Goal: Information Seeking & Learning: Learn about a topic

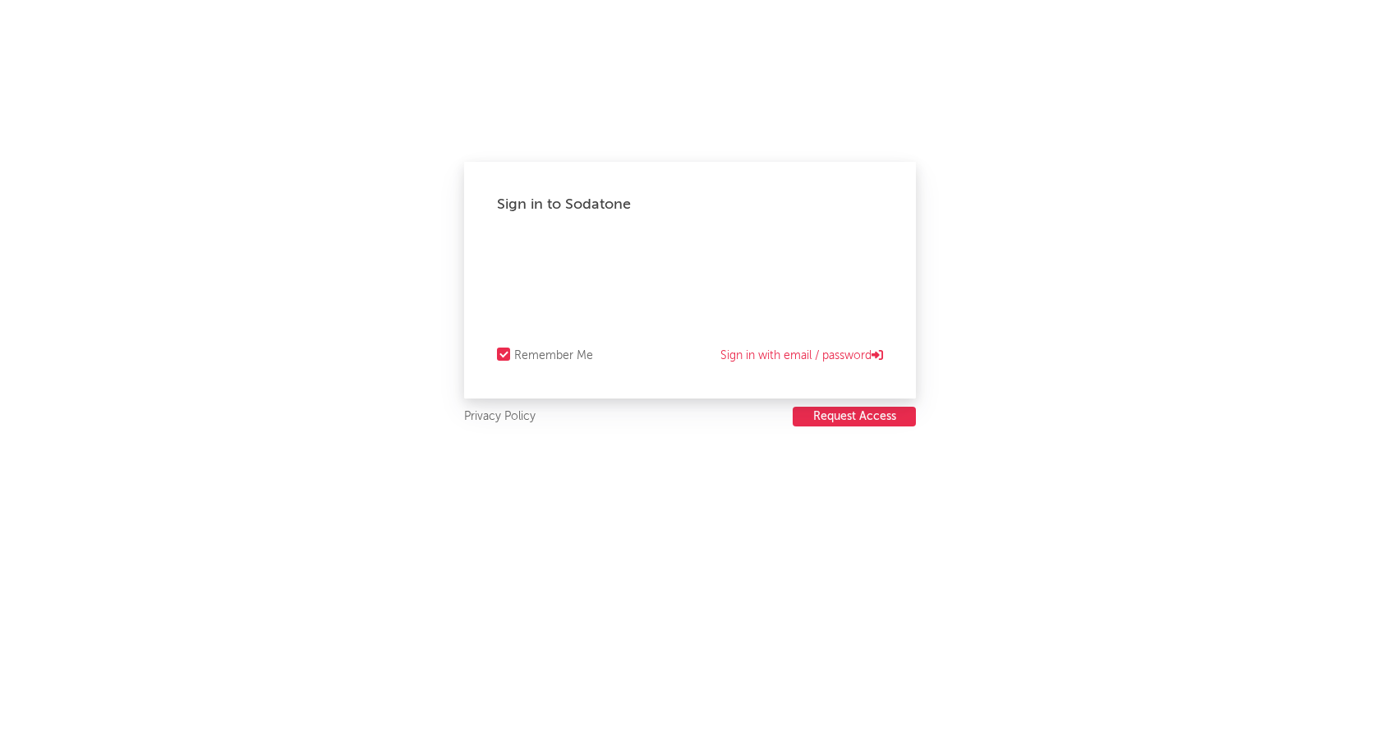
select select "recorded_music"
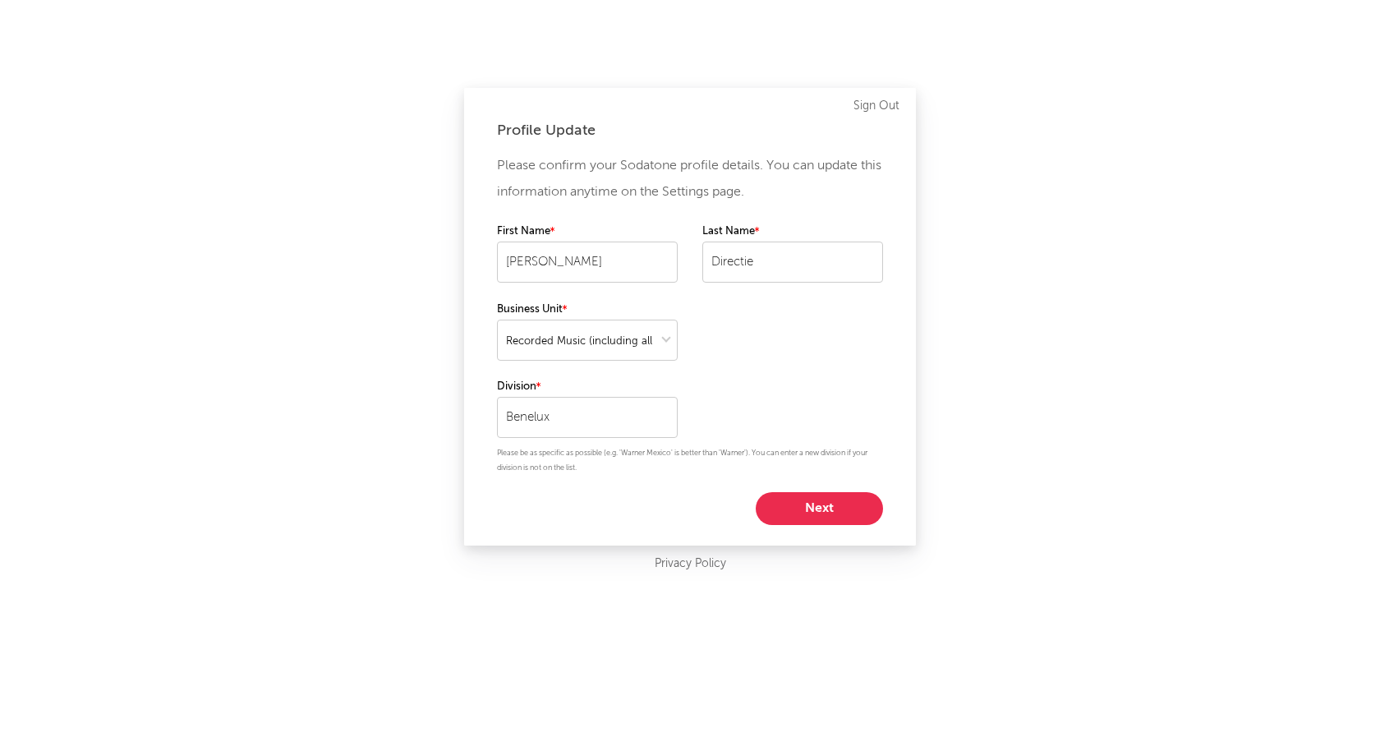
click at [800, 501] on button "Next" at bounding box center [818, 508] width 127 height 33
select select "assistant_coordinator"
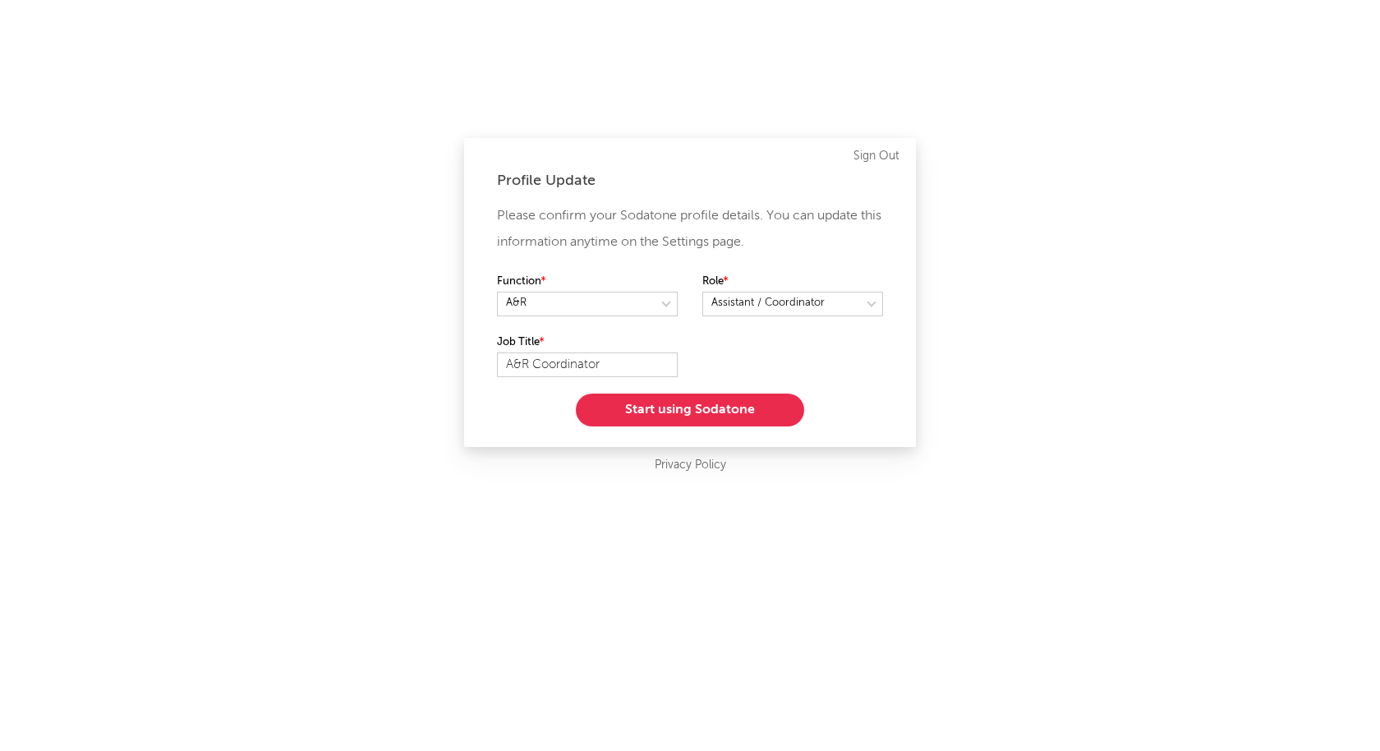
click at [698, 416] on button "Start using Sodatone" at bounding box center [690, 409] width 228 height 33
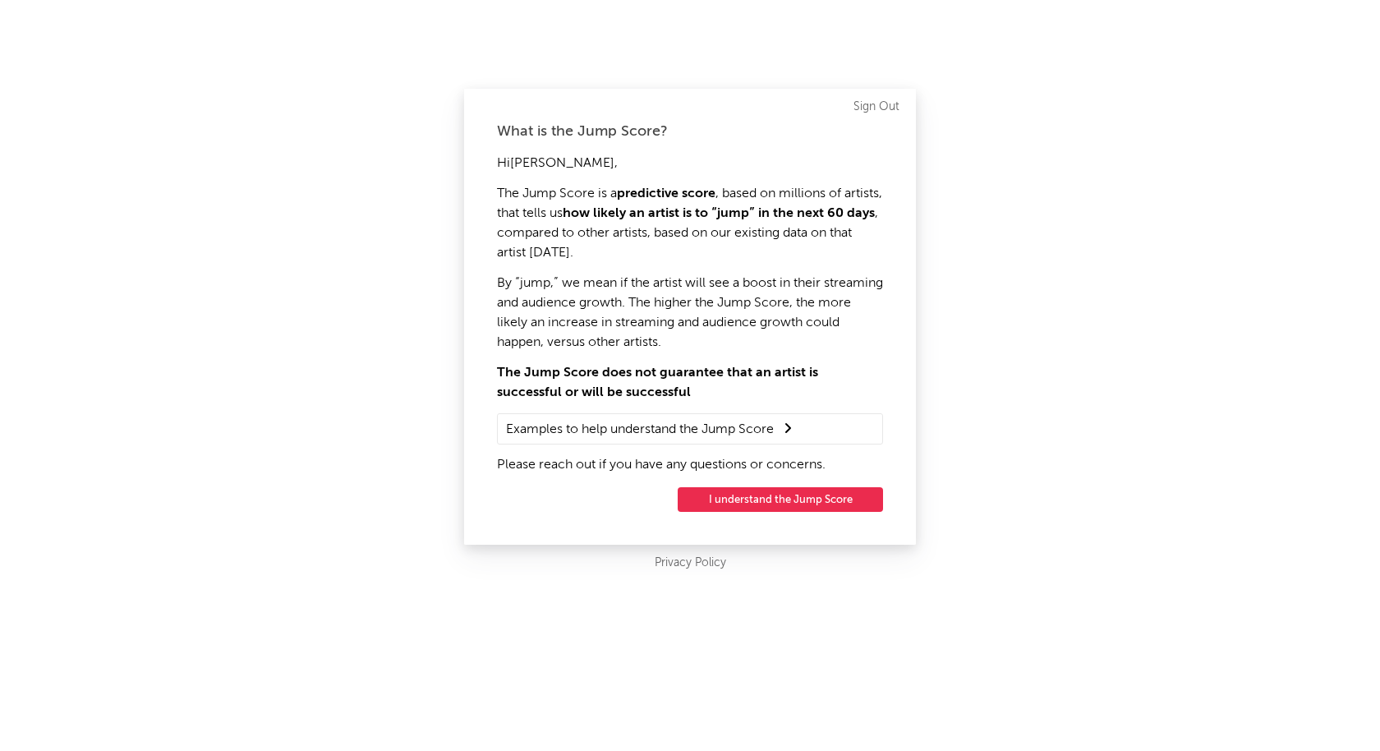
click at [728, 497] on button "I understand the Jump Score" at bounding box center [779, 499] width 205 height 25
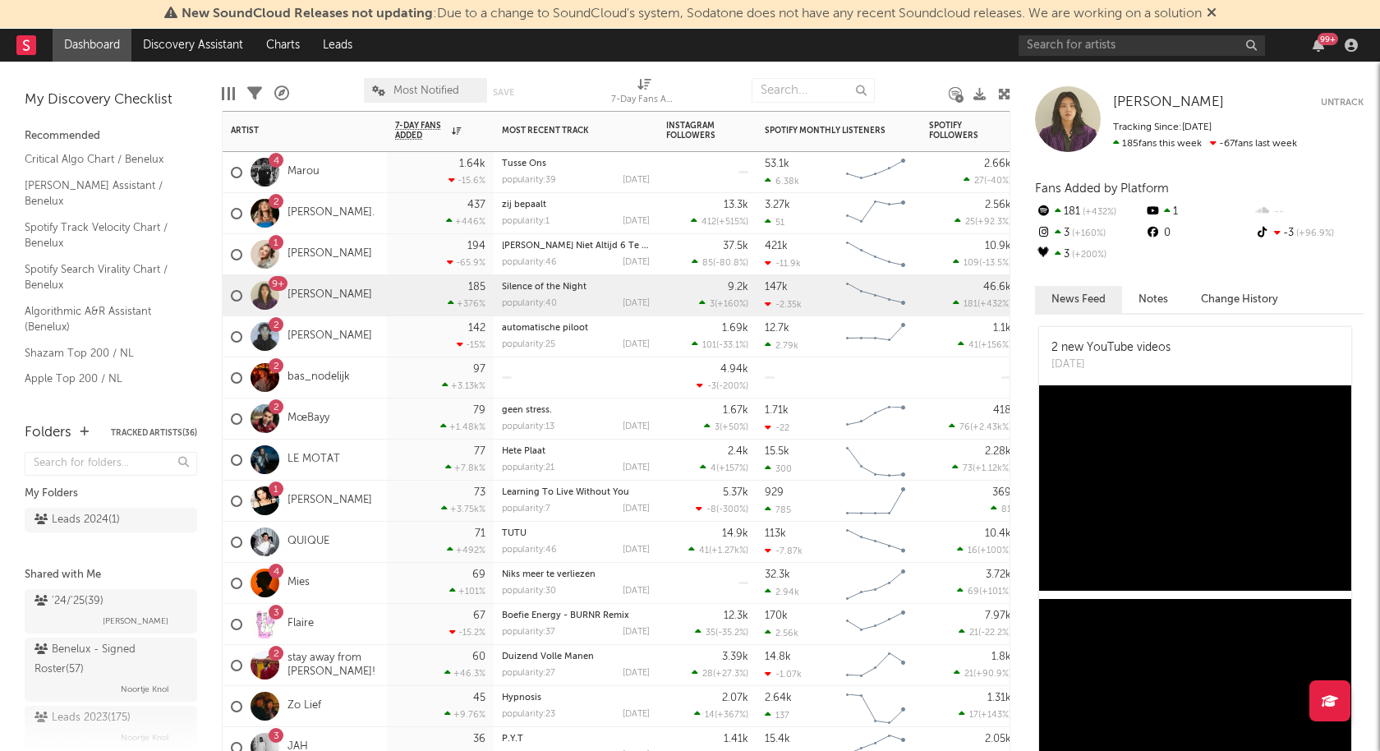
click at [342, 255] on div "1 Senna" at bounding box center [305, 254] width 164 height 41
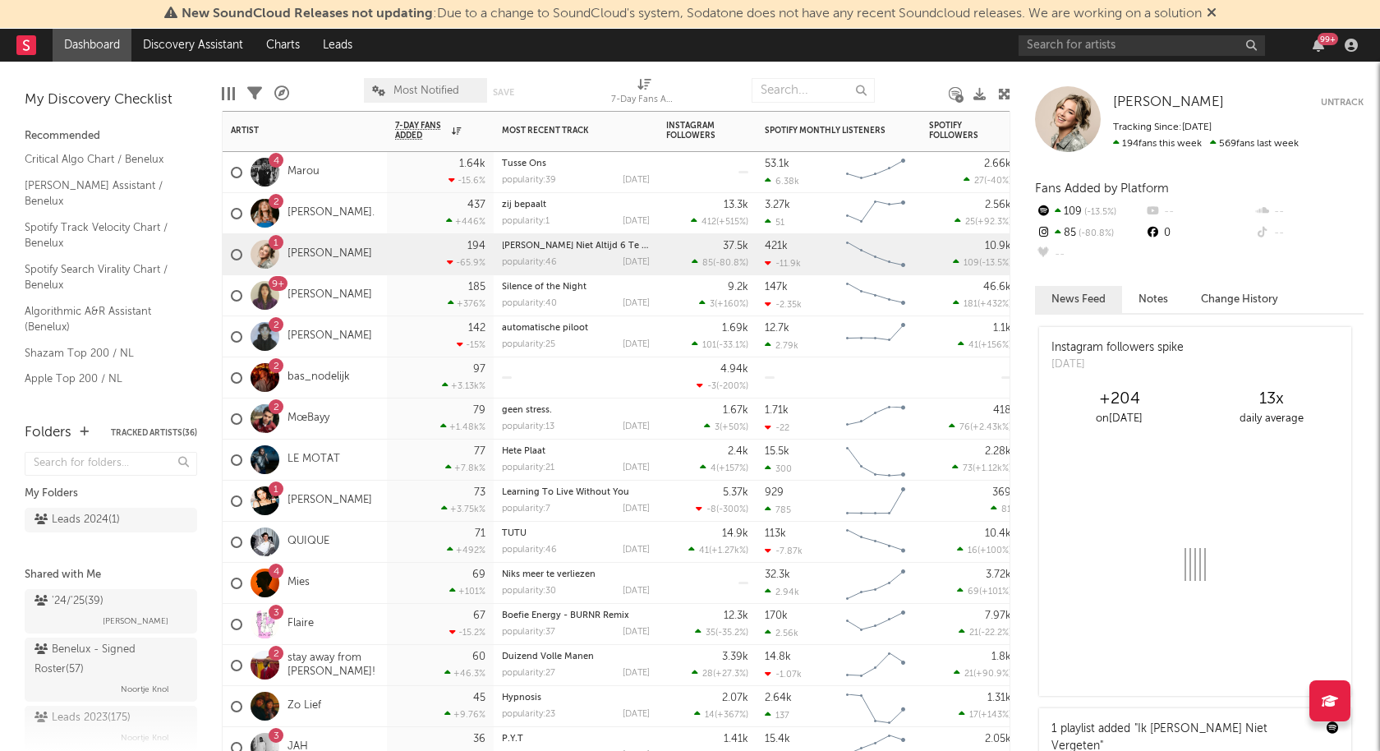
click at [336, 173] on div "4 Marou" at bounding box center [305, 172] width 164 height 41
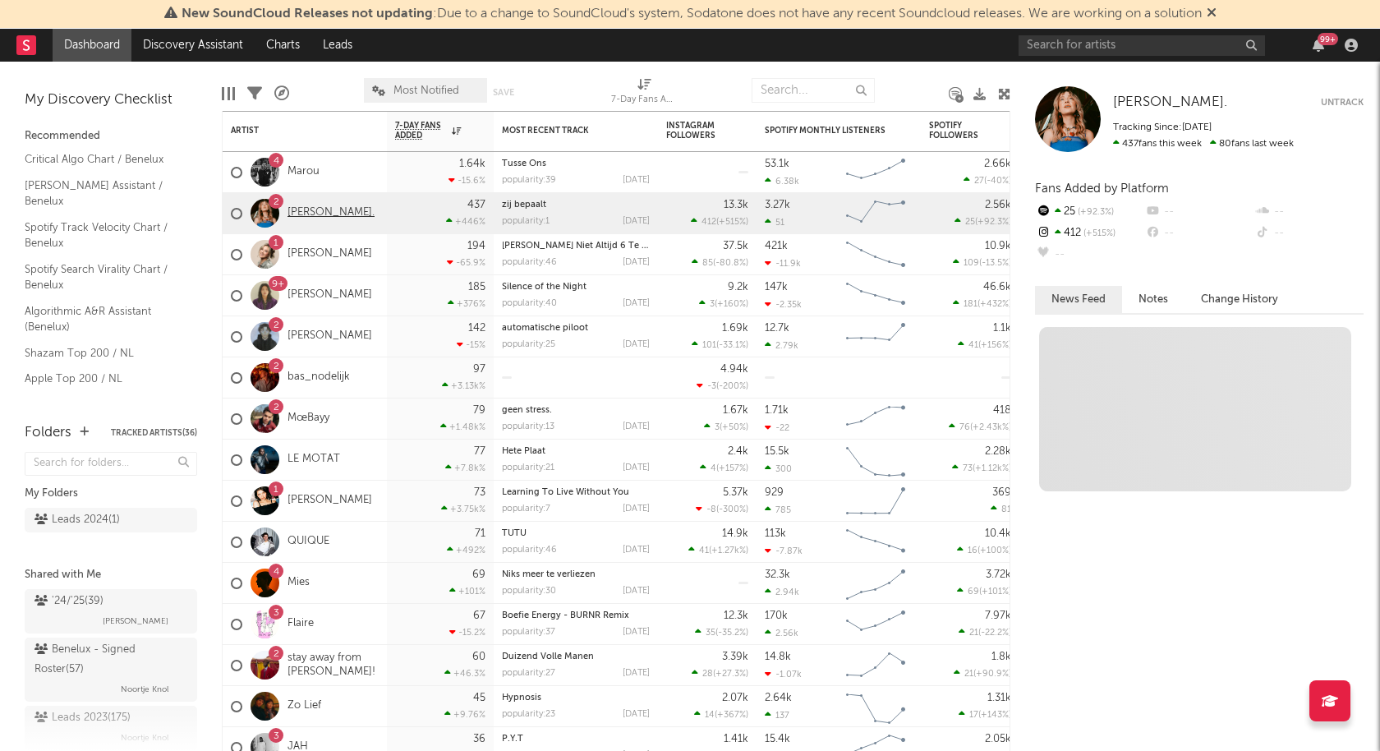
click at [294, 217] on link "LOE." at bounding box center [330, 213] width 87 height 14
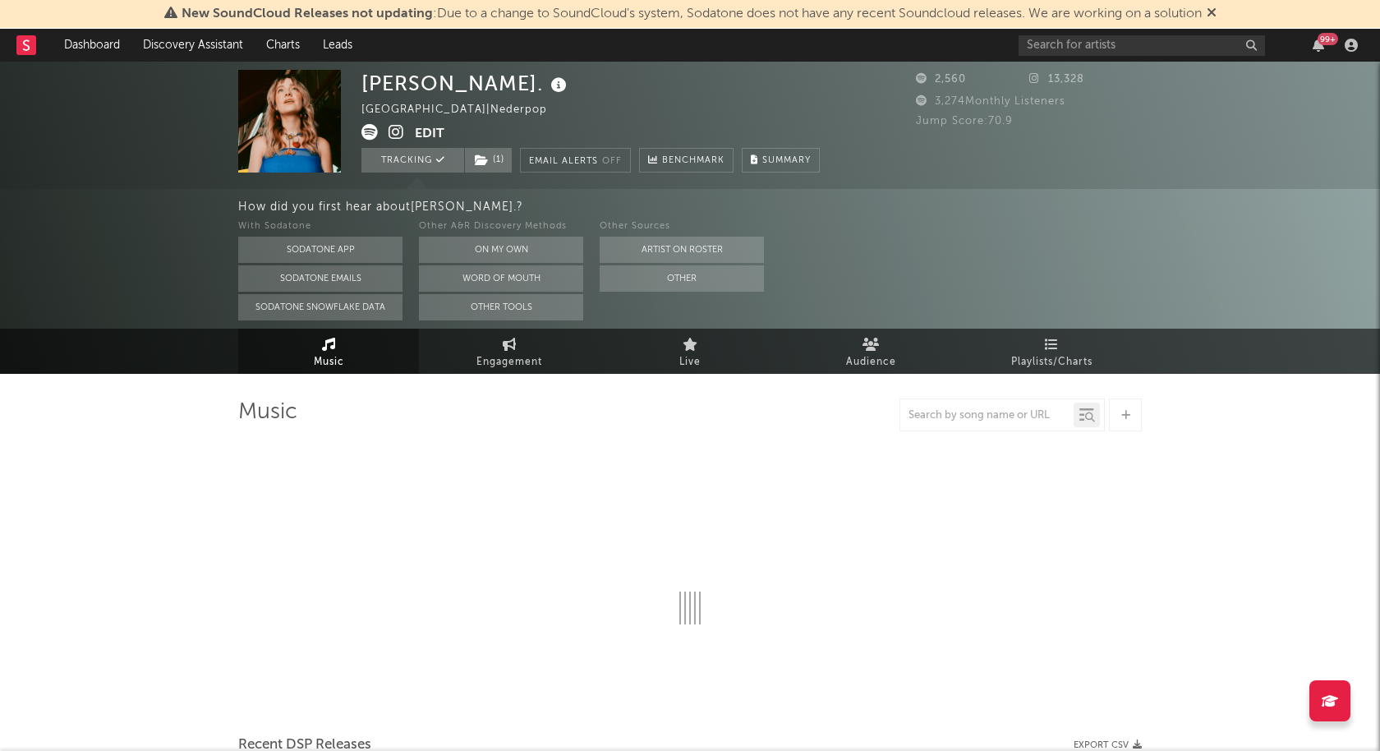
select select "1w"
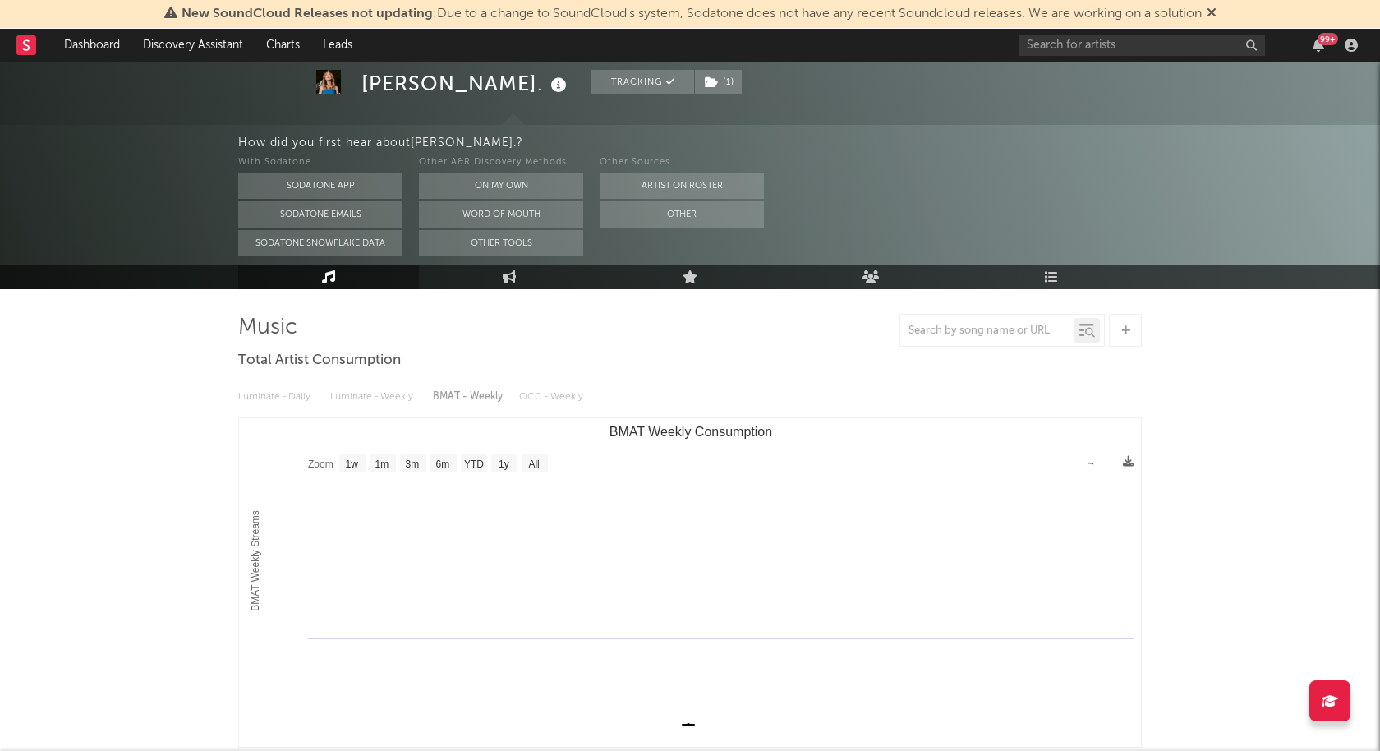
scroll to position [89, 0]
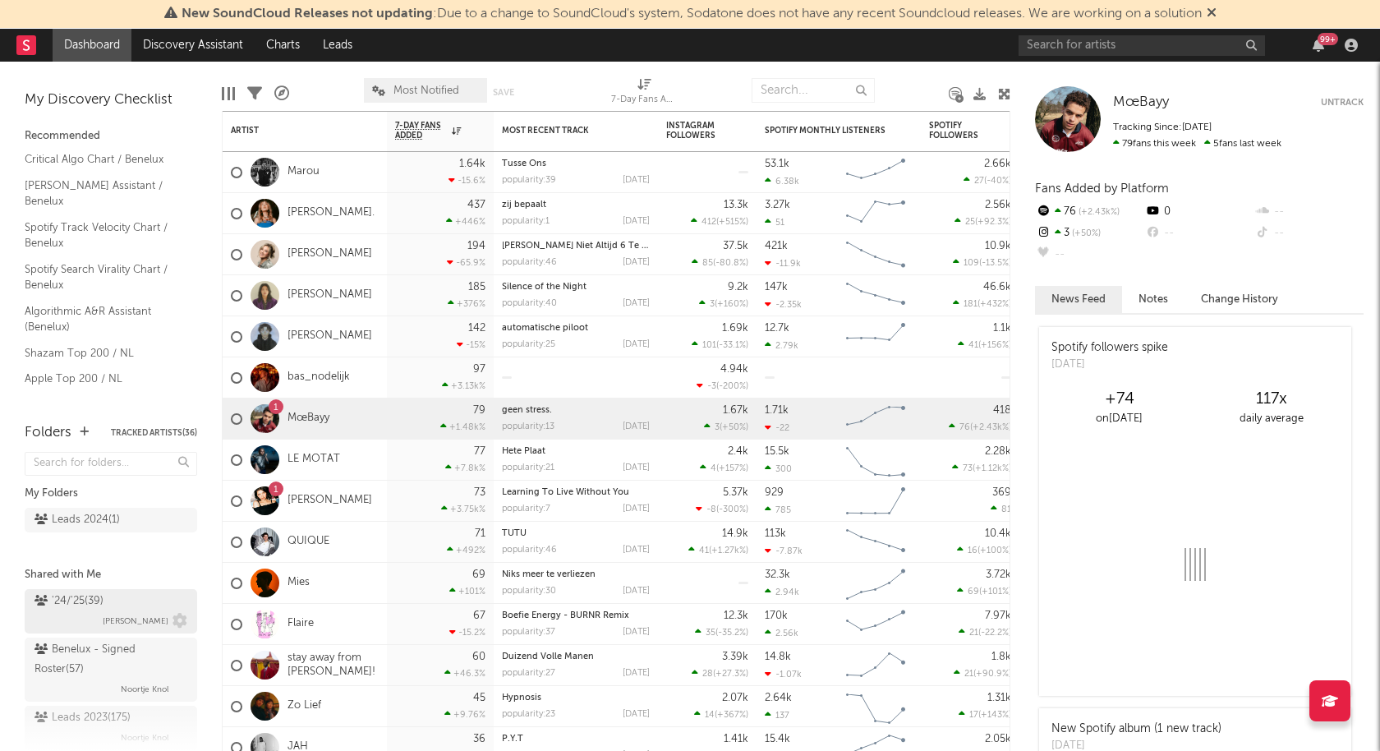
click at [78, 593] on div "'24/'25 ( 39 )" at bounding box center [68, 601] width 69 height 20
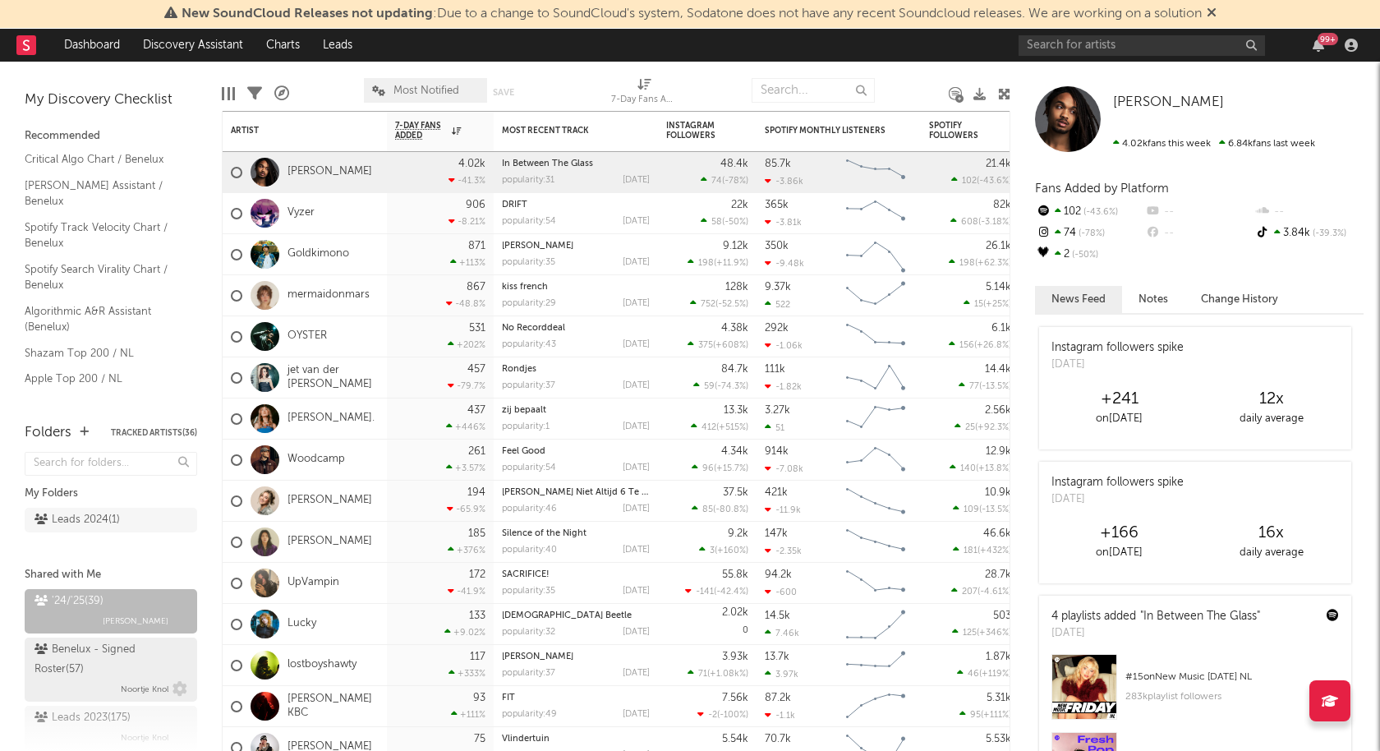
click at [111, 640] on div "Benelux - Signed Roster ( 57 )" at bounding box center [108, 659] width 149 height 39
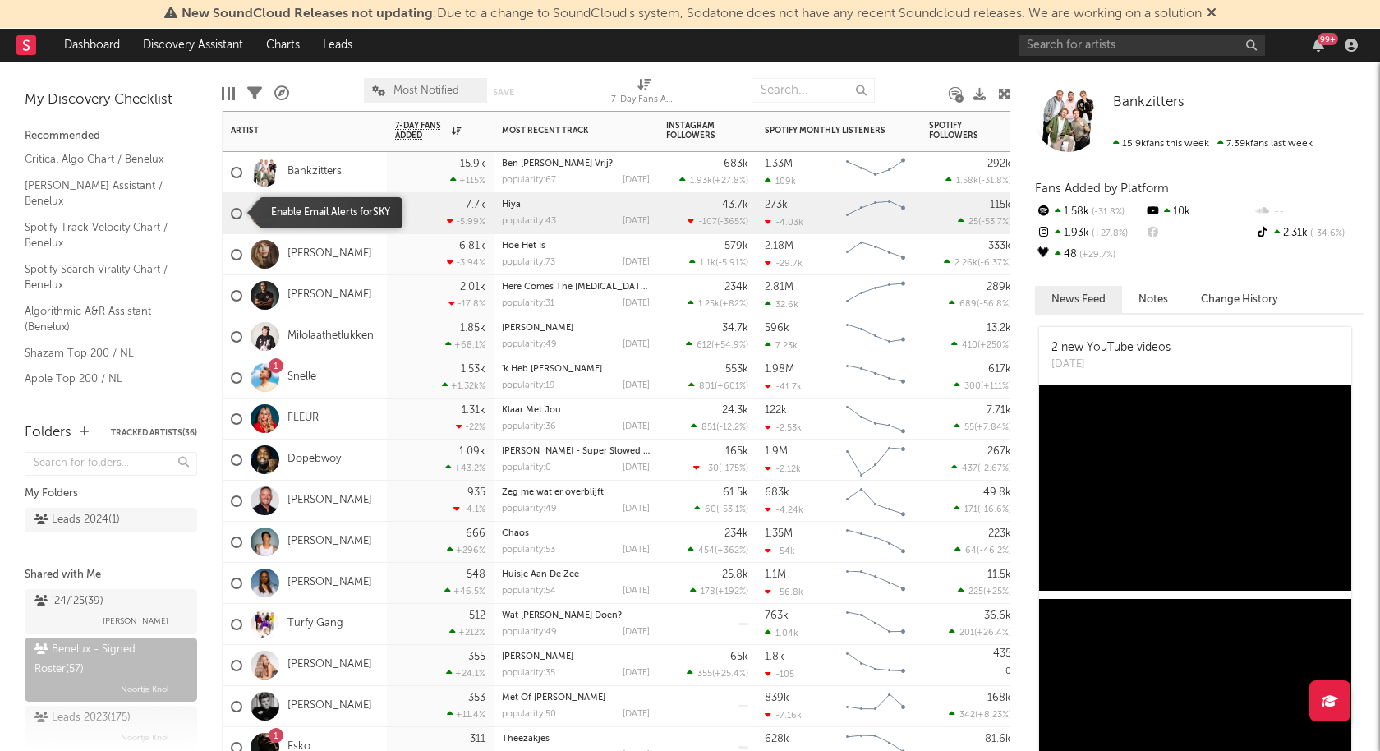
click at [236, 211] on div at bounding box center [236, 213] width 11 height 11
click at [231, 211] on input "checkbox" at bounding box center [231, 213] width 0 height 15
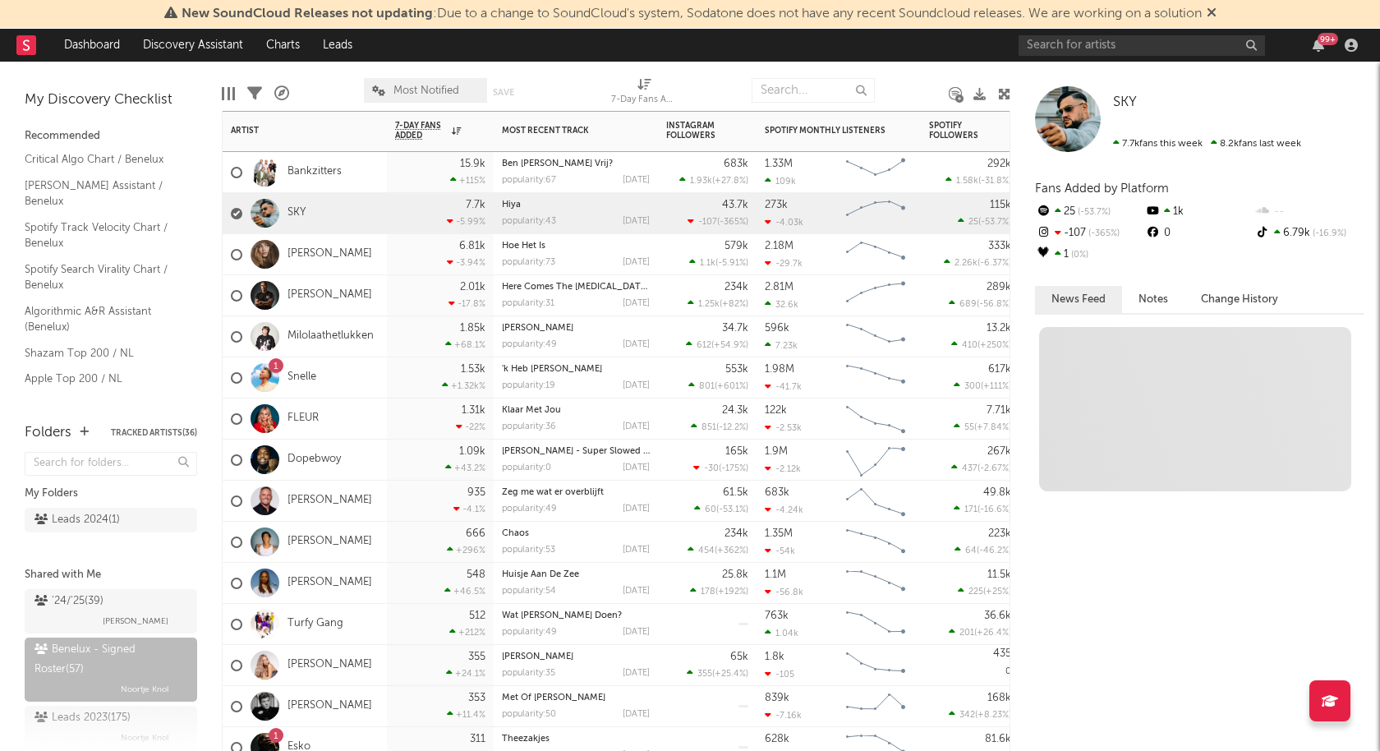
click at [354, 203] on div "SKY" at bounding box center [305, 213] width 164 height 41
click at [236, 210] on div at bounding box center [236, 213] width 11 height 11
click at [231, 210] on input "checkbox" at bounding box center [231, 213] width 0 height 15
click at [1322, 48] on icon "button" at bounding box center [1317, 45] width 11 height 13
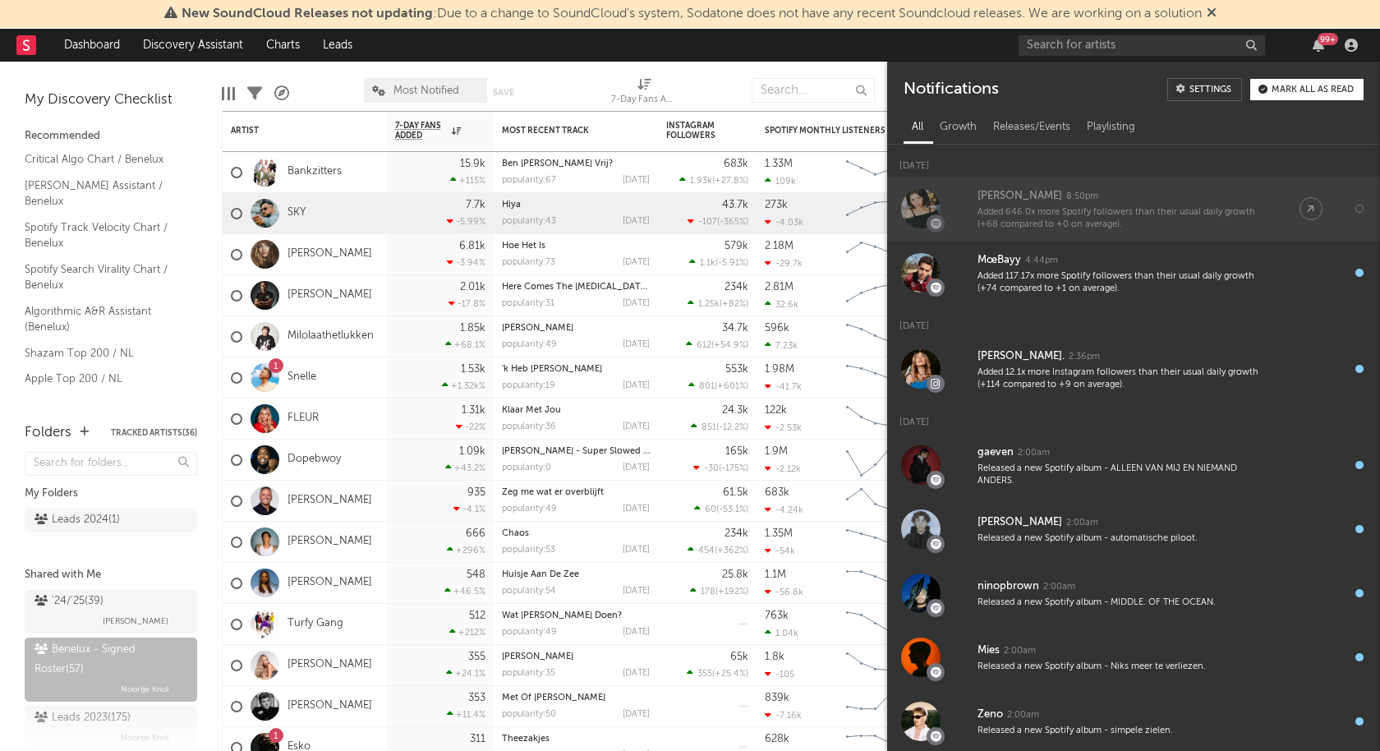
click at [1153, 192] on div "Nora Carli 8:50pm" at bounding box center [1121, 196] width 289 height 20
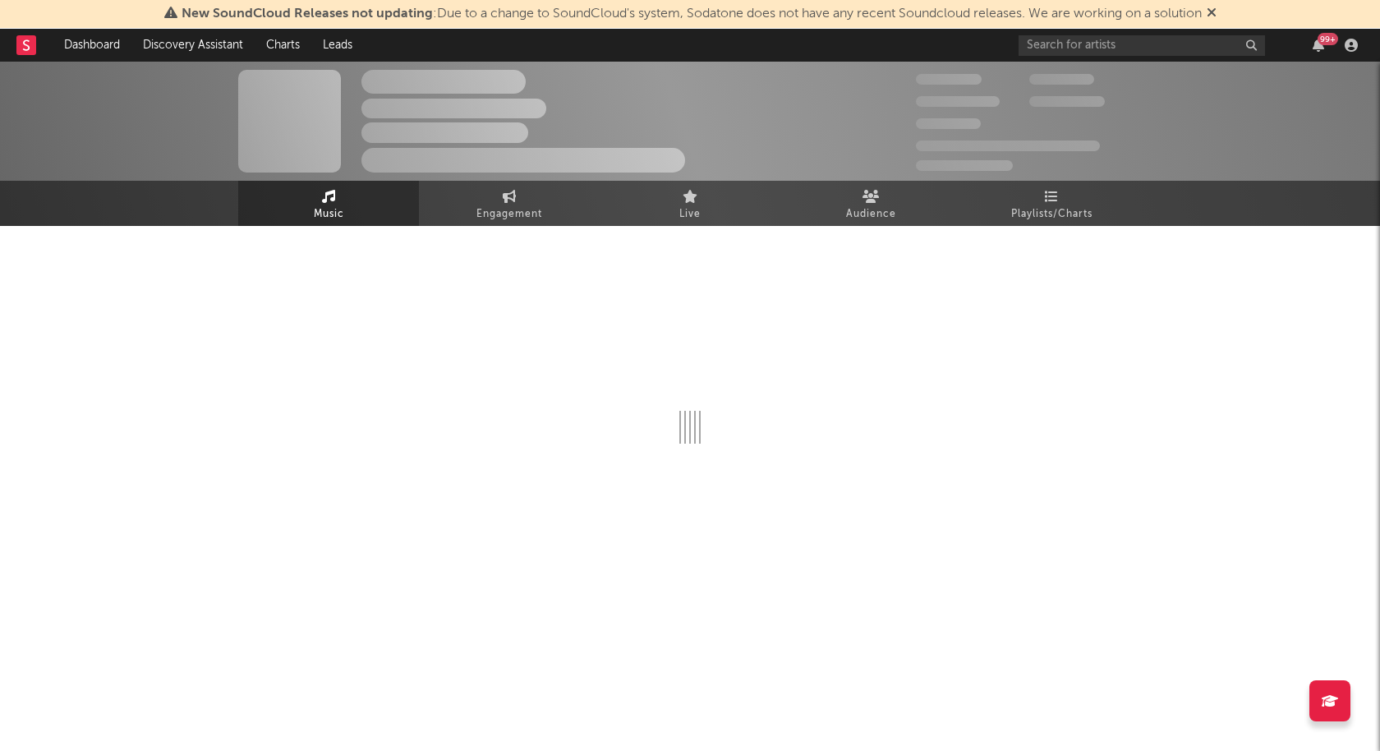
select select "6m"
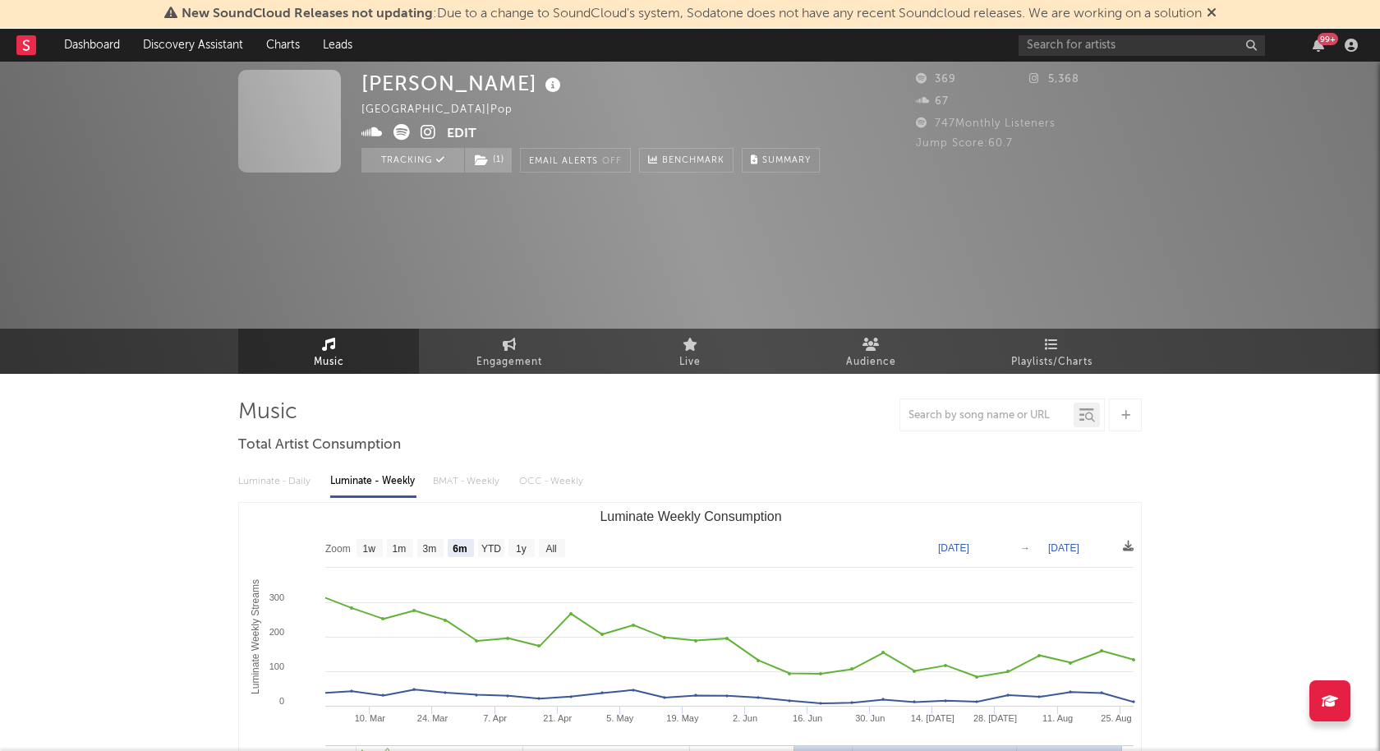
scroll to position [2, 0]
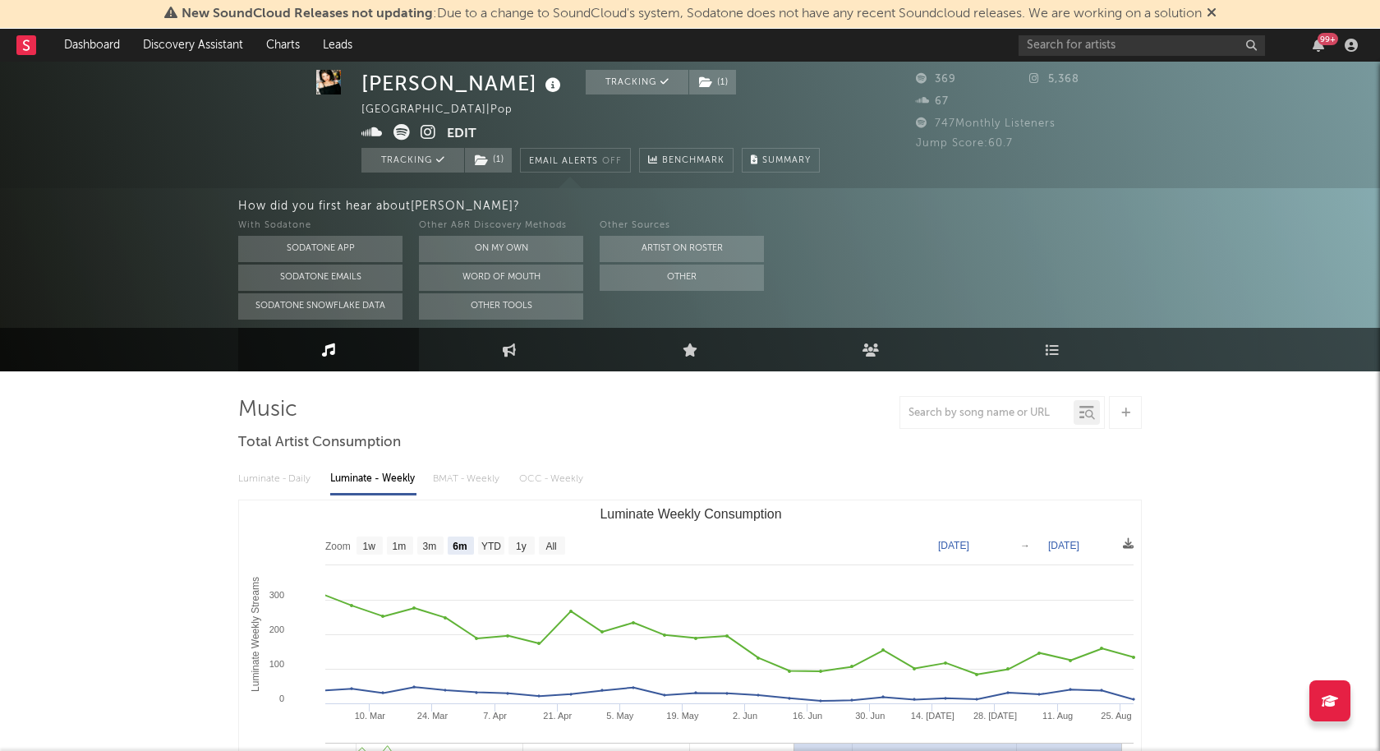
click at [1216, 9] on icon at bounding box center [1211, 12] width 10 height 13
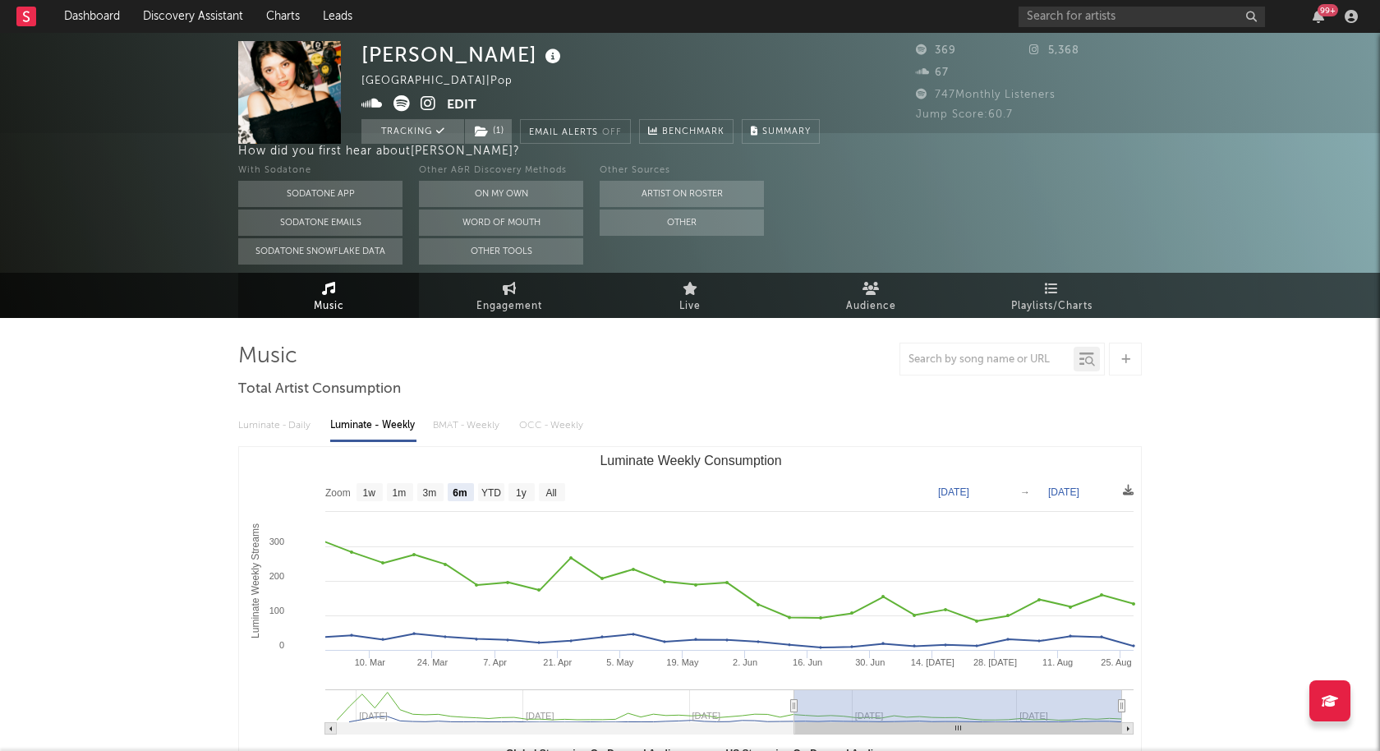
scroll to position [0, 0]
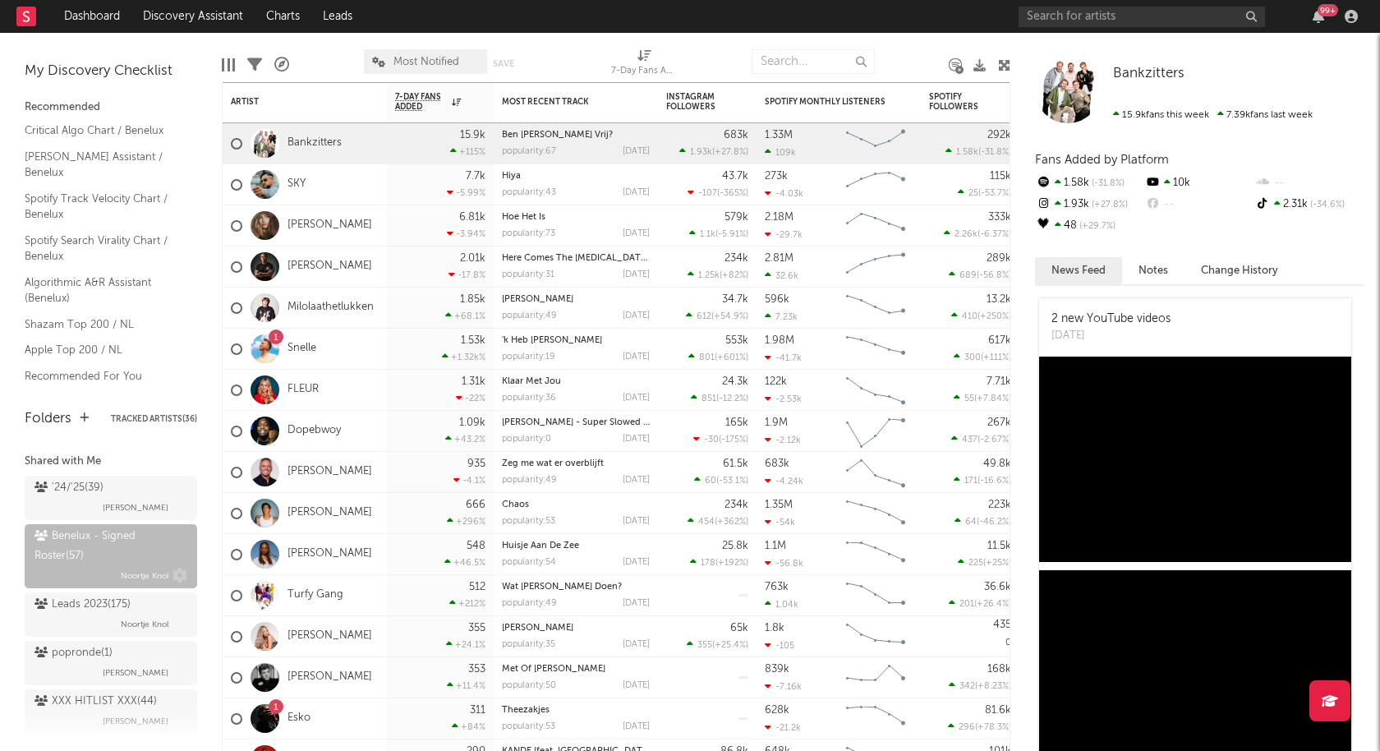
scroll to position [107, 0]
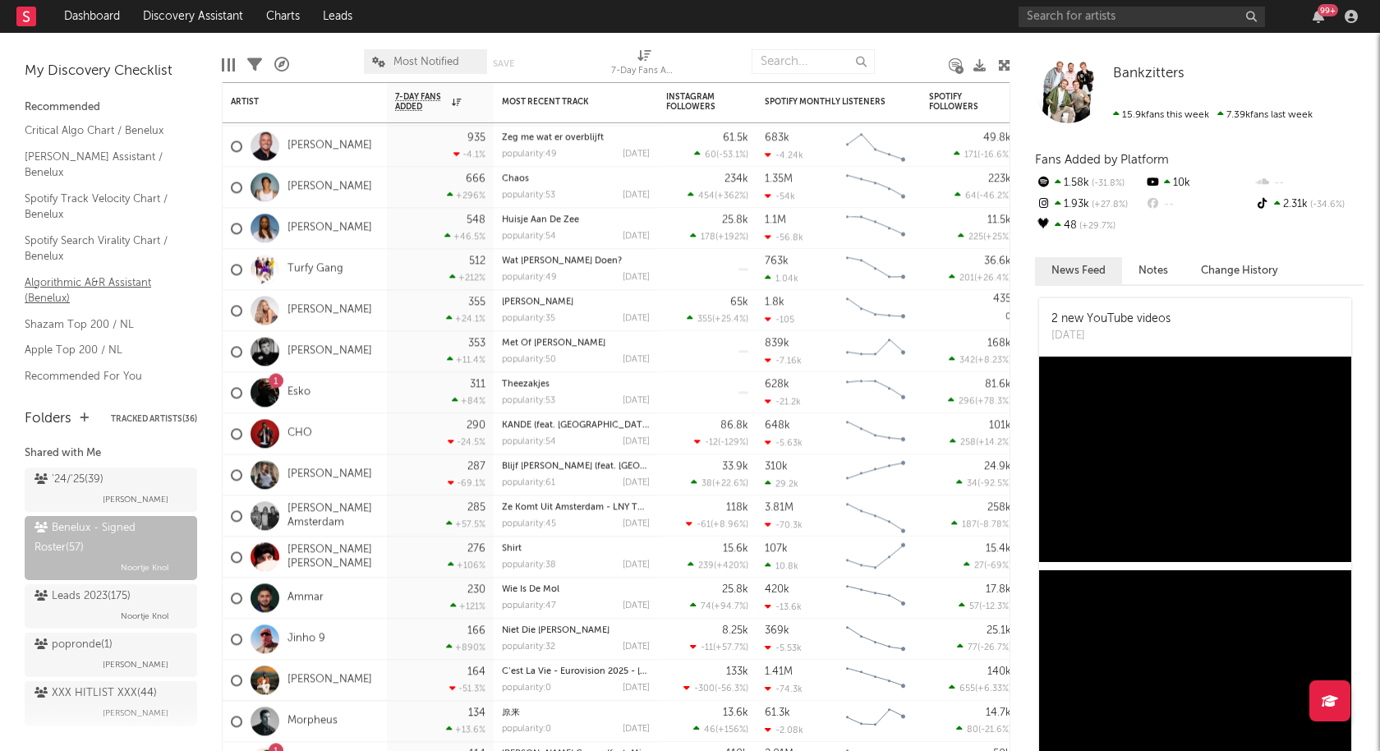
click at [74, 273] on link "Algorithmic A&R Assistant (Benelux)" at bounding box center [103, 290] width 156 height 34
click at [136, 390] on div "My Discovery Checklist Recommended Critical Algo Chart / Benelux Nielsen Assist…" at bounding box center [111, 212] width 222 height 359
click at [50, 232] on link "Spotify Search Virality Chart / Benelux" at bounding box center [103, 249] width 156 height 34
click at [62, 136] on link "Critical Algo Chart / Benelux" at bounding box center [103, 131] width 156 height 18
click at [179, 21] on link "Discovery Assistant" at bounding box center [192, 16] width 123 height 33
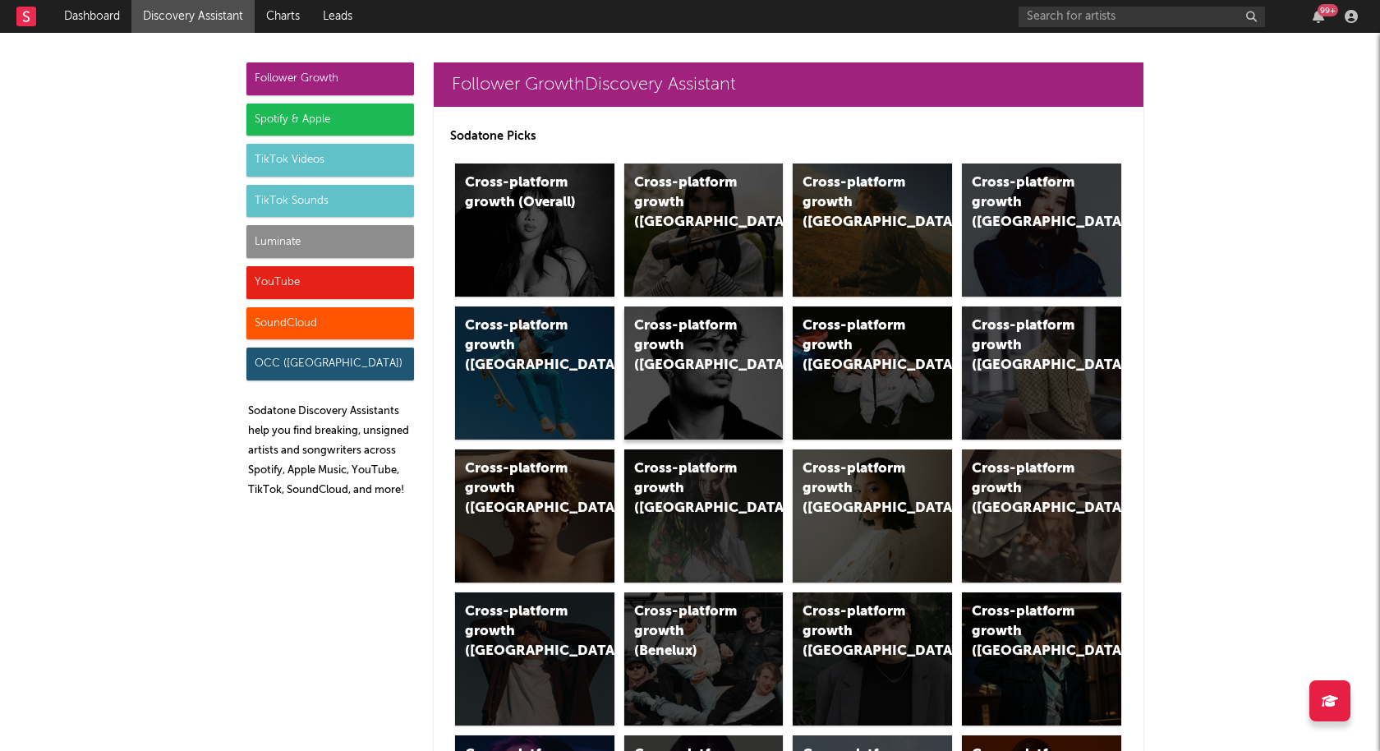
click at [708, 380] on div "Cross-platform growth (New Zealand)" at bounding box center [703, 372] width 159 height 133
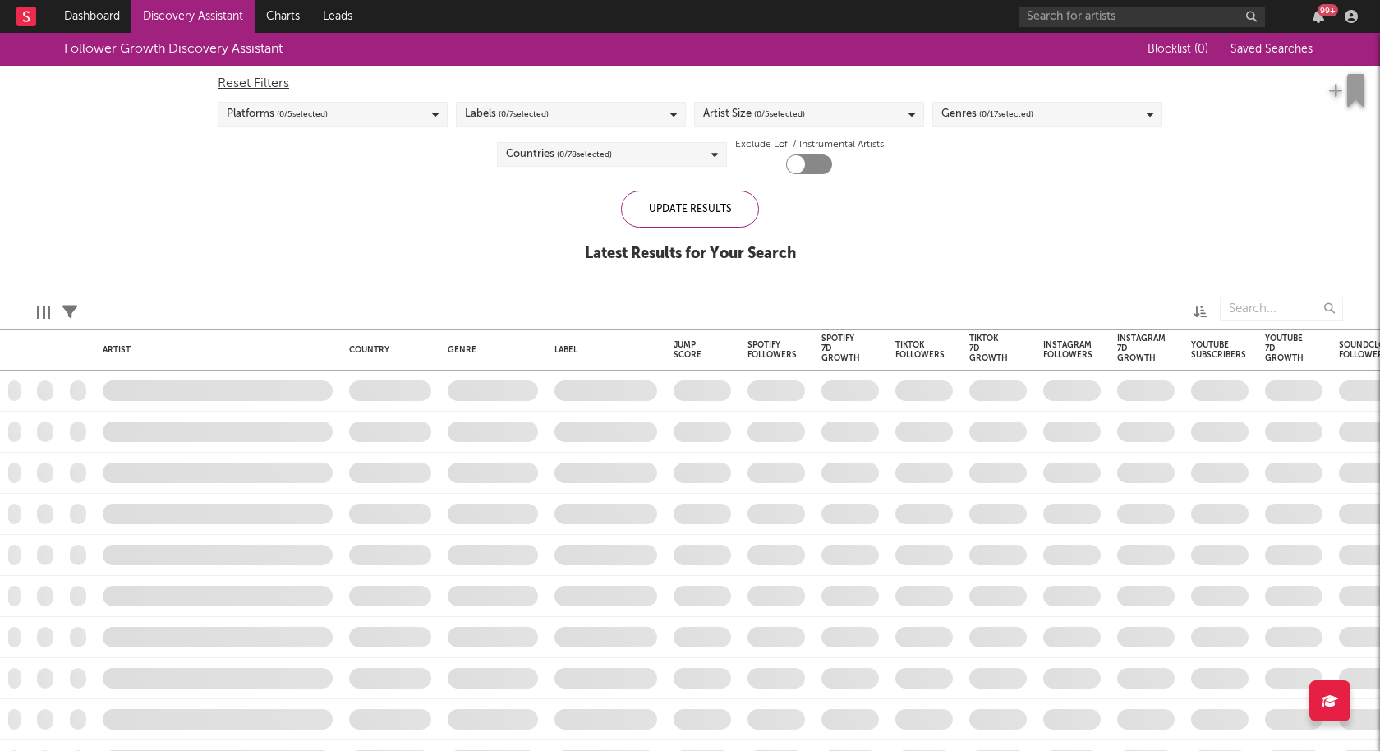
checkbox input "true"
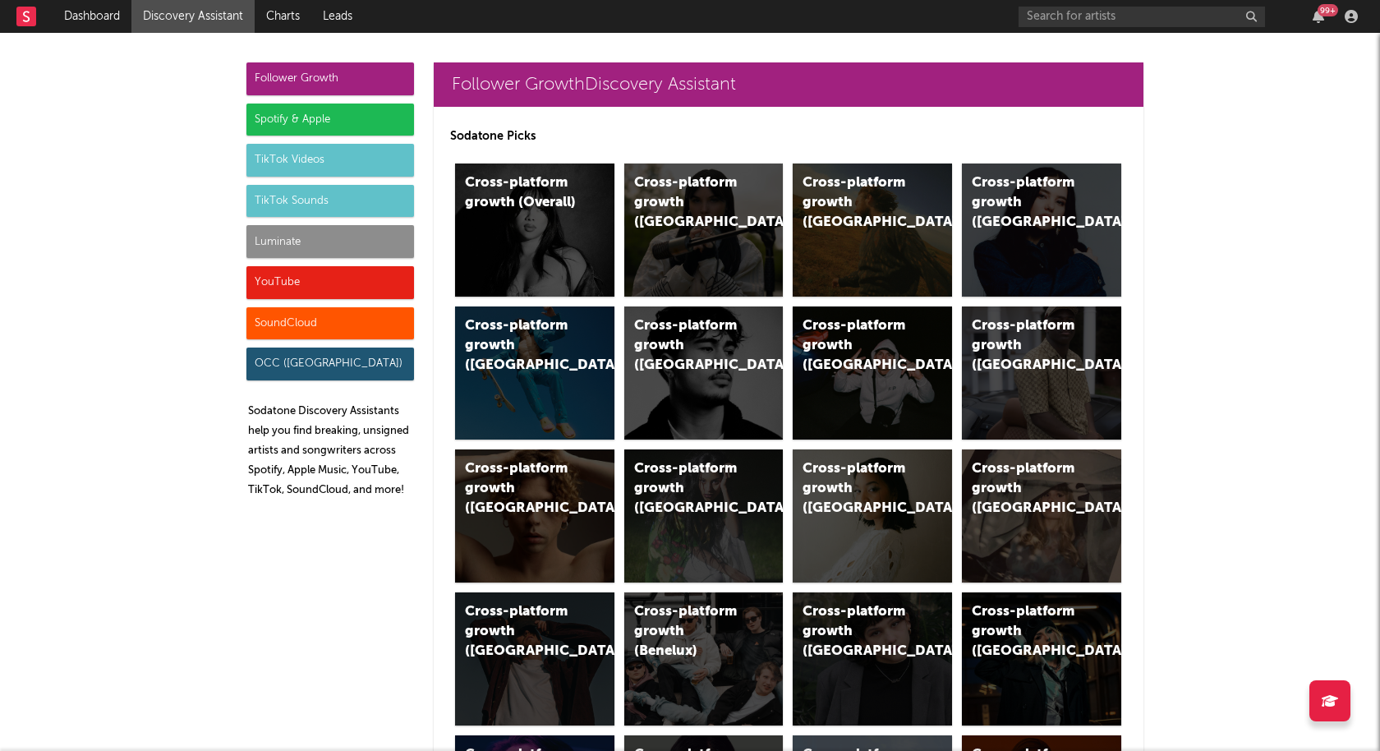
click at [360, 123] on div "Spotify & Apple" at bounding box center [330, 119] width 168 height 33
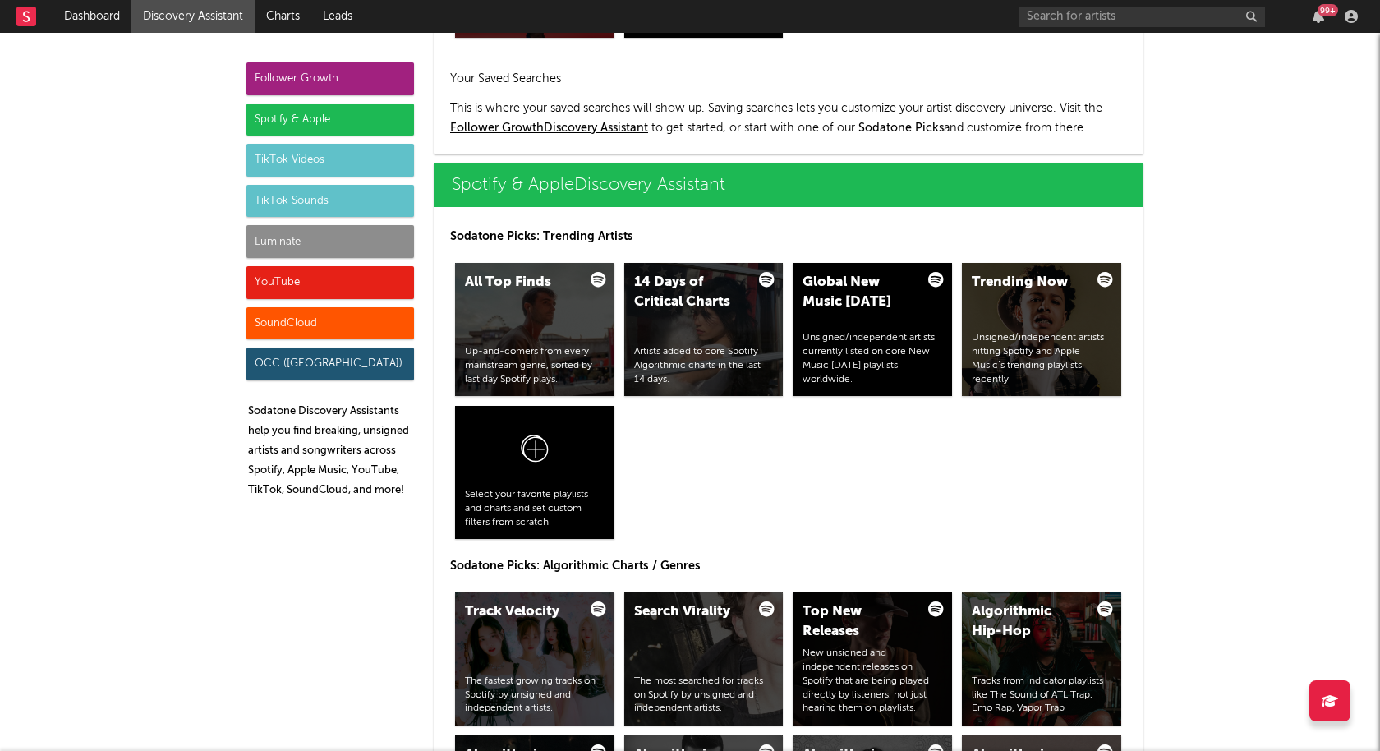
scroll to position [1641, 0]
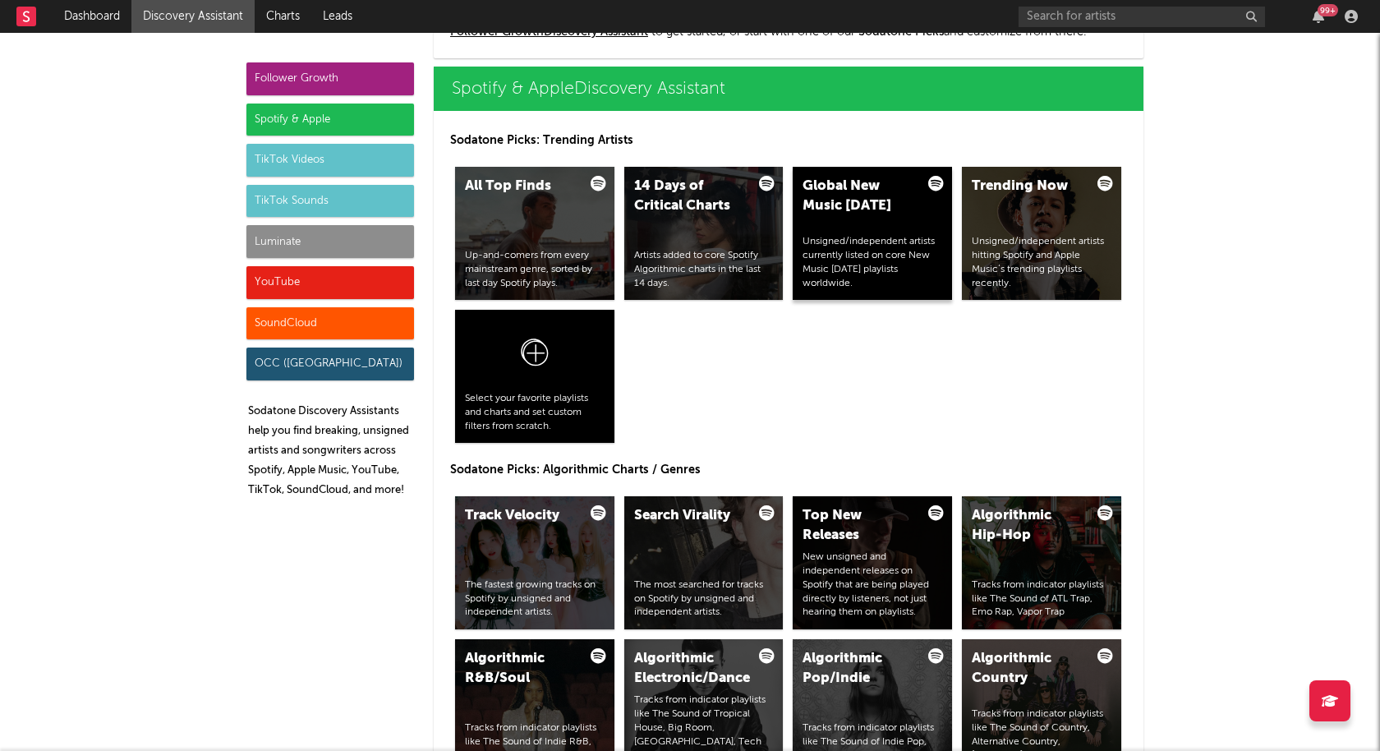
click at [832, 248] on div "Unsigned/independent artists currently listed on core New Music Friday playlist…" at bounding box center [872, 262] width 140 height 55
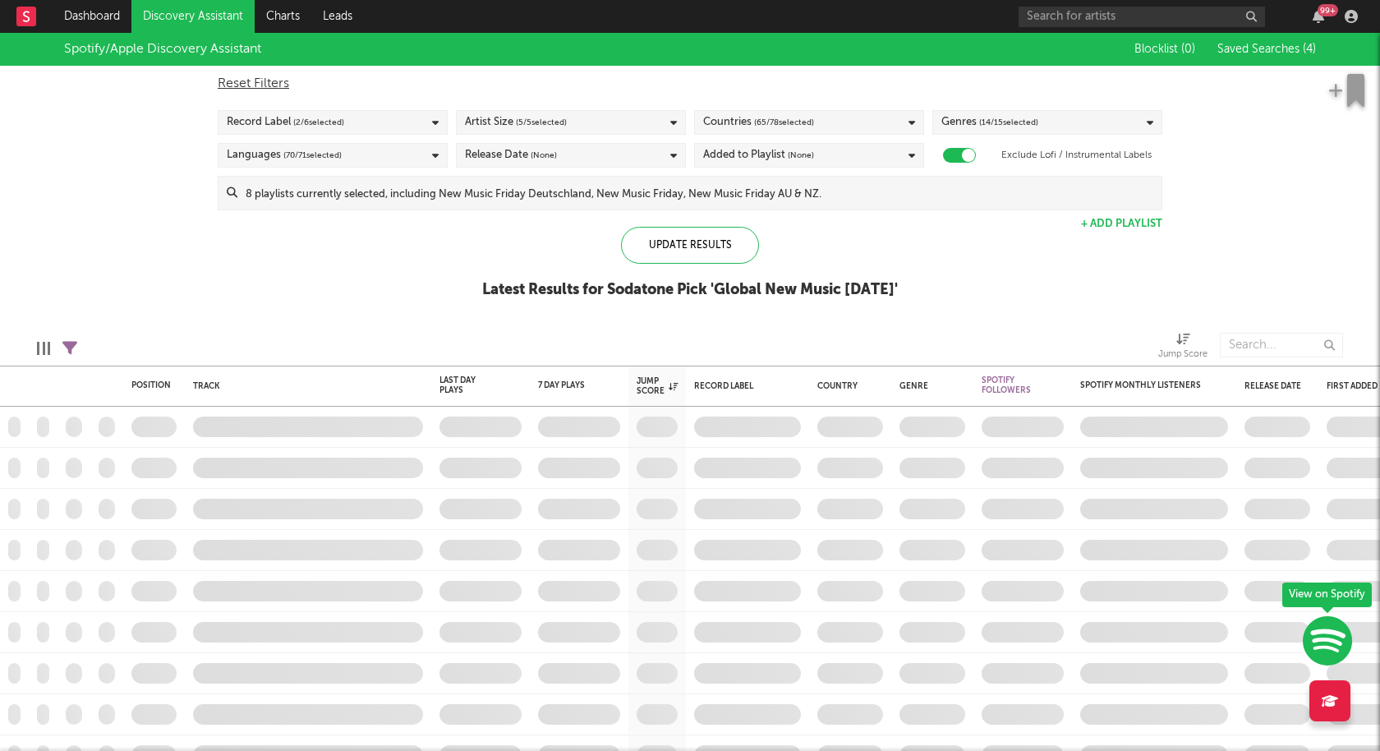
checkbox input "true"
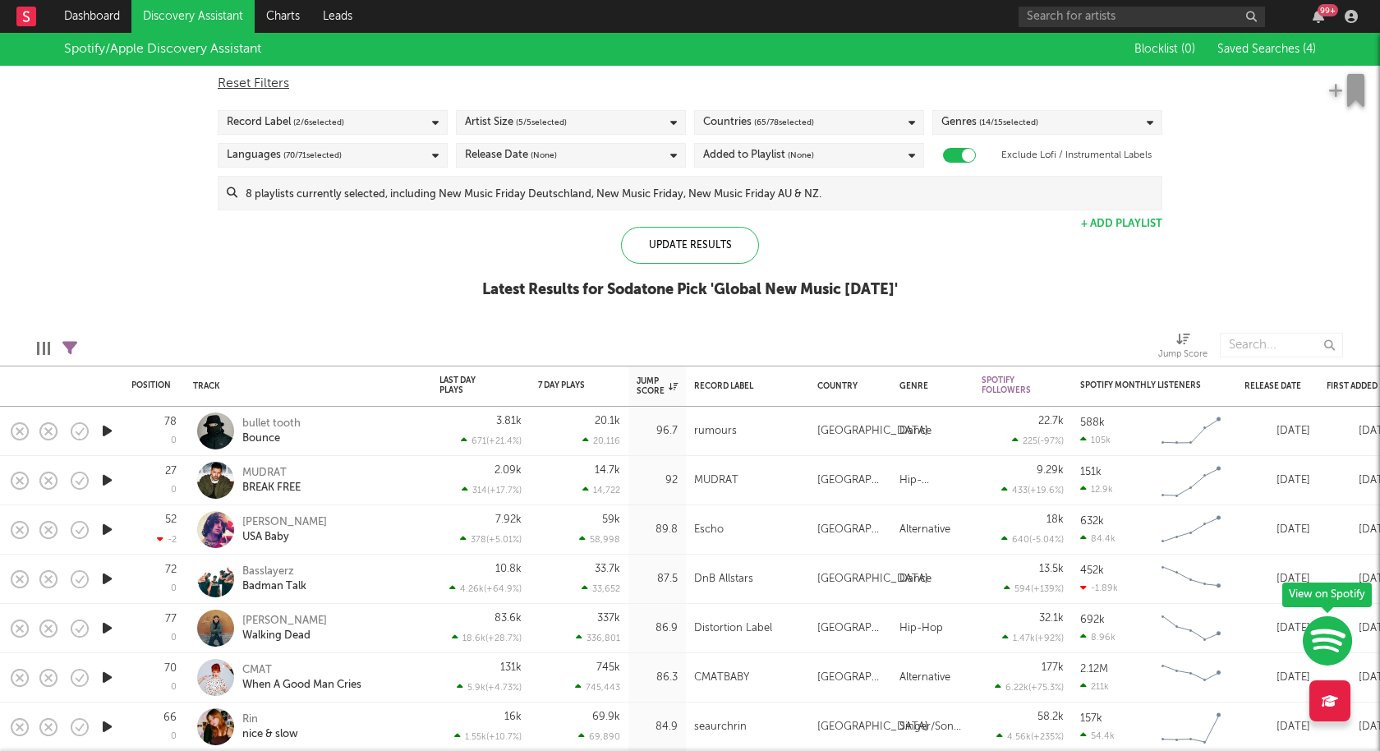
click at [823, 123] on div "Countries ( 65 / 78 selected)" at bounding box center [809, 122] width 230 height 25
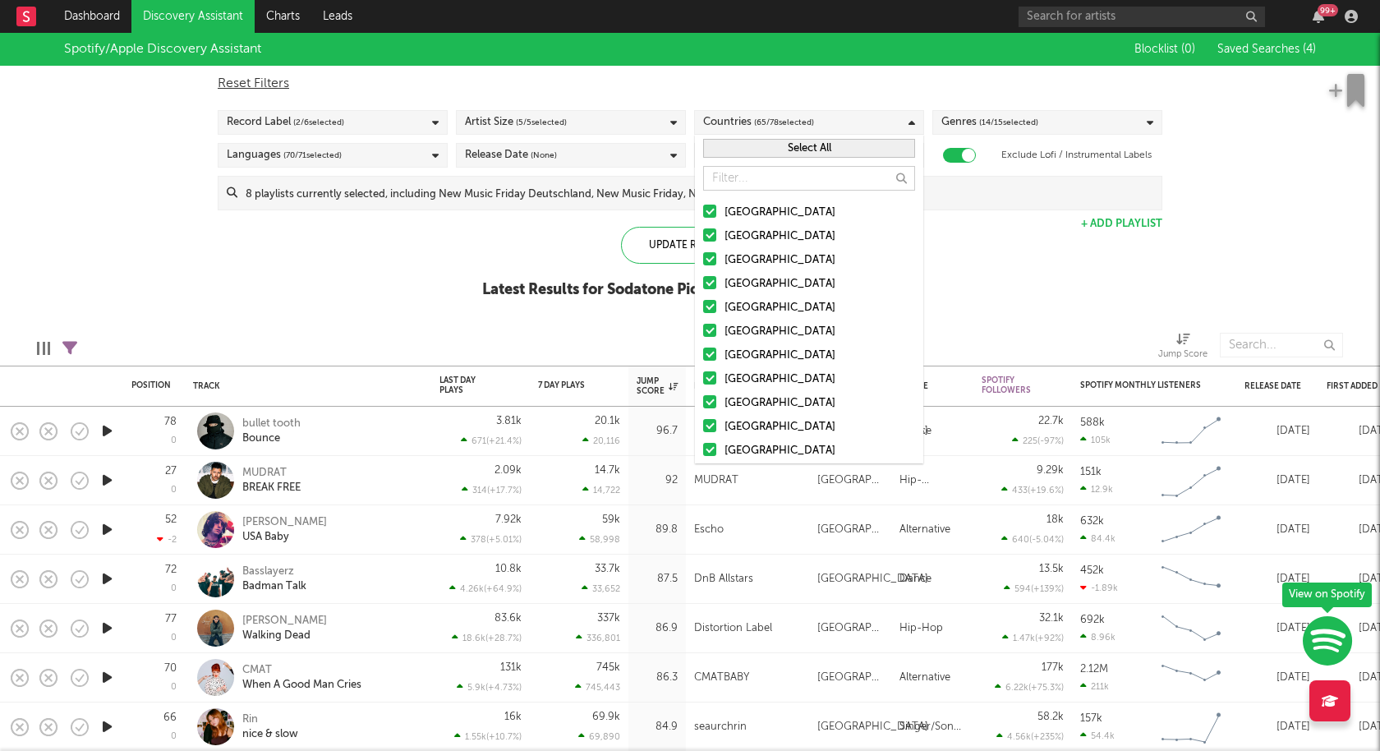
click at [804, 151] on button "Select All" at bounding box center [809, 148] width 212 height 19
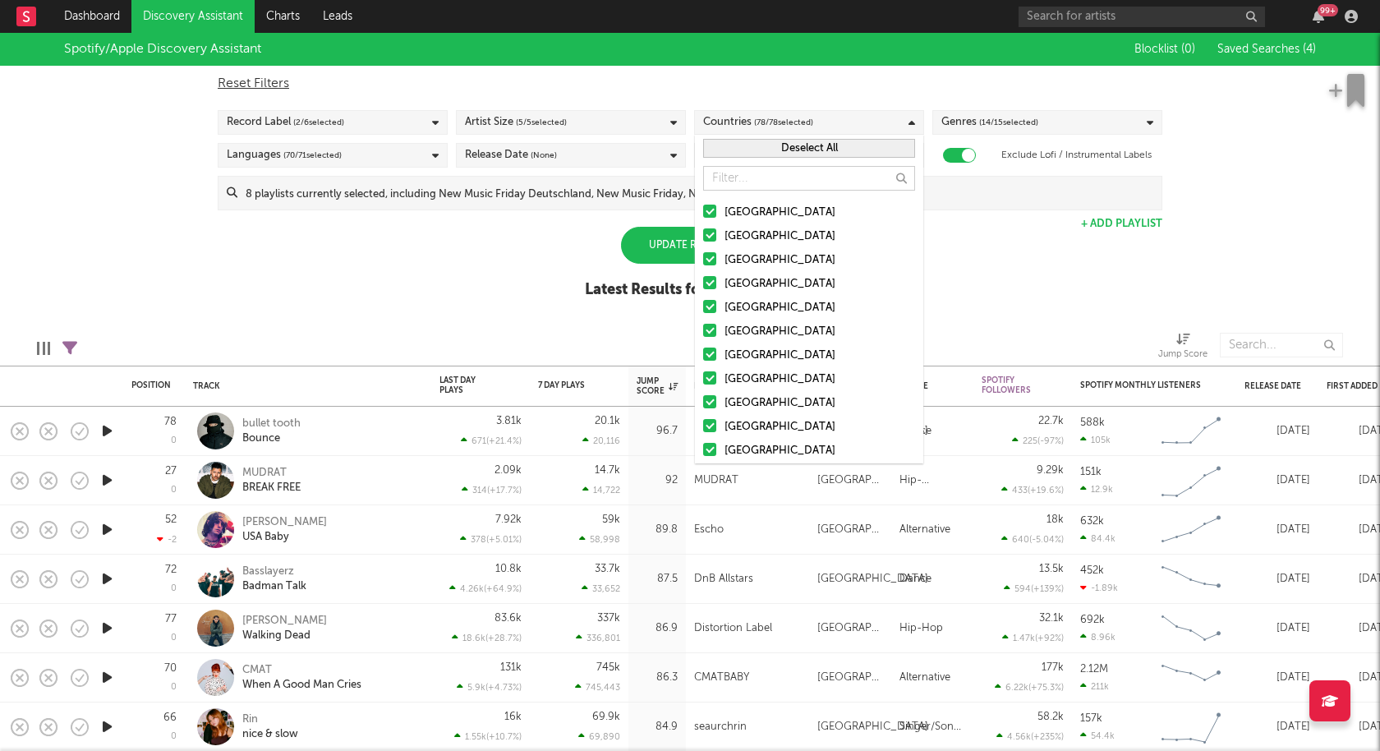
click at [804, 151] on button "Deselect All" at bounding box center [809, 148] width 212 height 19
click at [764, 179] on input "text" at bounding box center [809, 178] width 212 height 25
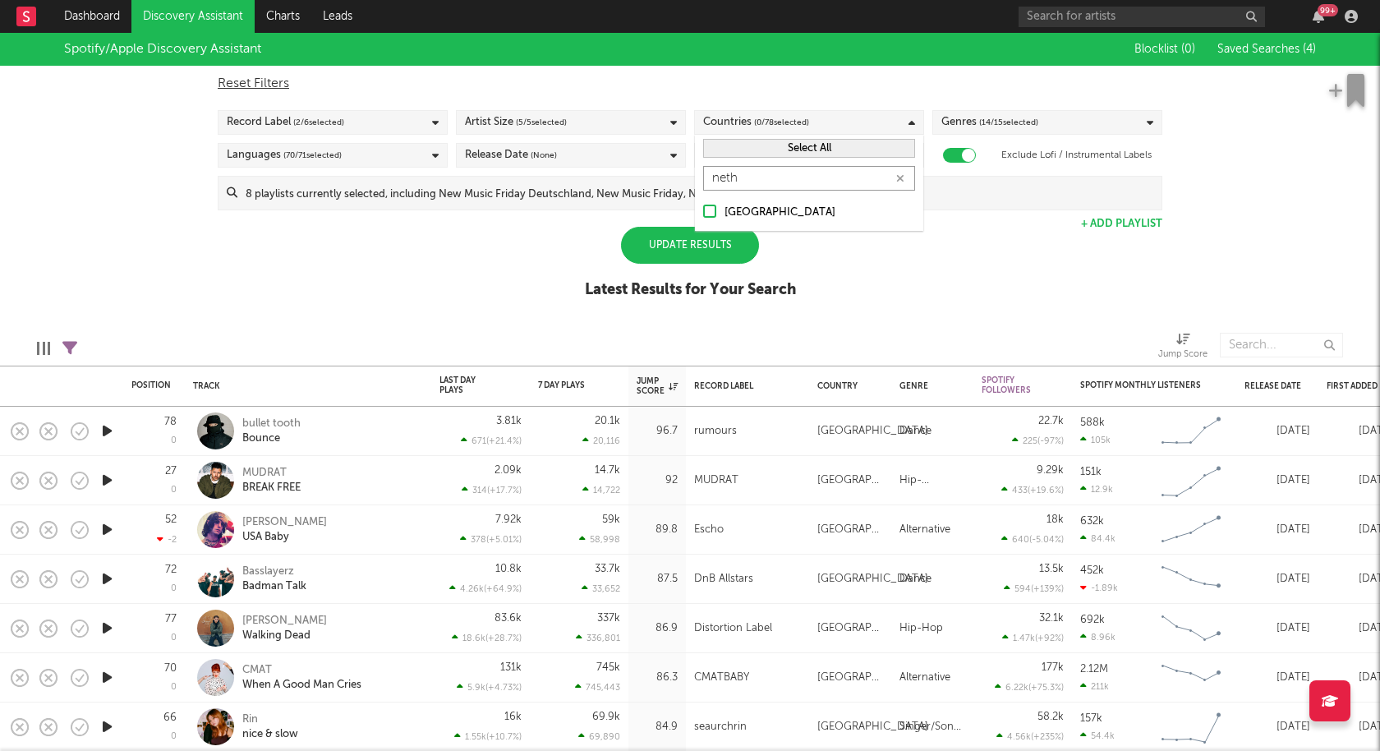
type input "neth"
click at [728, 206] on div "[GEOGRAPHIC_DATA]" at bounding box center [819, 213] width 191 height 20
click at [703, 206] on input "[GEOGRAPHIC_DATA]" at bounding box center [703, 213] width 0 height 20
click at [594, 227] on div "Update Results Latest Results for Your Search" at bounding box center [690, 272] width 211 height 90
click at [636, 238] on div "Update Results" at bounding box center [690, 245] width 138 height 37
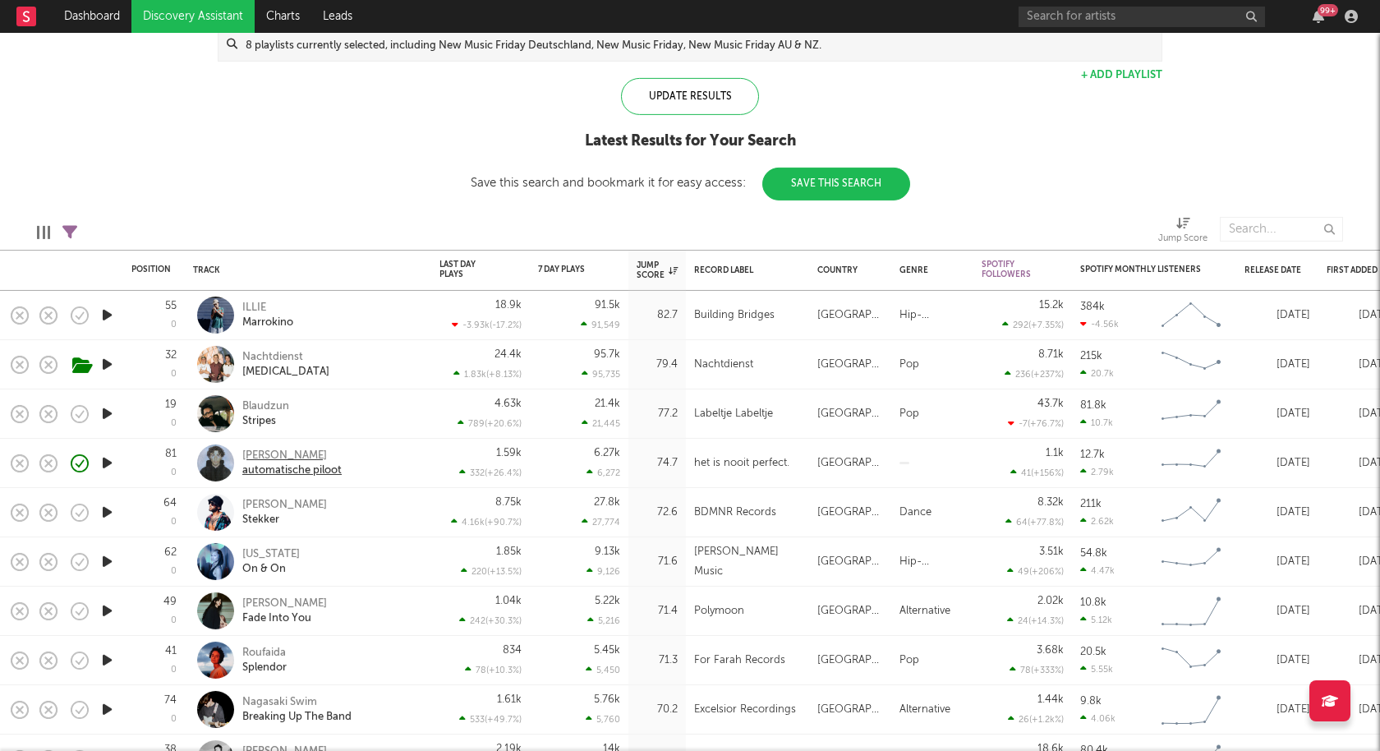
click at [249, 458] on div "[PERSON_NAME]" at bounding box center [291, 455] width 99 height 15
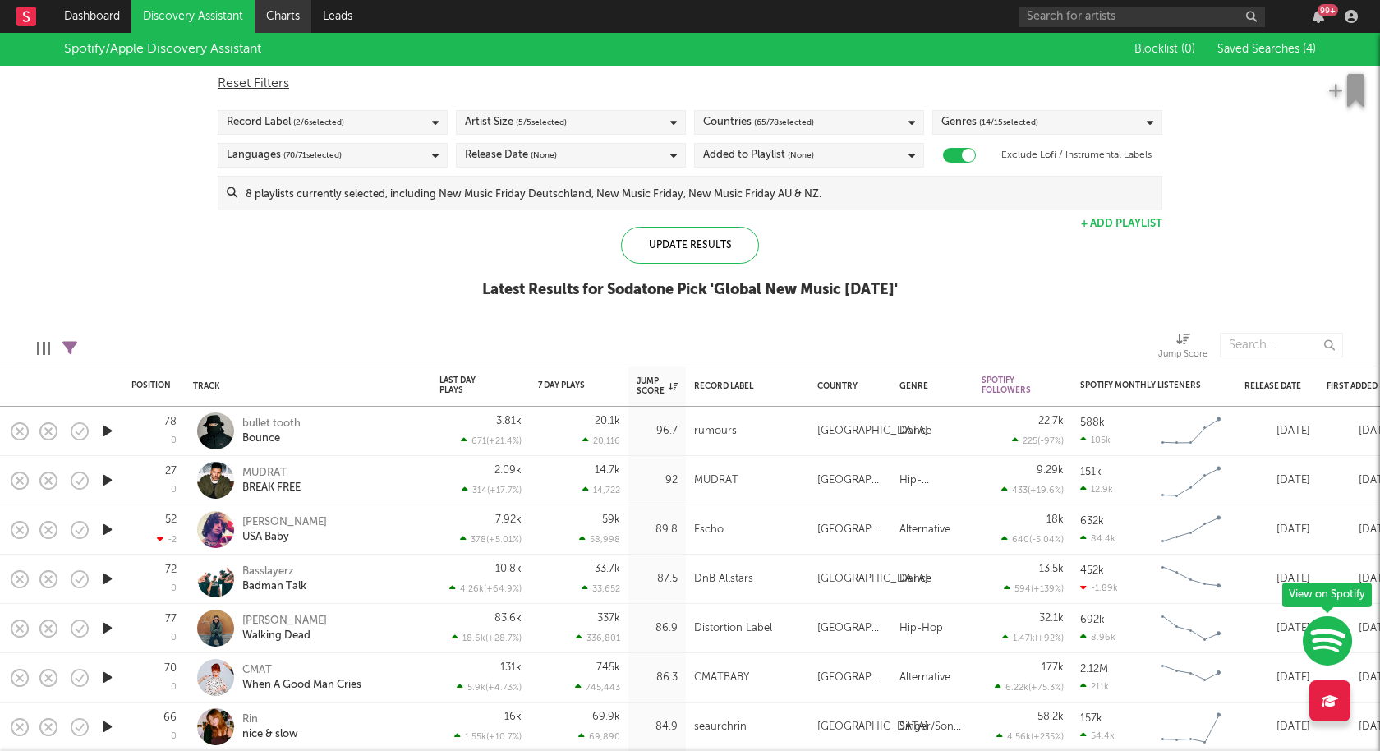
click at [299, 0] on link "Charts" at bounding box center [283, 16] width 57 height 33
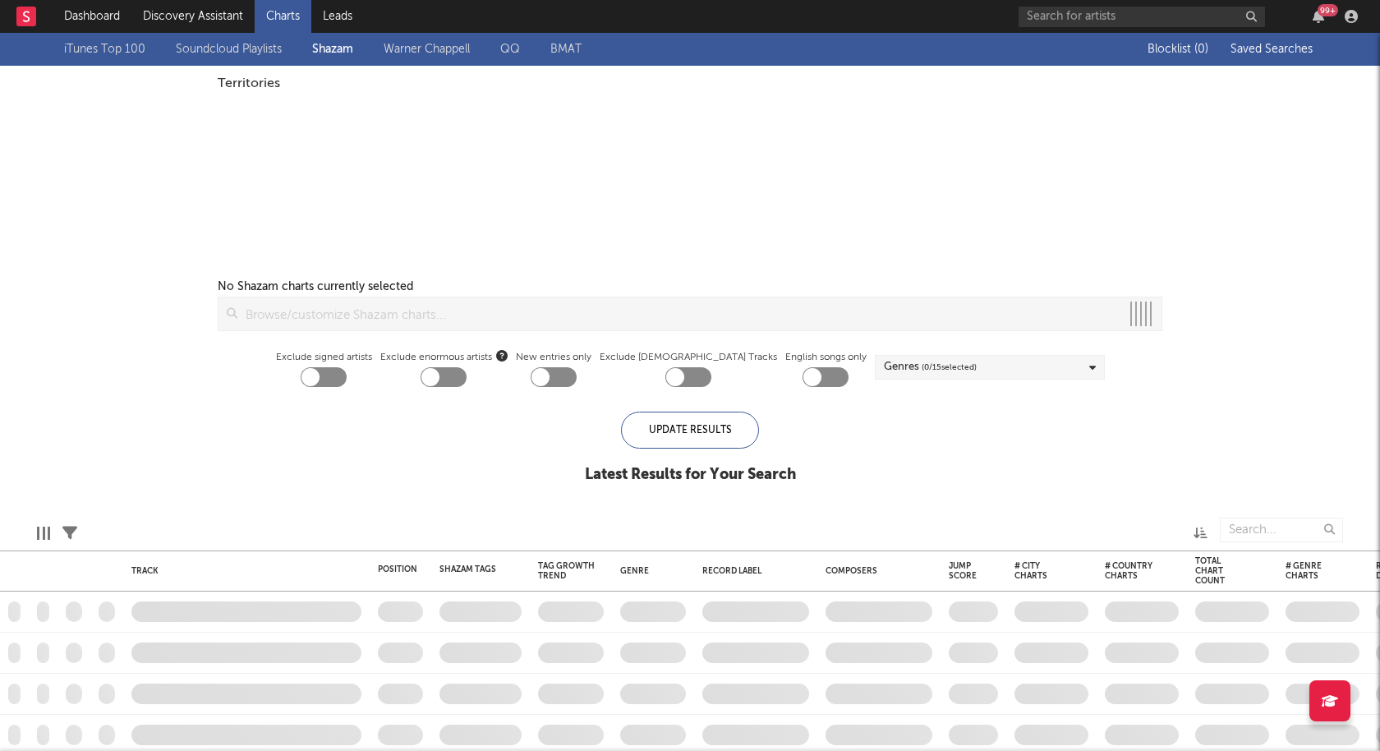
checkbox input "true"
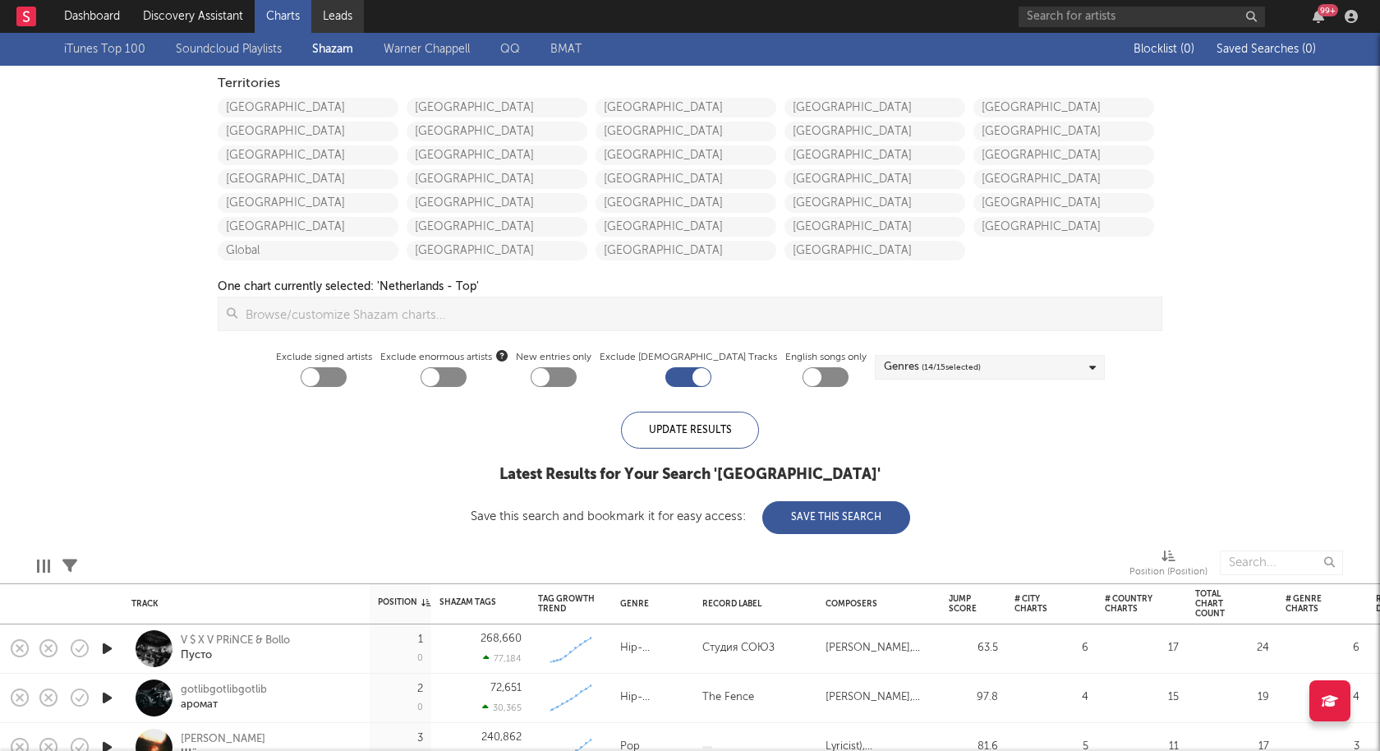
click at [339, 17] on link "Leads" at bounding box center [337, 16] width 53 height 33
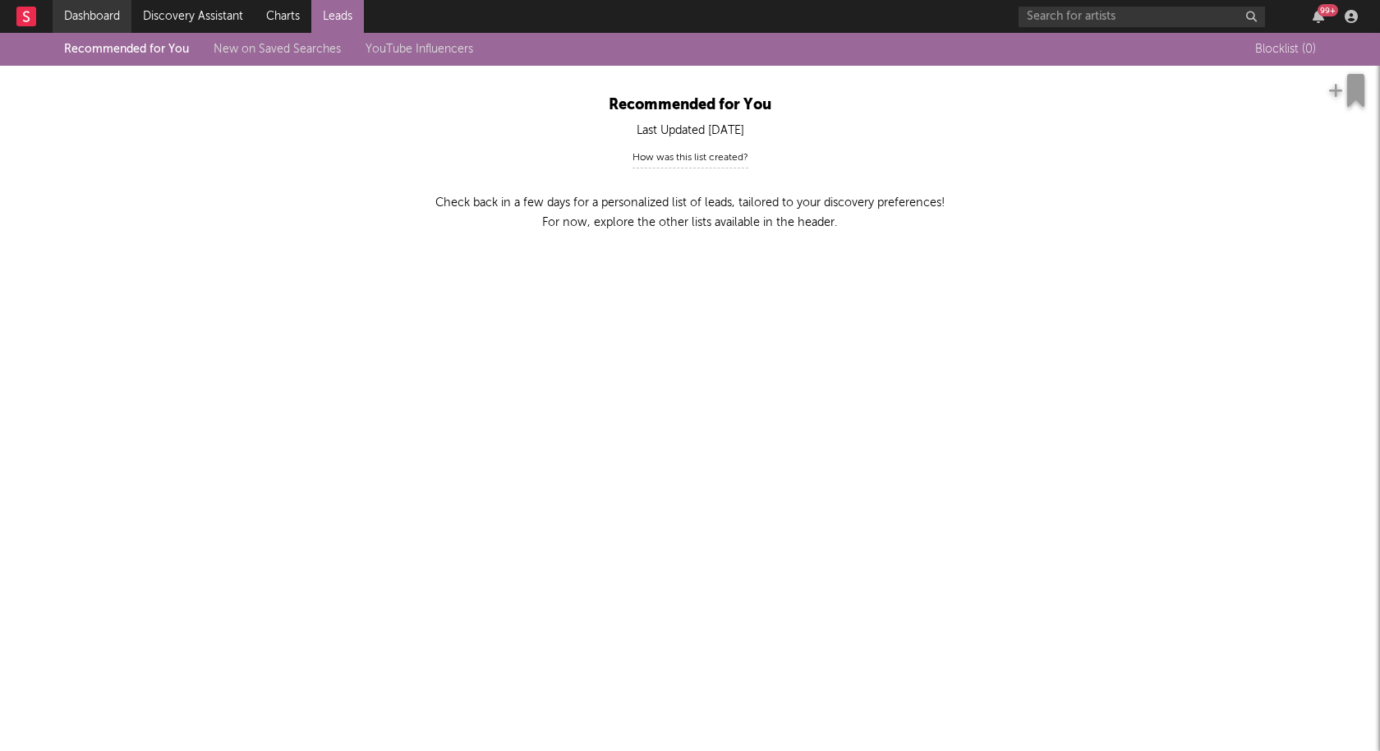
click at [91, 14] on link "Dashboard" at bounding box center [92, 16] width 79 height 33
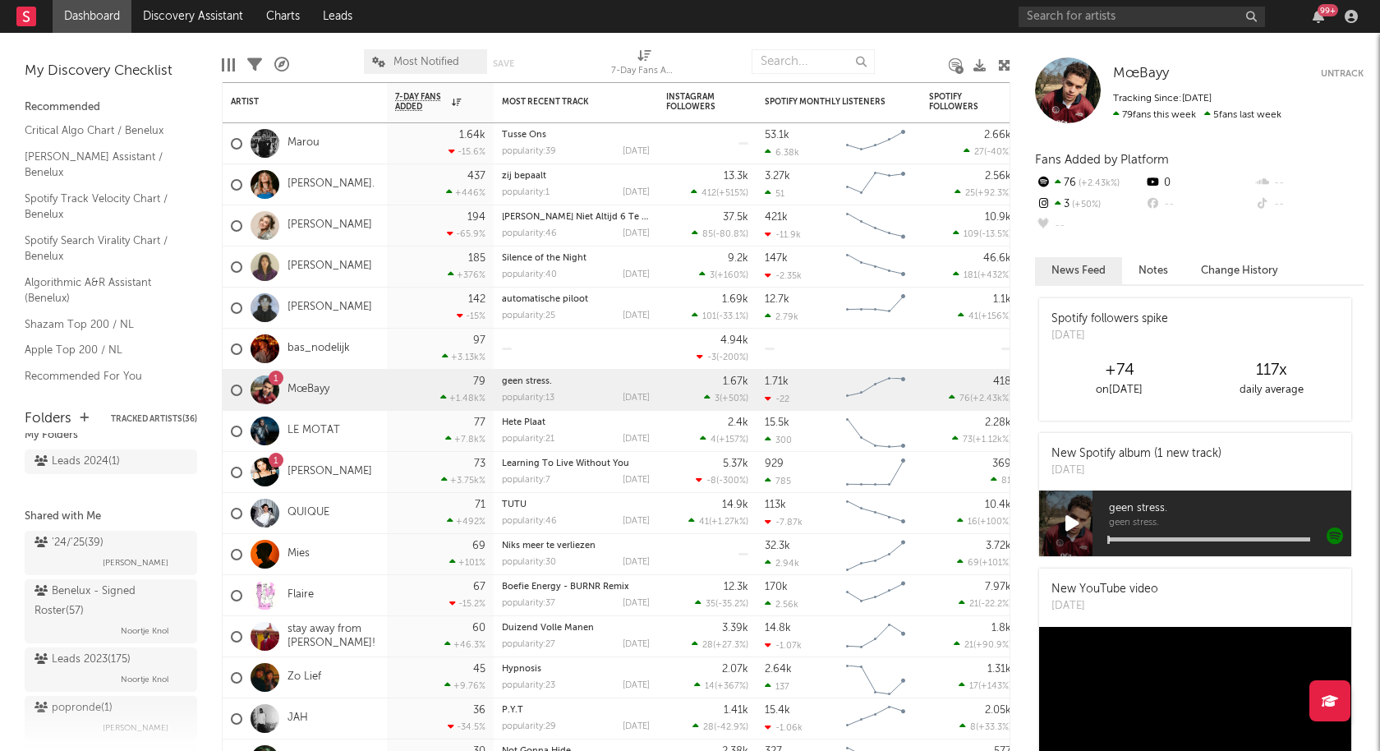
scroll to position [107, 0]
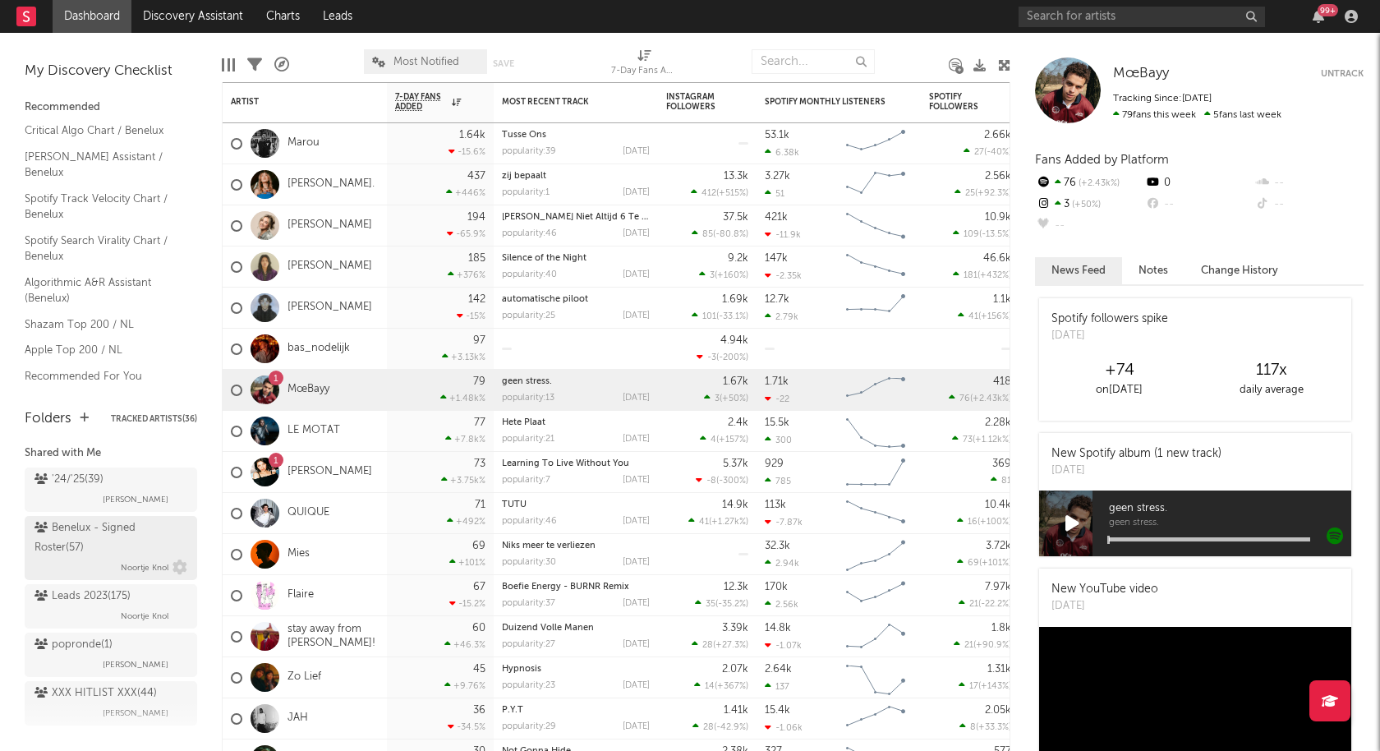
click at [98, 526] on div "Benelux - Signed Roster ( 57 )" at bounding box center [108, 537] width 149 height 39
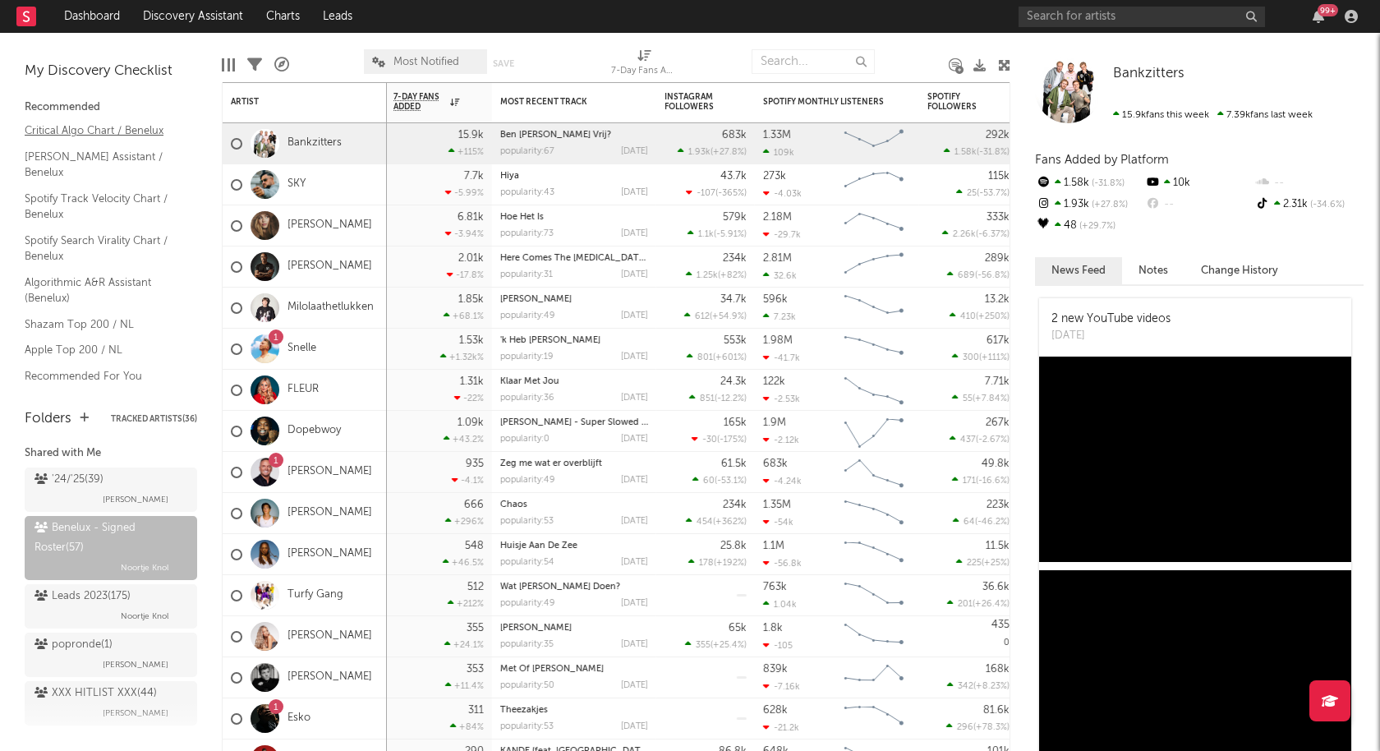
click at [71, 129] on link "Critical Algo Chart / Benelux" at bounding box center [103, 131] width 156 height 18
click at [64, 525] on div "Benelux - Signed Roster ( 57 )" at bounding box center [108, 537] width 149 height 39
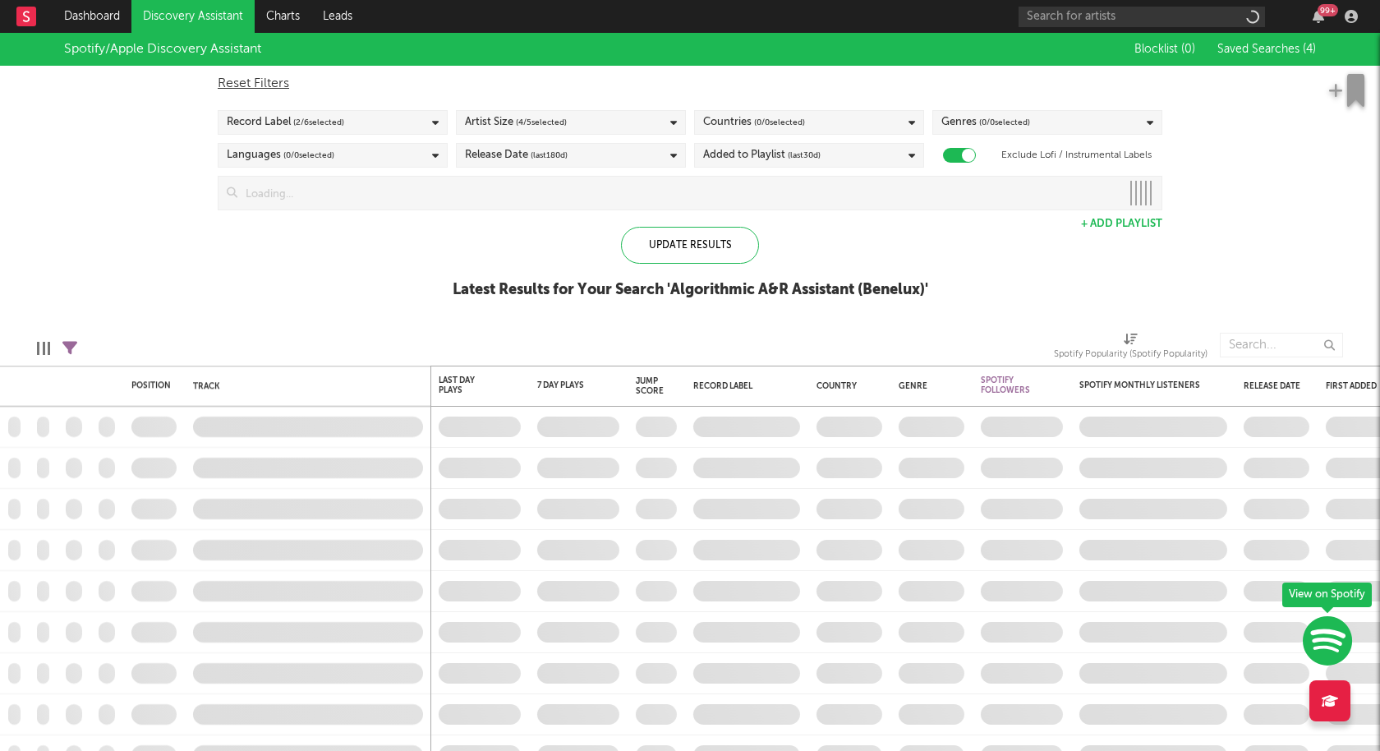
checkbox input "true"
click at [710, 121] on div "Countries ( 0 / 0 selected)" at bounding box center [754, 122] width 102 height 20
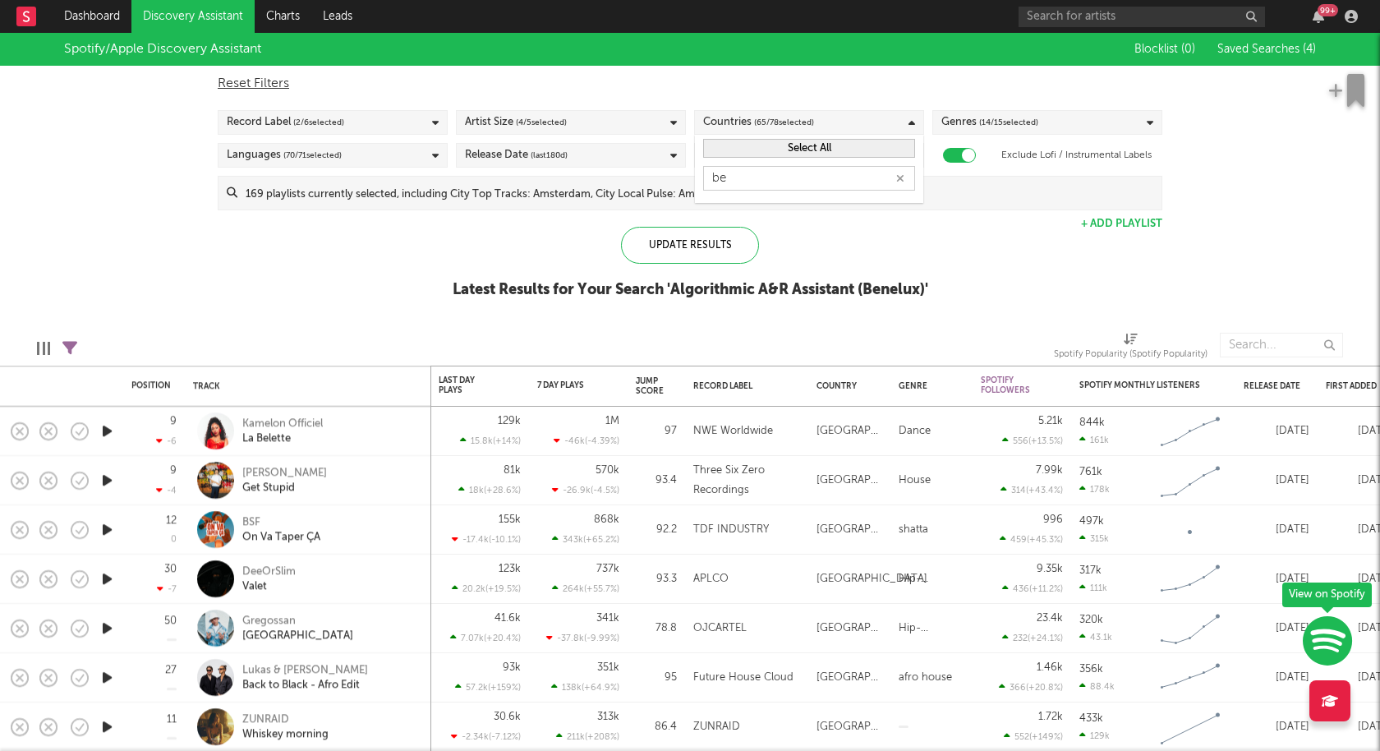
type input "b"
type input "nethe"
click at [866, 140] on button "Select All" at bounding box center [809, 148] width 212 height 19
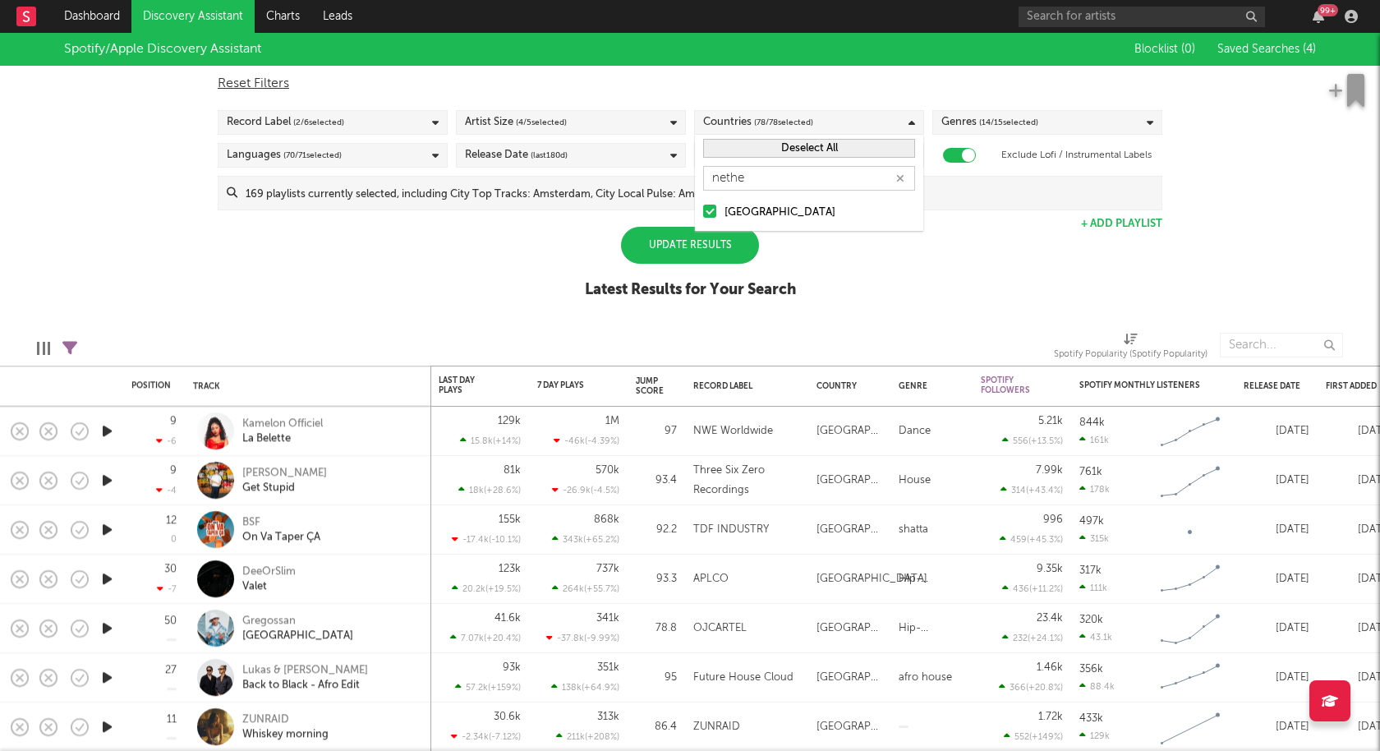
click at [734, 218] on div "[GEOGRAPHIC_DATA]" at bounding box center [819, 213] width 191 height 20
click at [703, 218] on input "[GEOGRAPHIC_DATA]" at bounding box center [703, 213] width 0 height 20
click at [725, 208] on div "[GEOGRAPHIC_DATA]" at bounding box center [819, 213] width 191 height 20
click at [703, 208] on input "[GEOGRAPHIC_DATA]" at bounding box center [703, 213] width 0 height 20
click at [649, 259] on div "Update Results" at bounding box center [690, 245] width 138 height 37
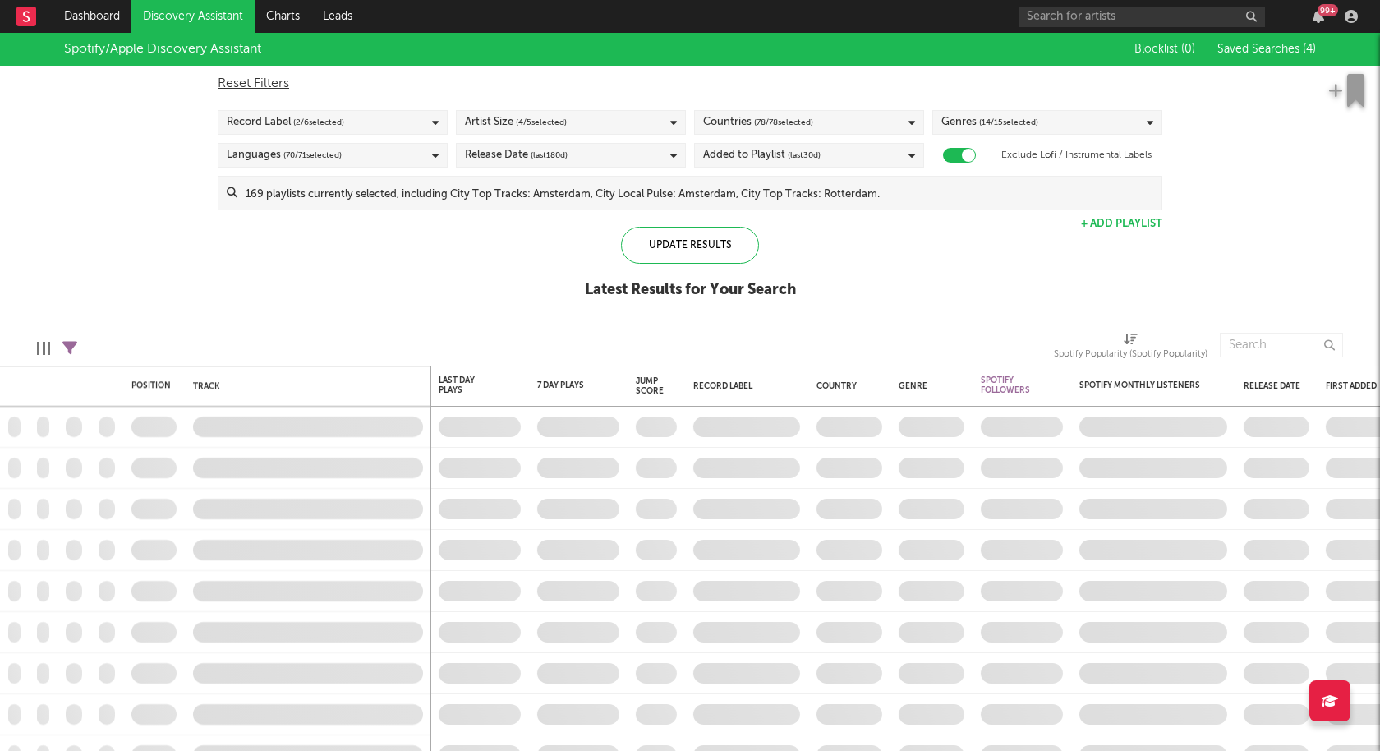
click at [782, 117] on span "( 78 / 78 selected)" at bounding box center [783, 122] width 59 height 20
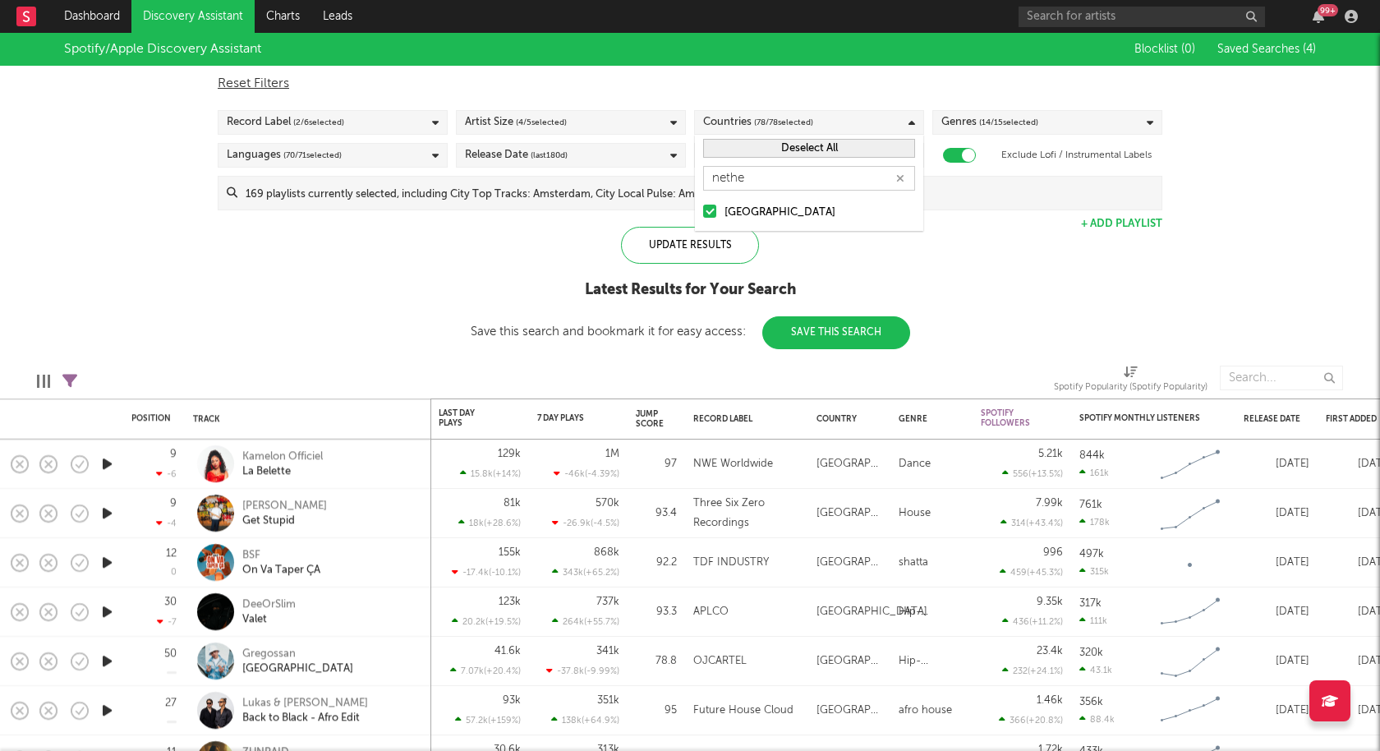
click at [903, 178] on icon "button" at bounding box center [900, 178] width 8 height 11
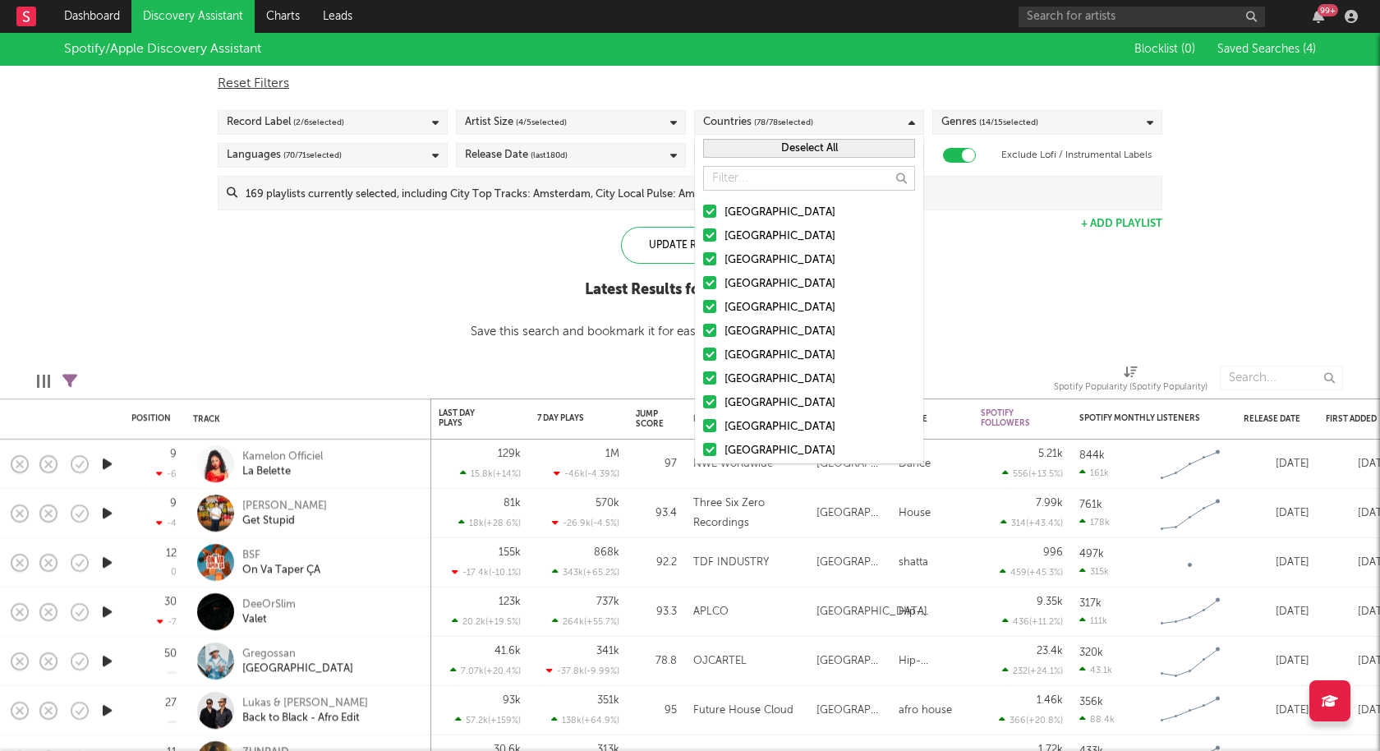
click at [849, 140] on button "Deselect All" at bounding box center [809, 148] width 212 height 19
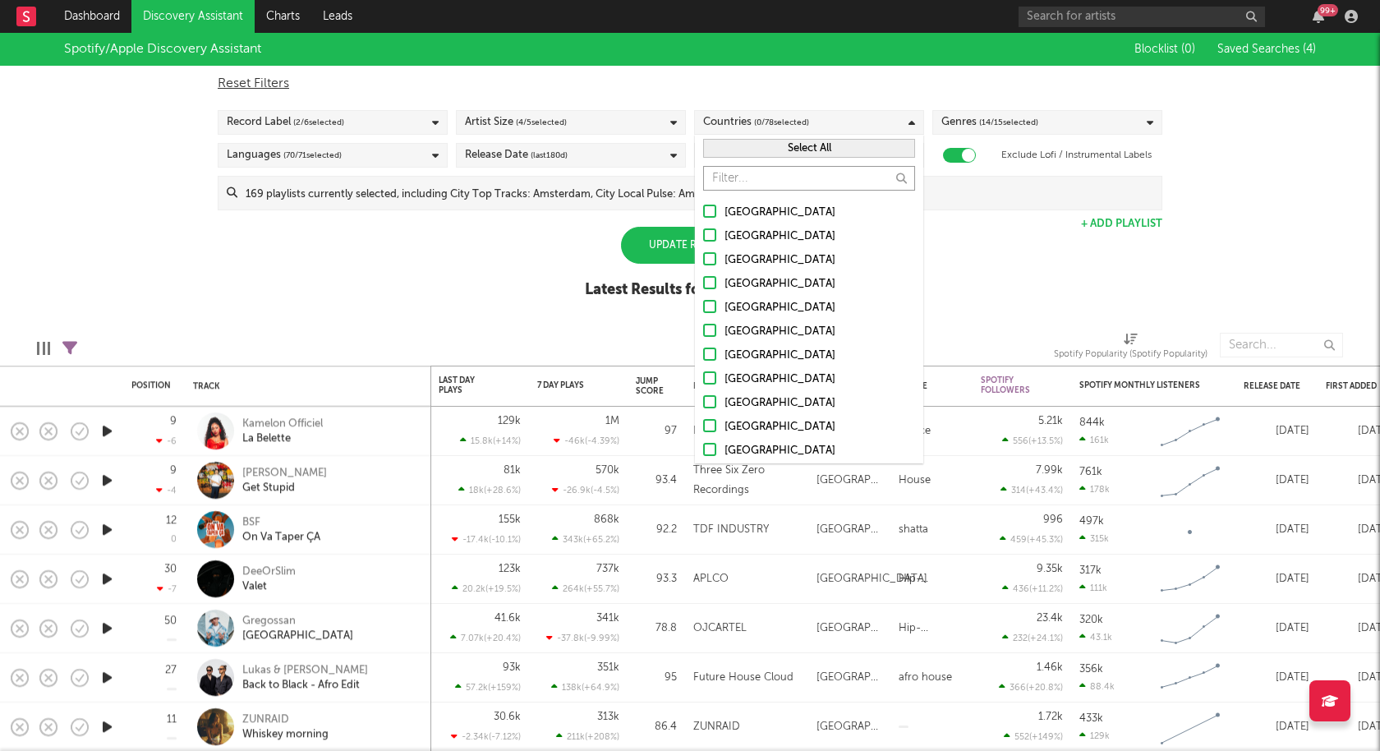
click at [815, 181] on input "text" at bounding box center [809, 178] width 212 height 25
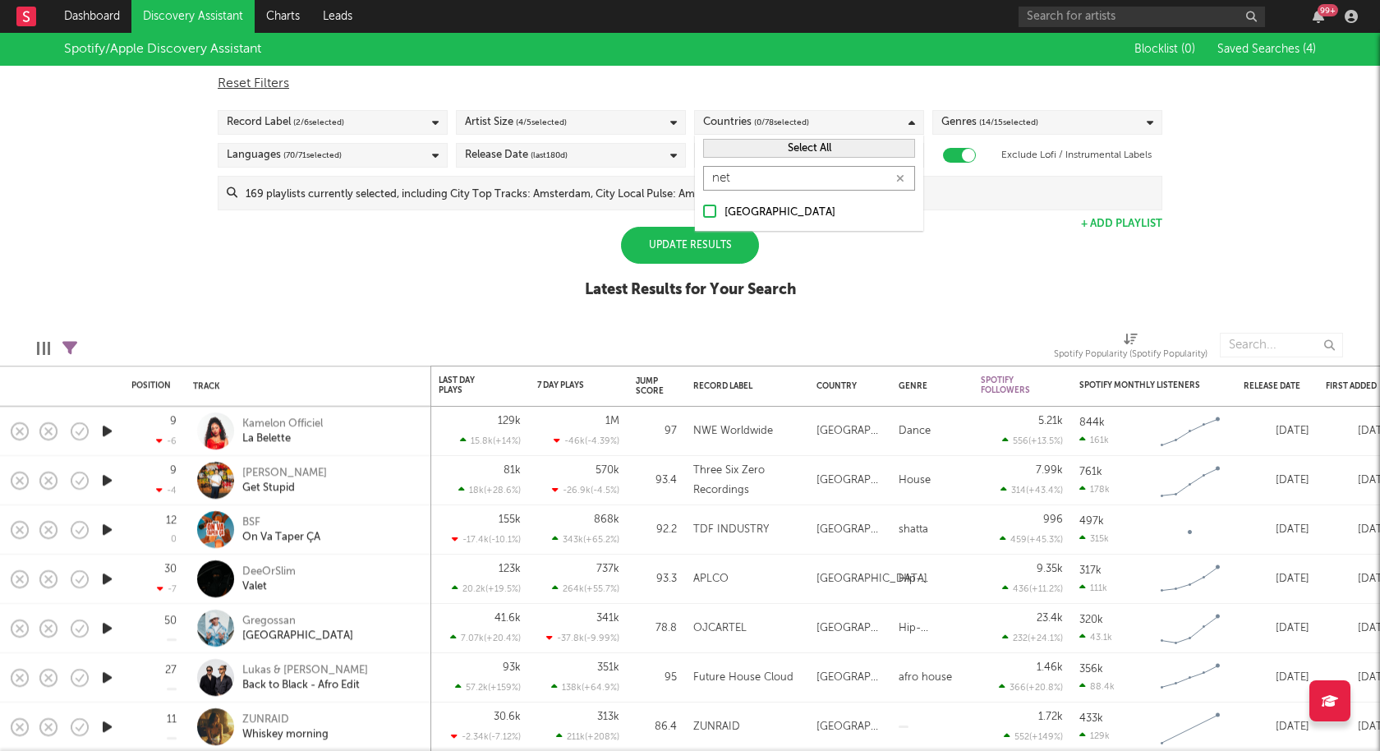
type input "net"
click at [741, 212] on div "[GEOGRAPHIC_DATA]" at bounding box center [819, 213] width 191 height 20
click at [703, 212] on input "[GEOGRAPHIC_DATA]" at bounding box center [703, 213] width 0 height 20
click at [705, 239] on div "Update Results" at bounding box center [690, 245] width 138 height 37
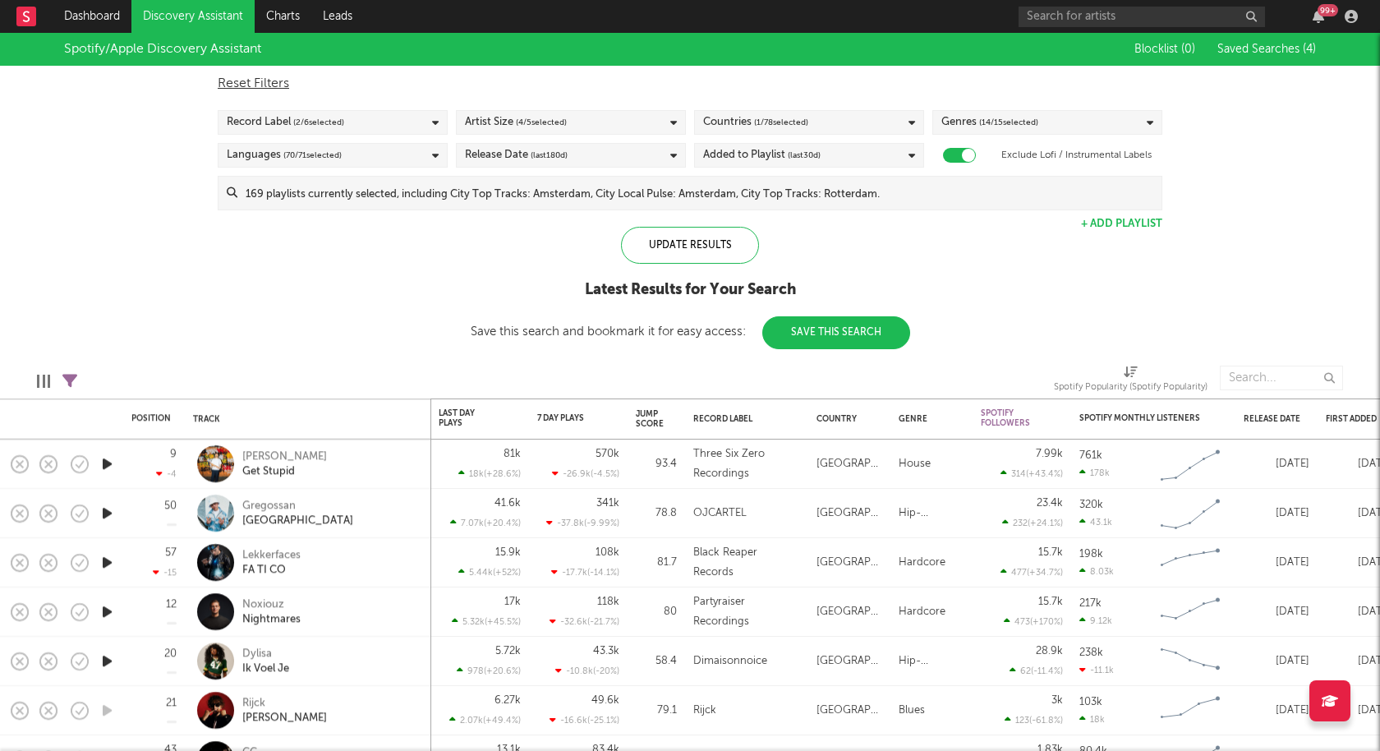
click at [873, 336] on button "Save This Search" at bounding box center [836, 332] width 148 height 33
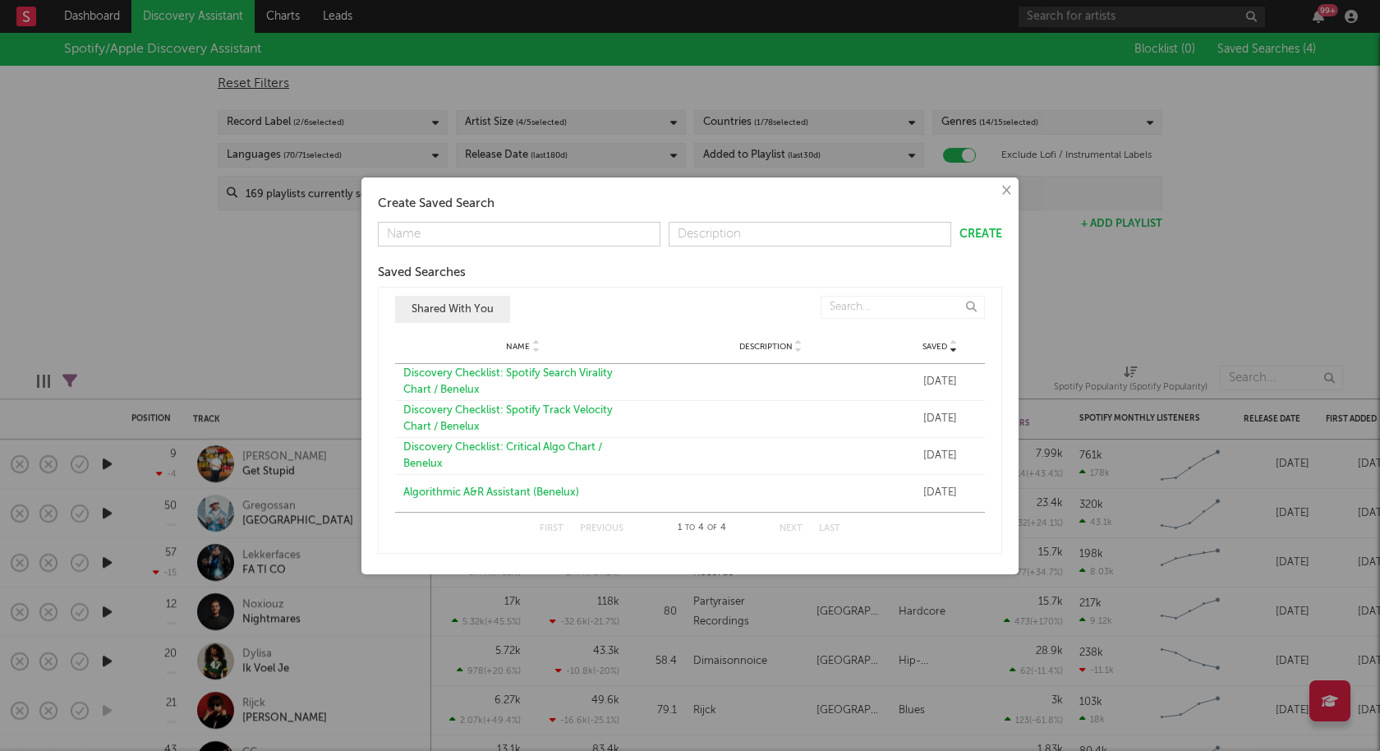
click at [1005, 184] on button "×" at bounding box center [1005, 190] width 18 height 18
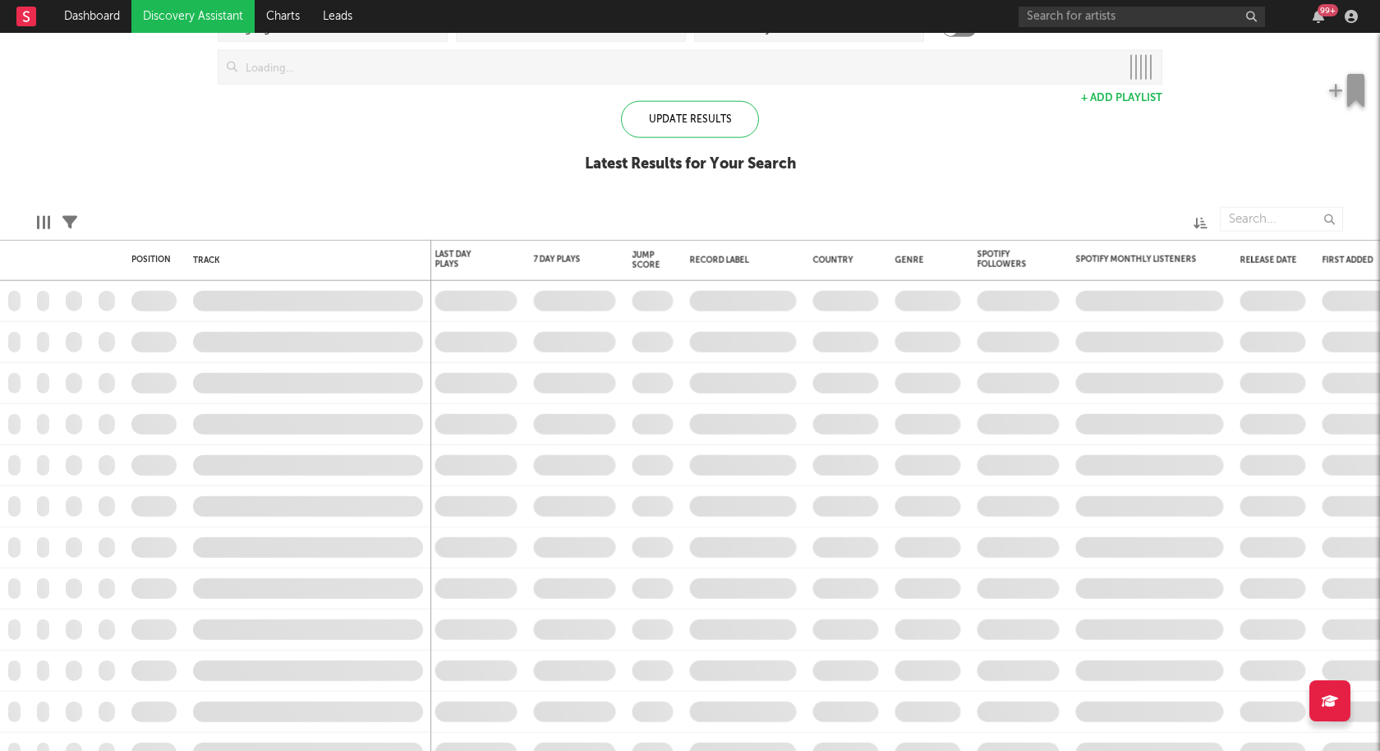
checkbox input "true"
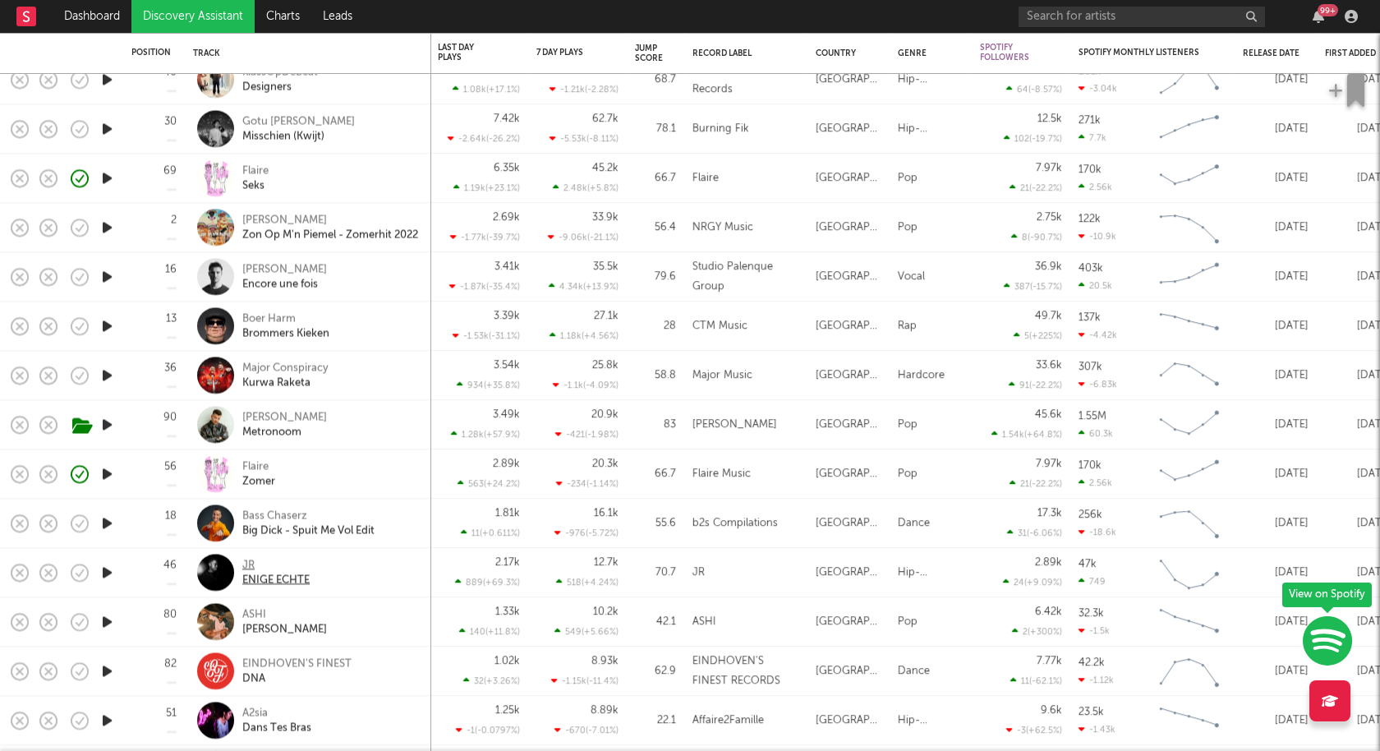
click at [254, 573] on div "ENIGE ECHTE" at bounding box center [275, 579] width 67 height 15
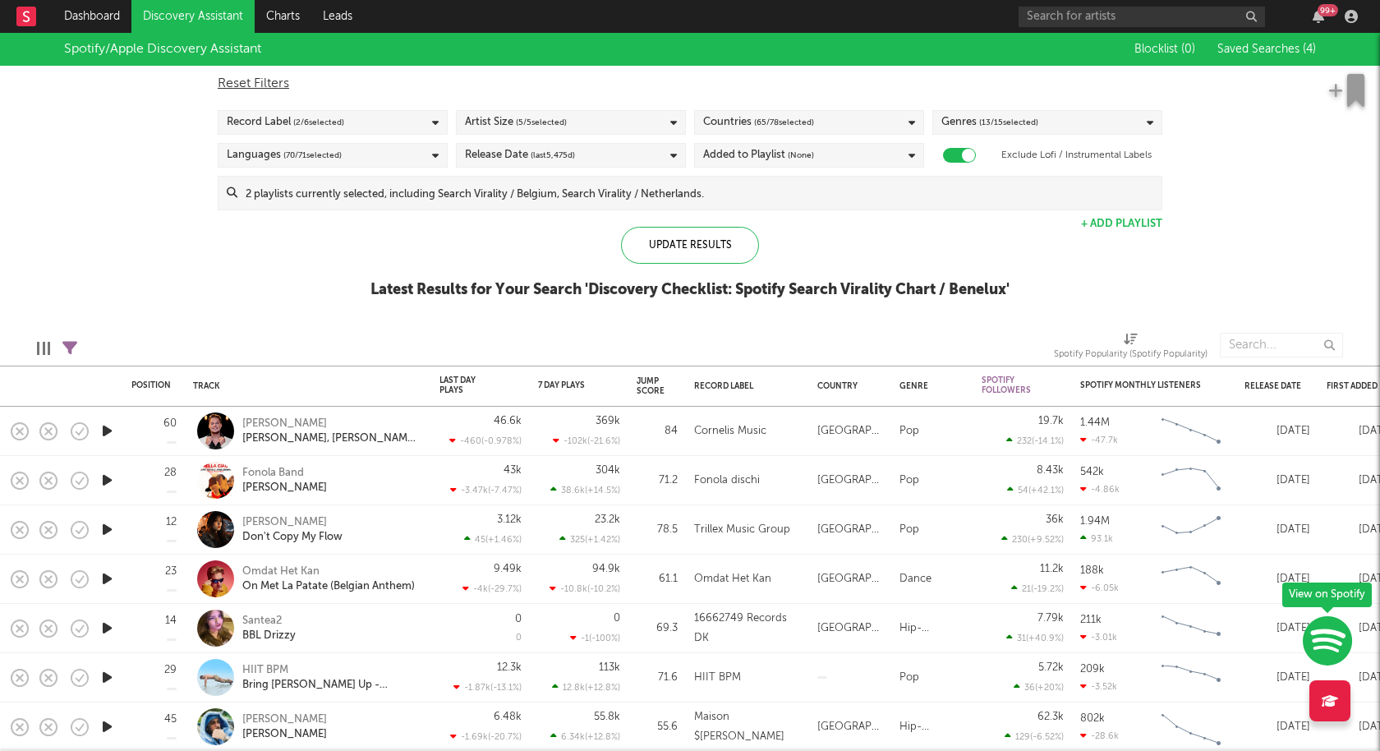
click at [421, 126] on div "Record Label ( 2 / 6 selected)" at bounding box center [333, 122] width 230 height 25
click at [521, 250] on div "Update Results Latest Results for Your Search ' Discovery Checklist: Spotify Se…" at bounding box center [689, 272] width 639 height 90
click at [100, 13] on link "Dashboard" at bounding box center [92, 16] width 79 height 33
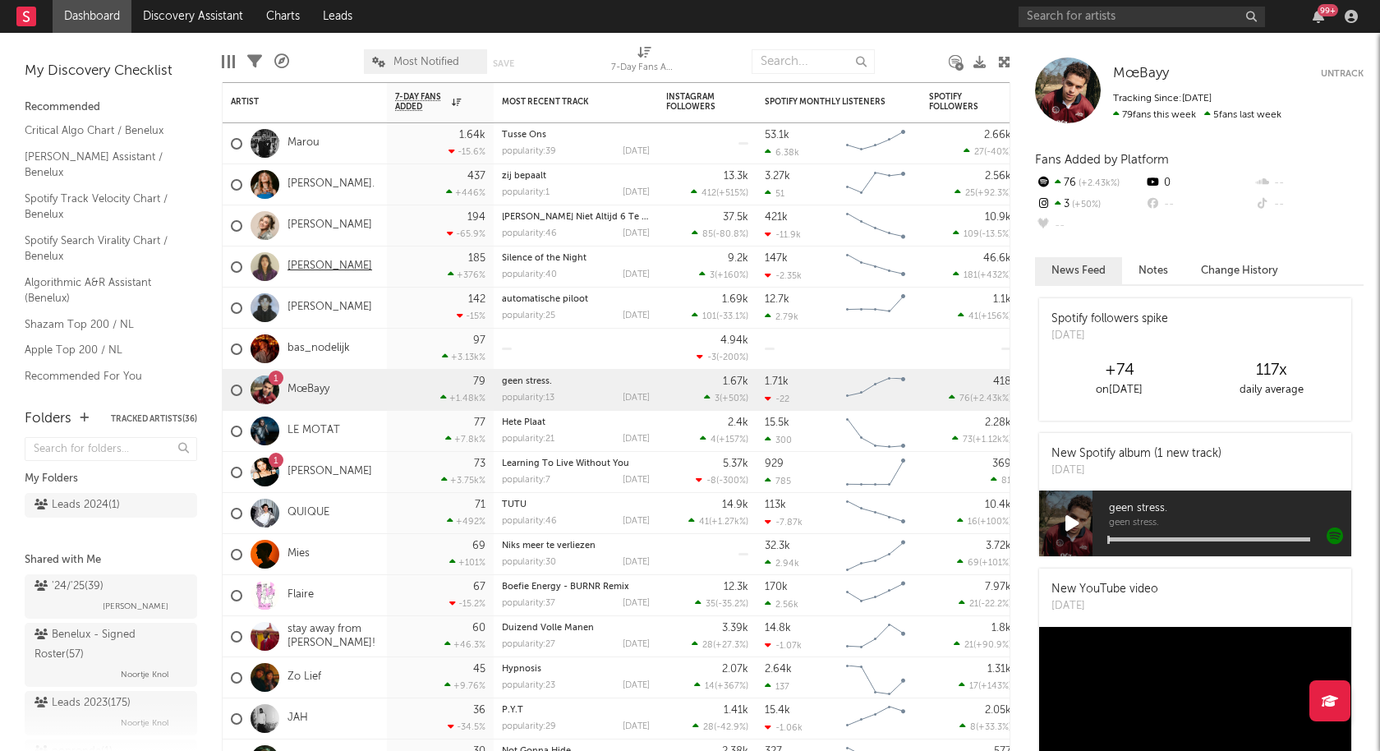
click at [304, 266] on link "[PERSON_NAME]" at bounding box center [329, 266] width 85 height 14
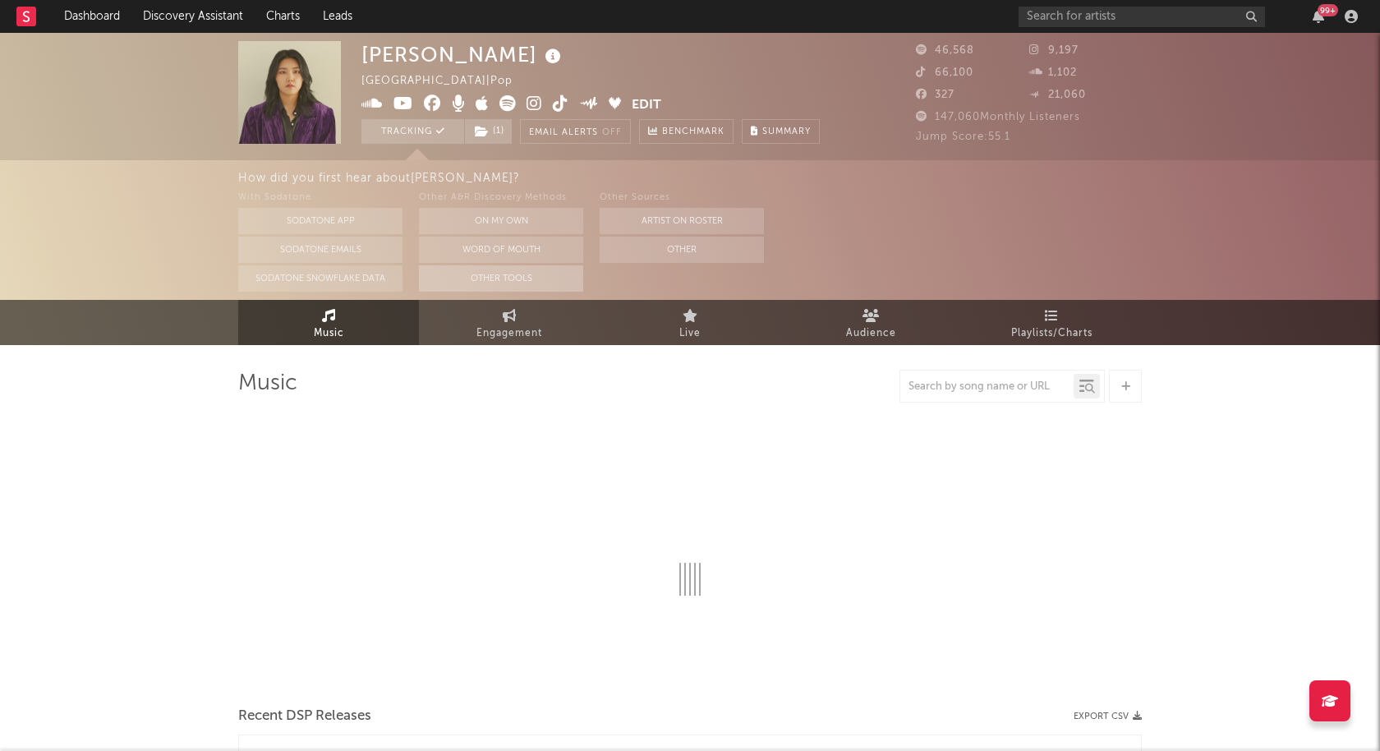
select select "6m"
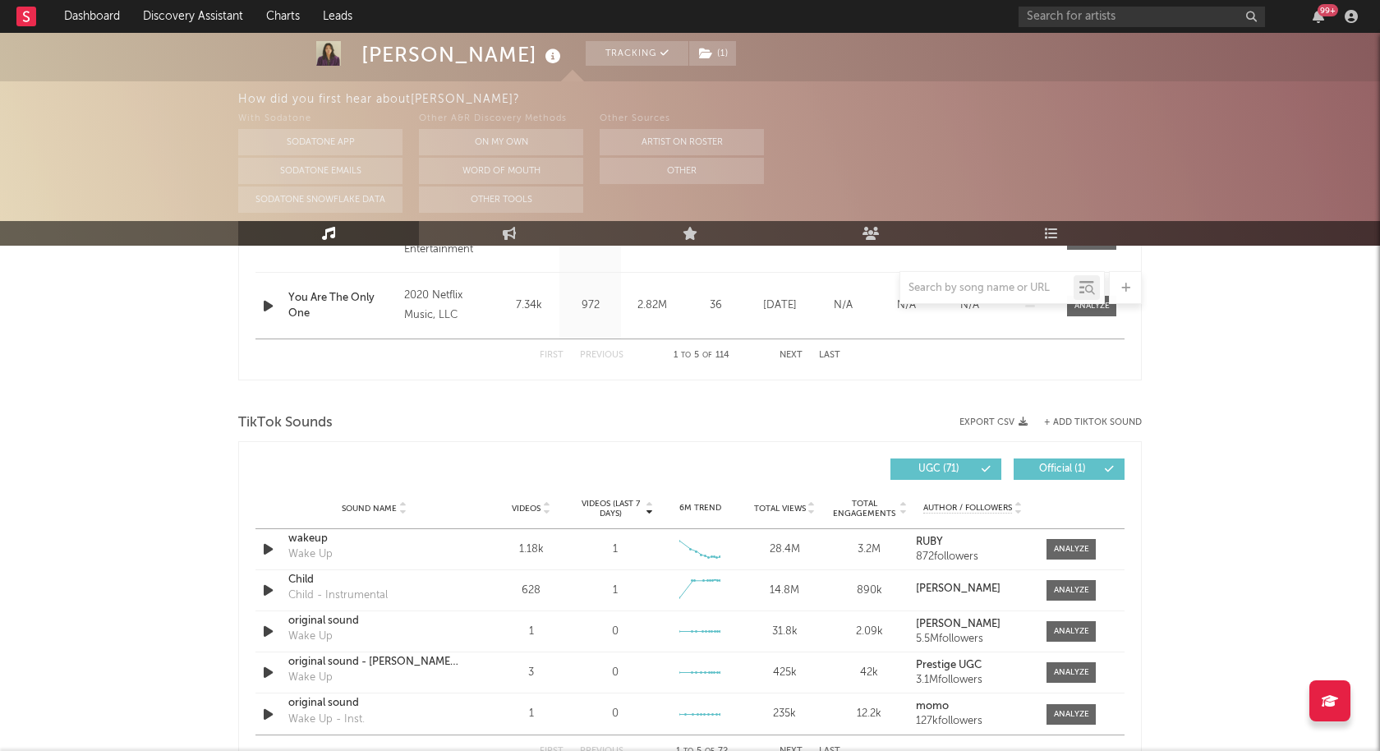
scroll to position [620, 0]
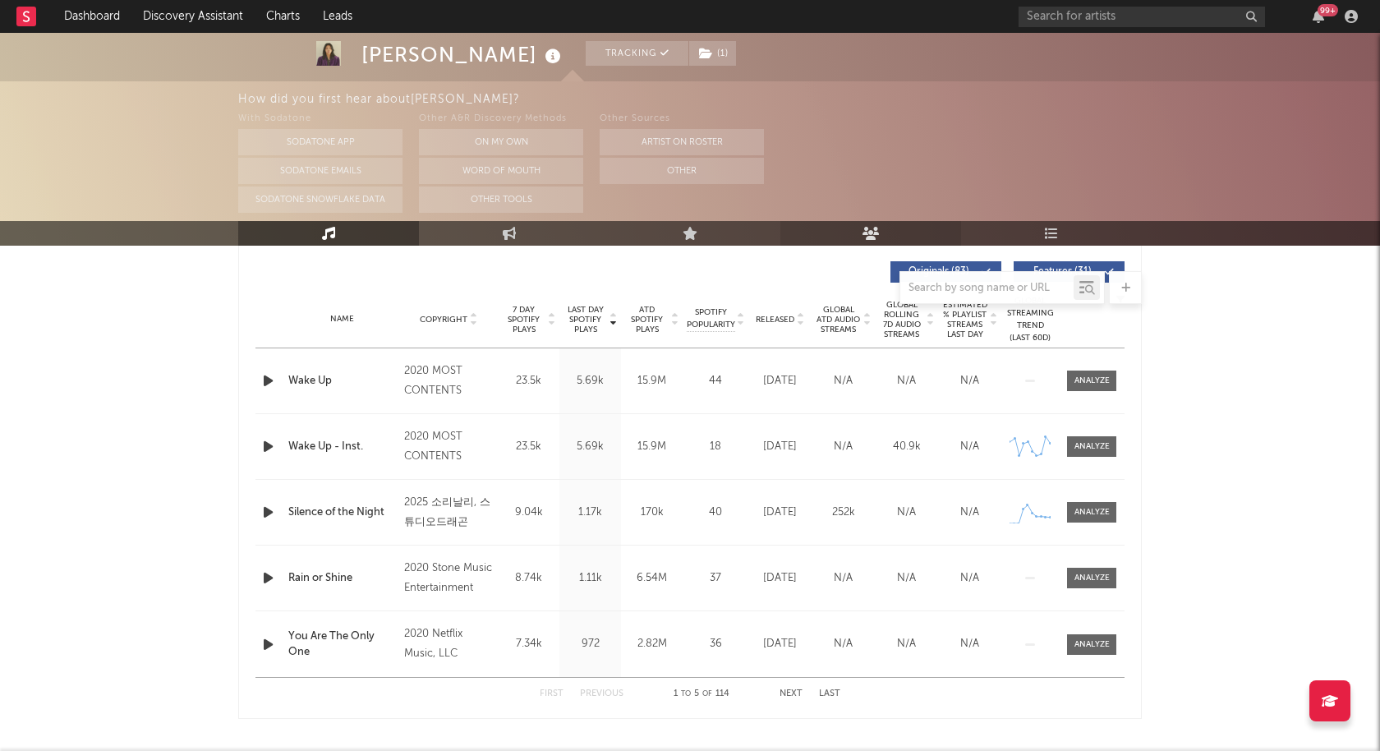
click at [849, 223] on link "Audience" at bounding box center [870, 233] width 181 height 25
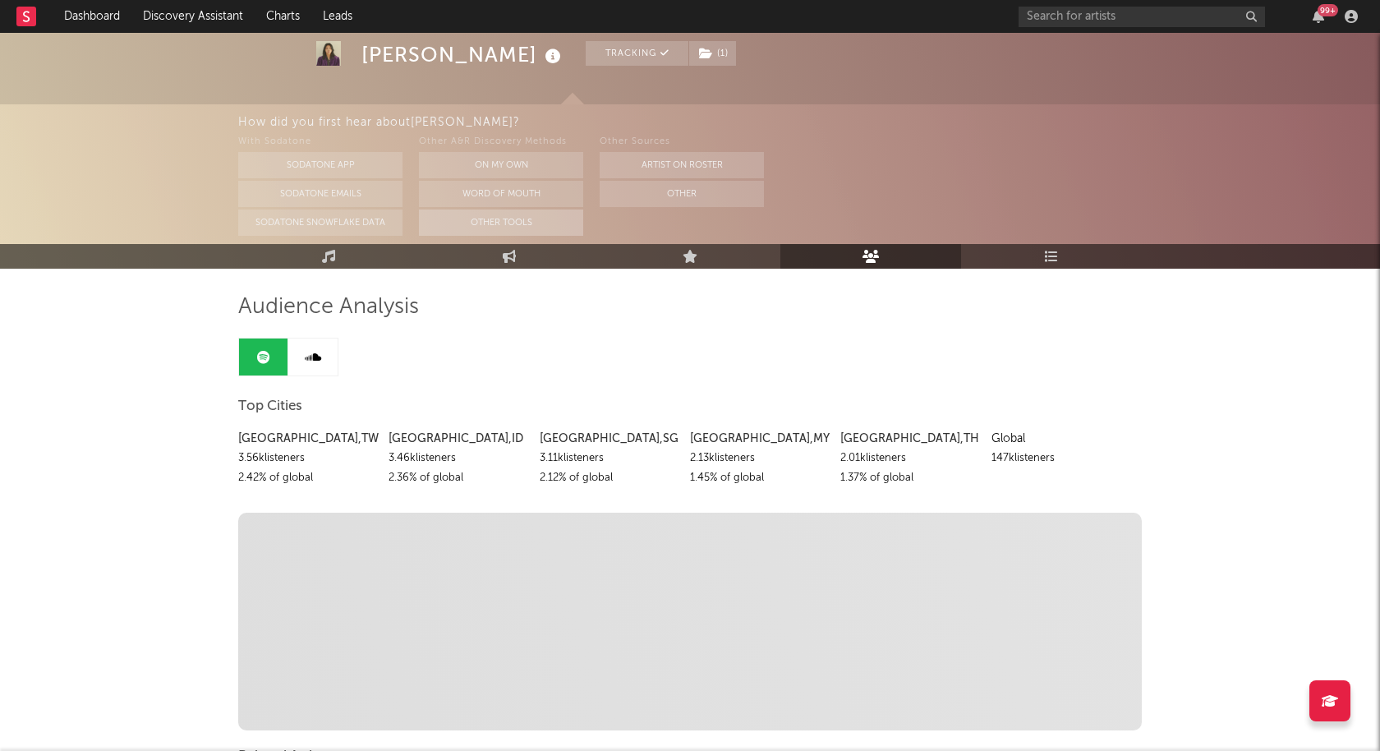
scroll to position [85, 0]
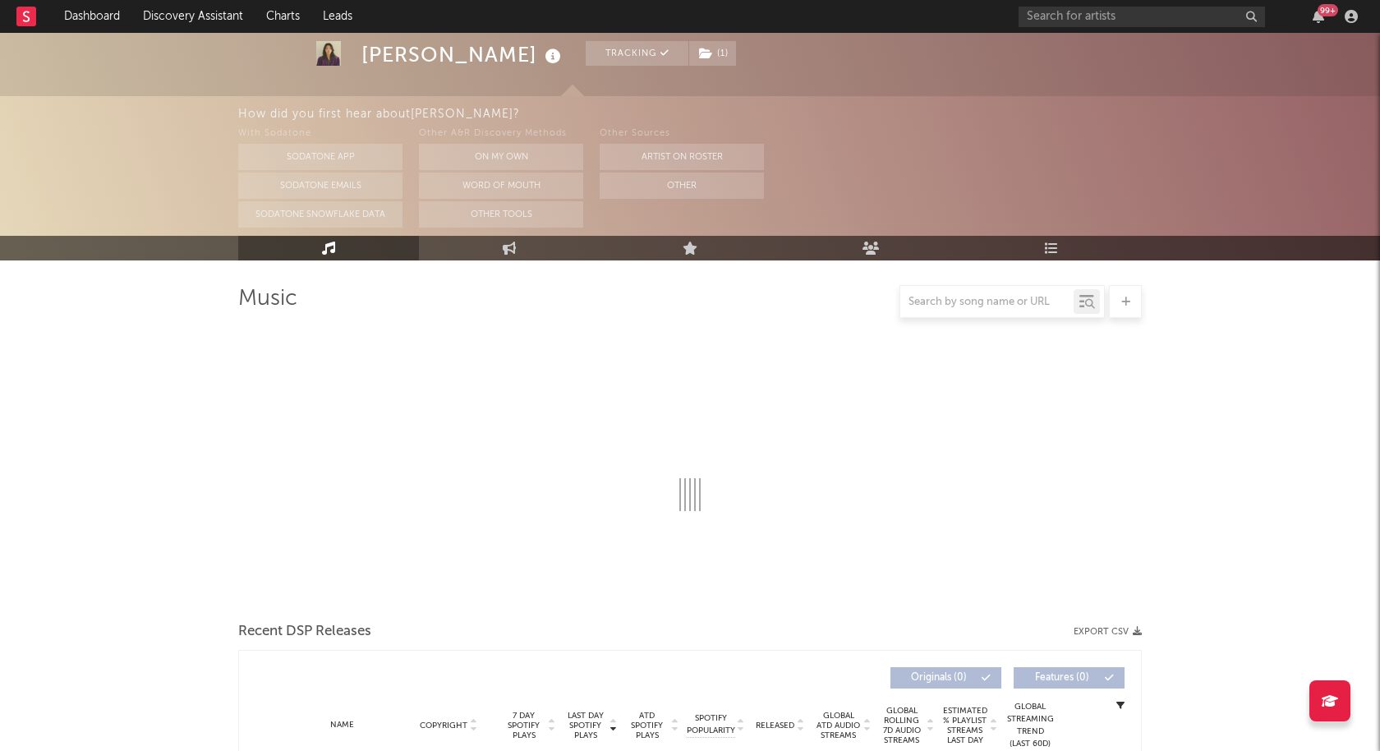
scroll to position [620, 0]
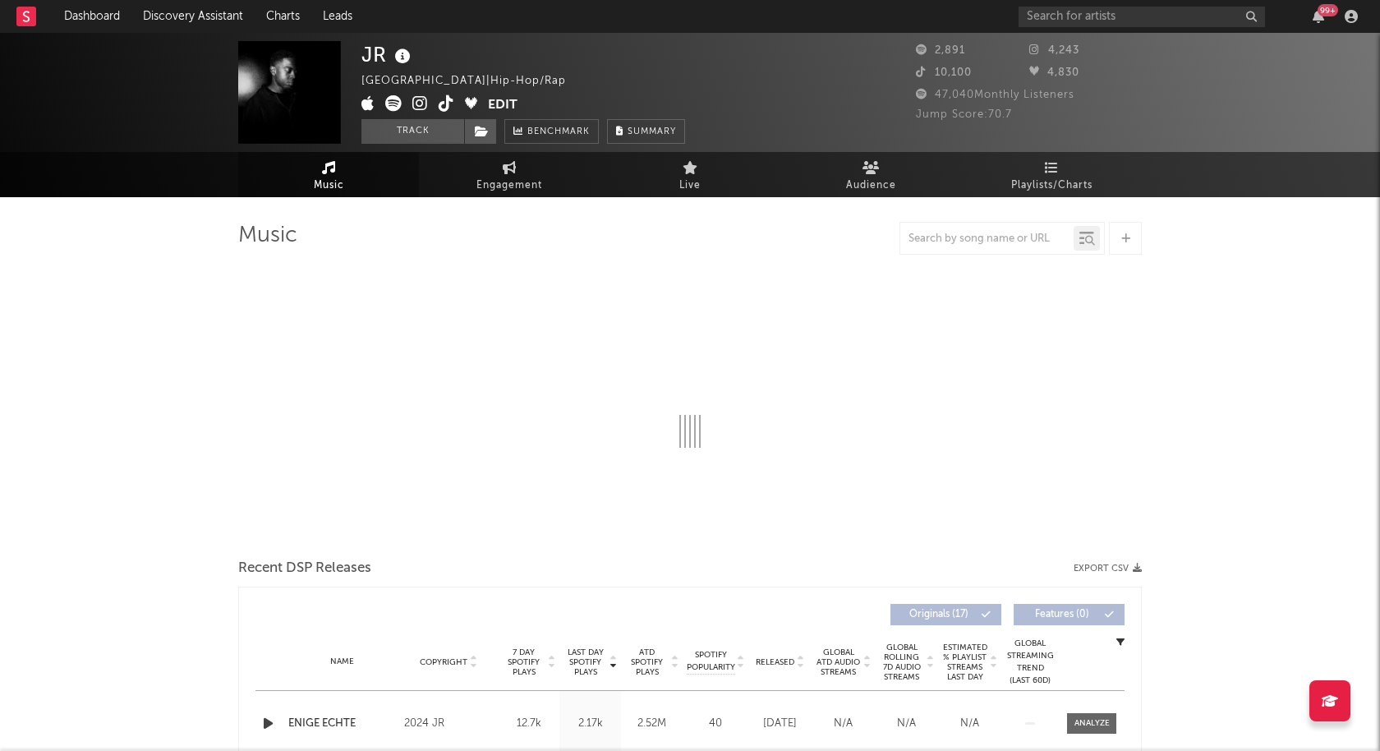
select select "6m"
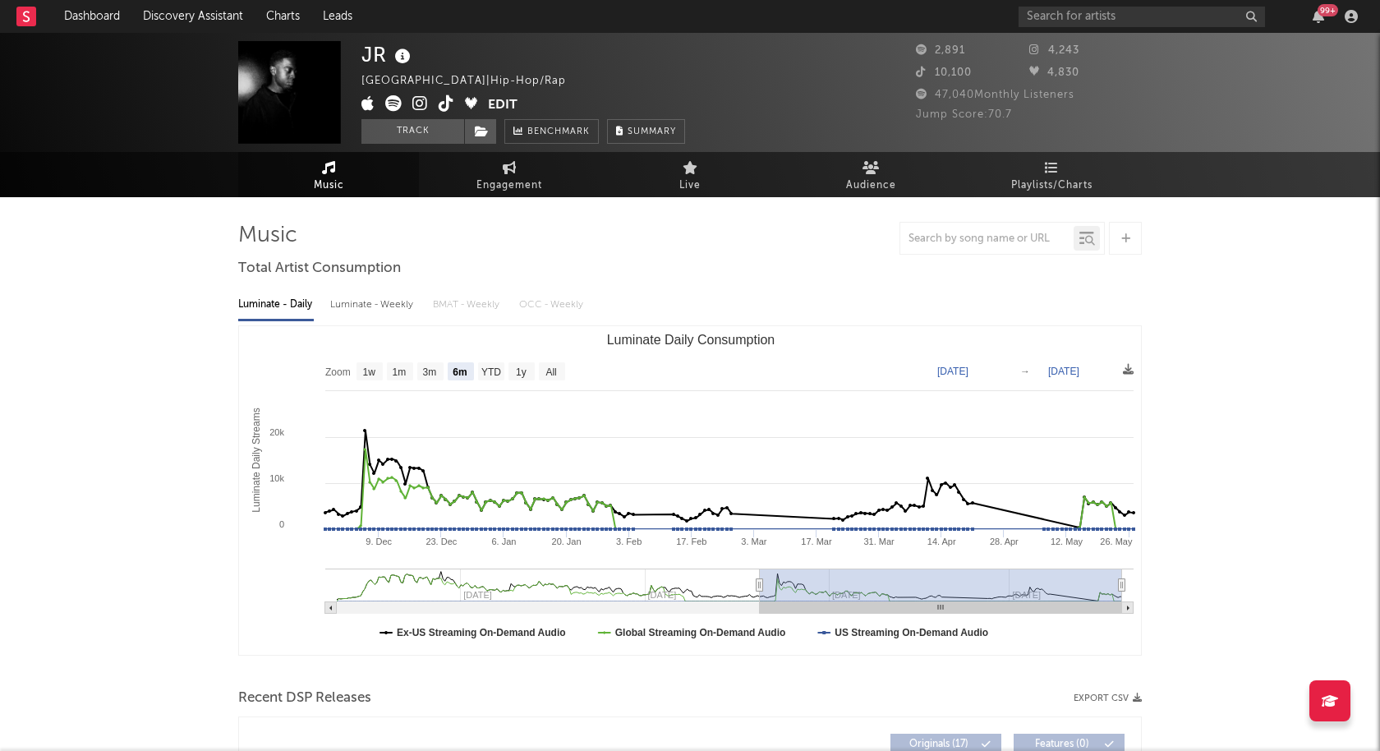
click at [422, 100] on icon at bounding box center [420, 103] width 16 height 16
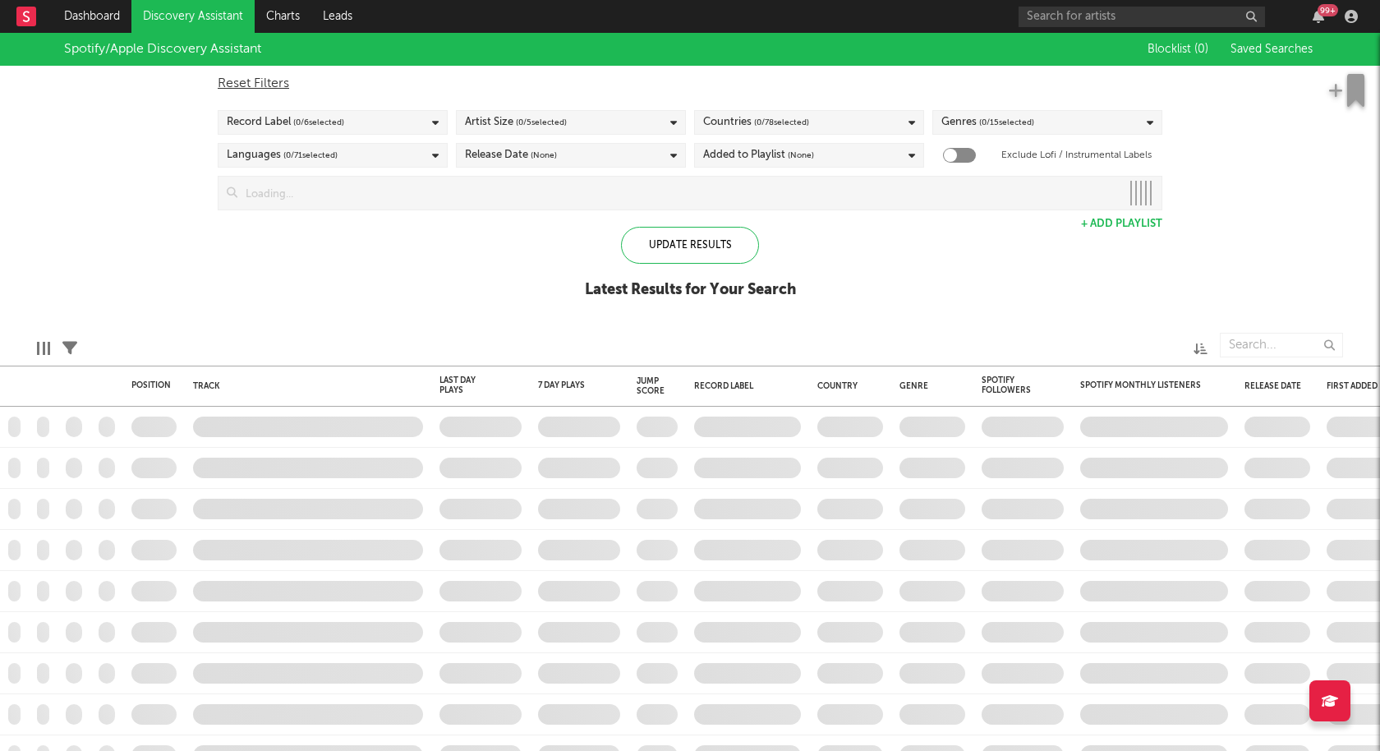
checkbox input "true"
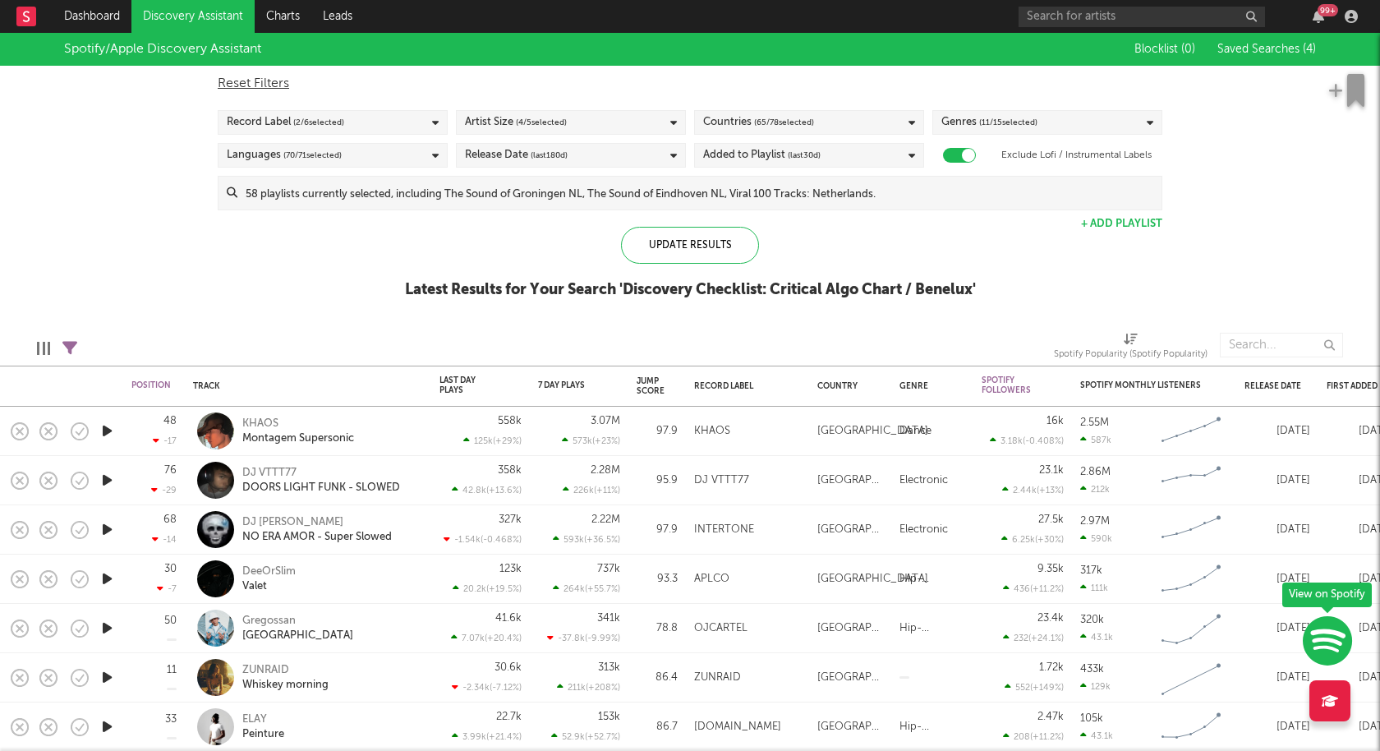
click at [531, 127] on span "( 4 / 5 selected)" at bounding box center [541, 122] width 51 height 20
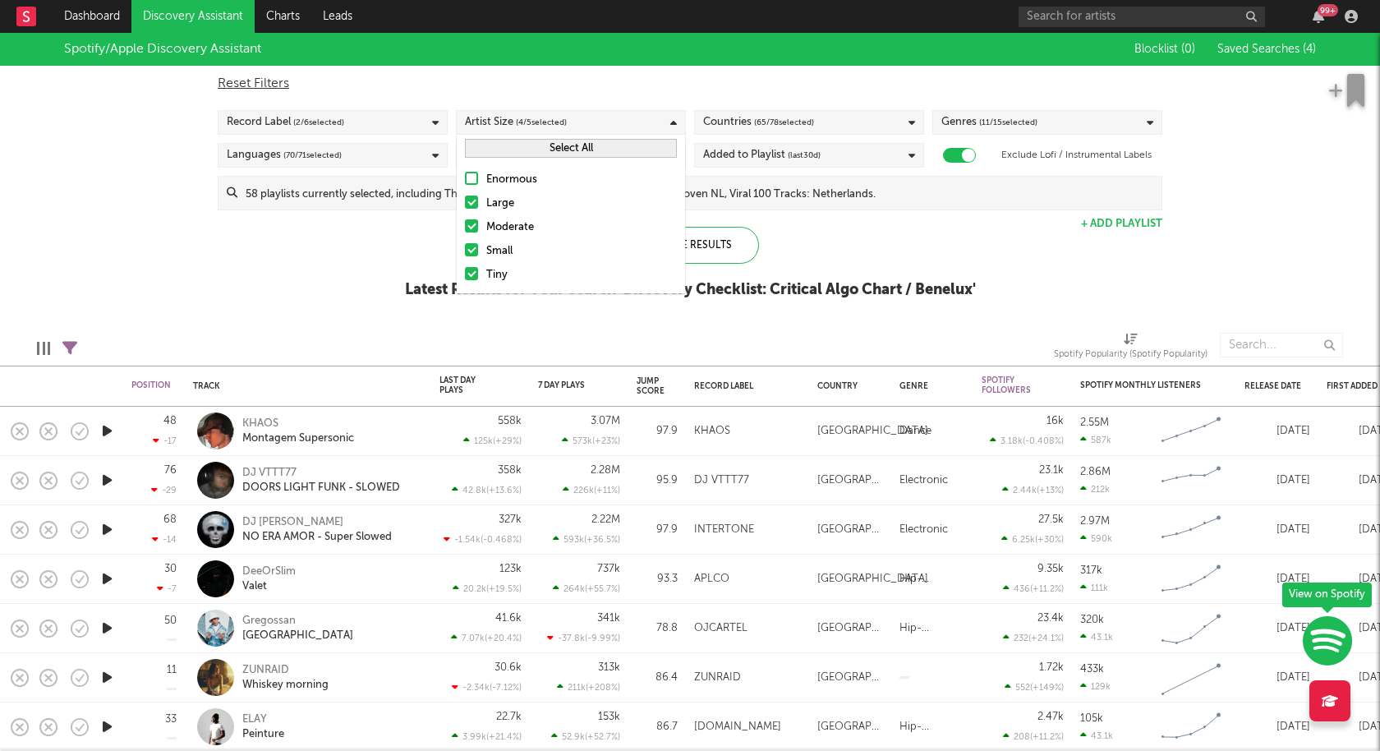
click at [356, 269] on div "Spotify/Apple Discovery Assistant Blocklist ( 0 ) Saved Searches ( 4 ) Reset Fi…" at bounding box center [690, 174] width 1380 height 283
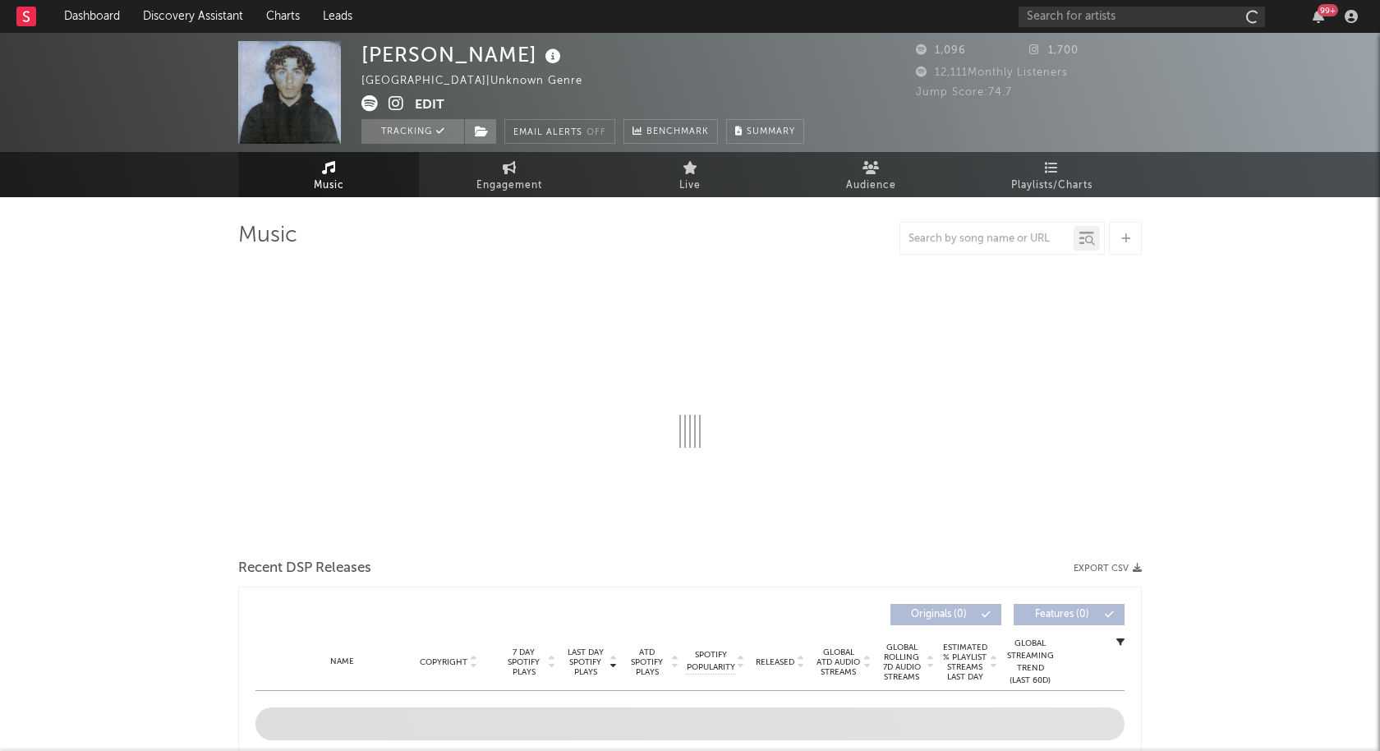
select select "1w"
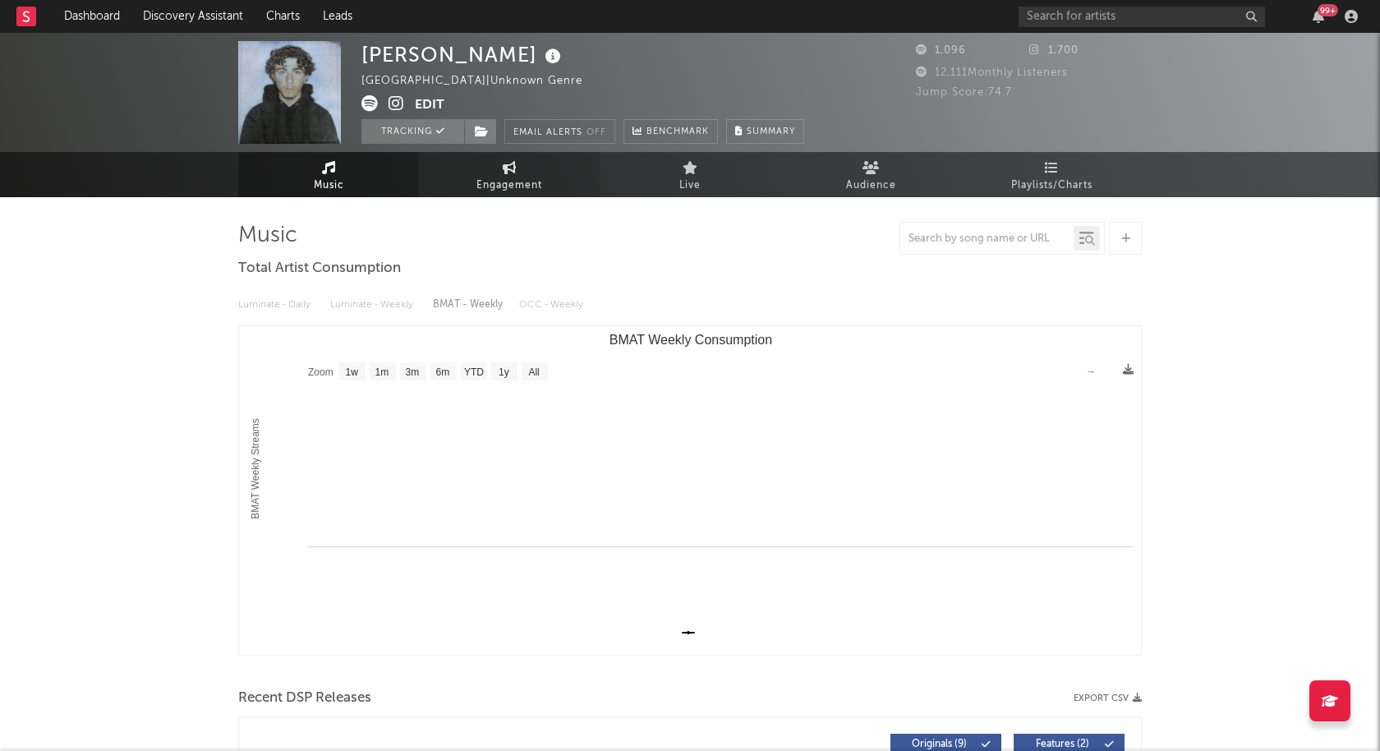
click at [473, 186] on link "Engagement" at bounding box center [509, 174] width 181 height 45
select select "1w"
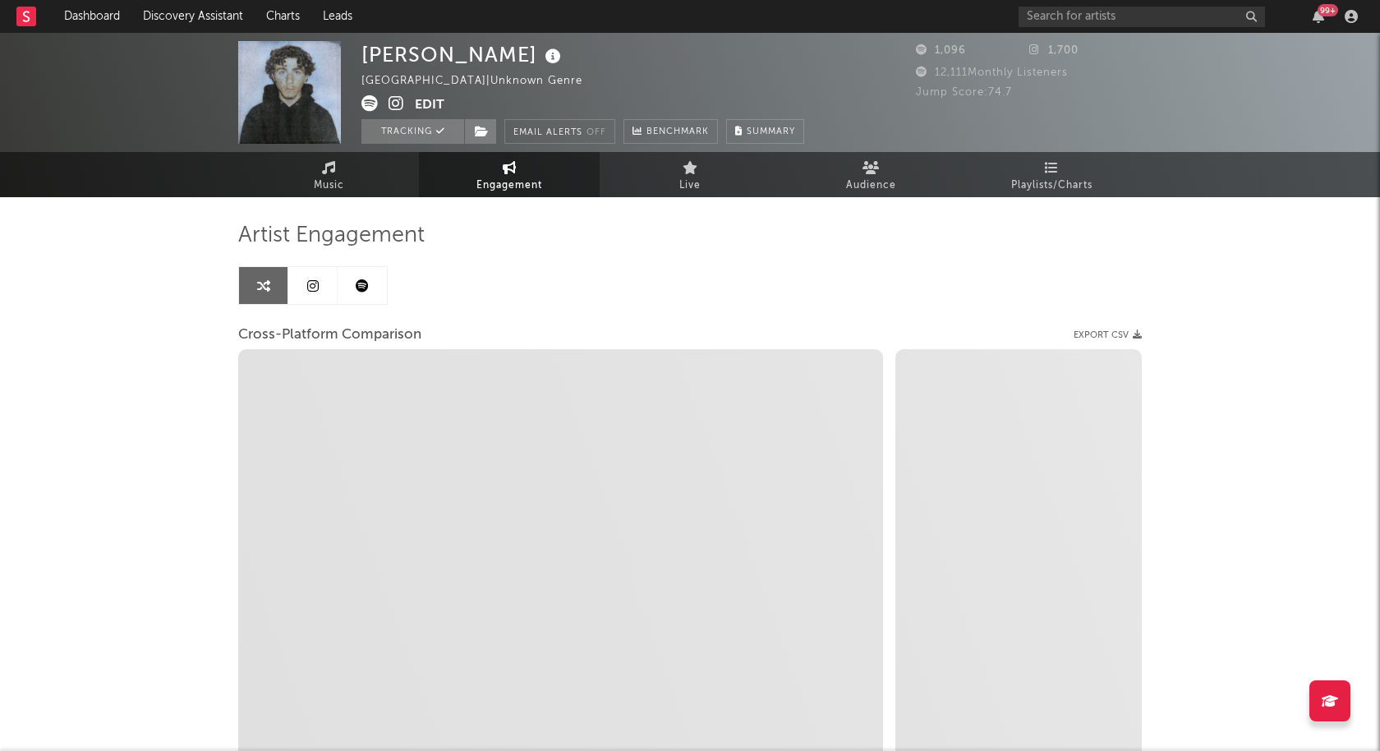
scroll to position [143, 0]
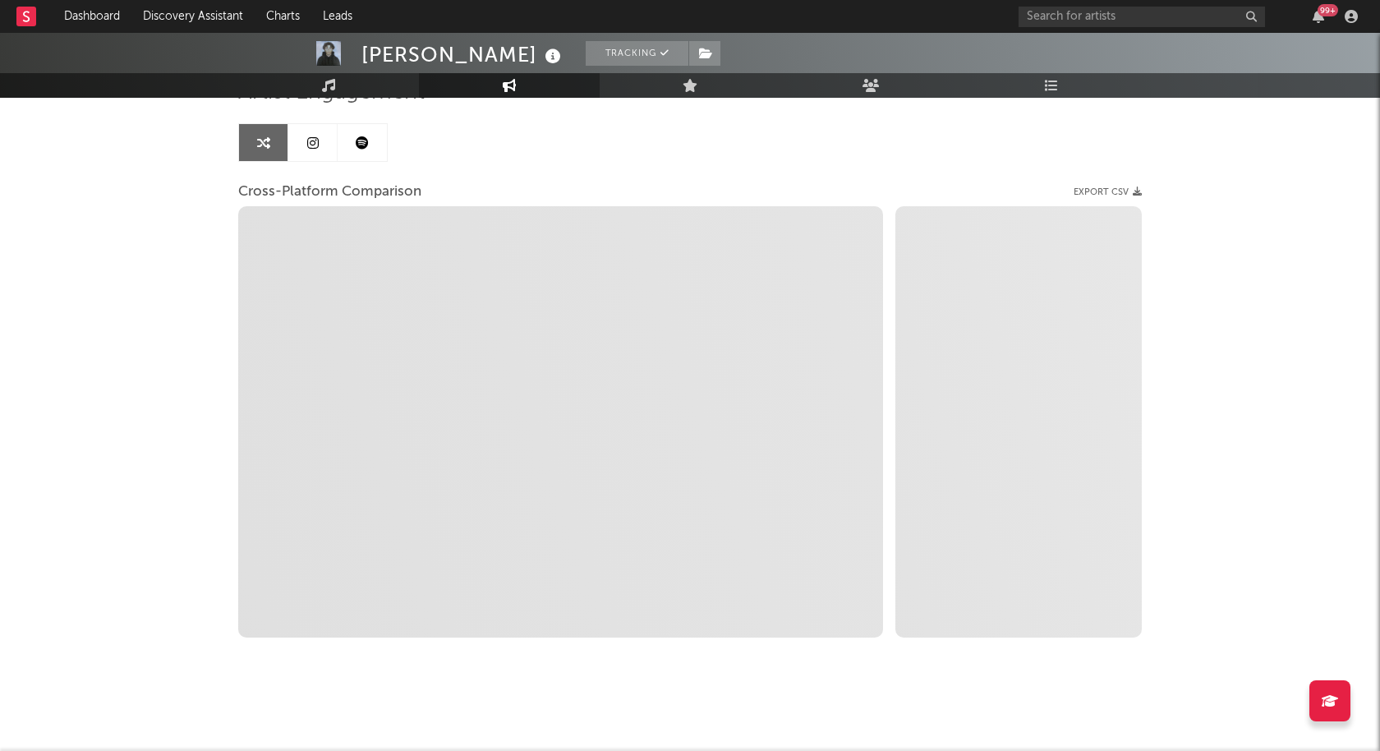
select select "1m"
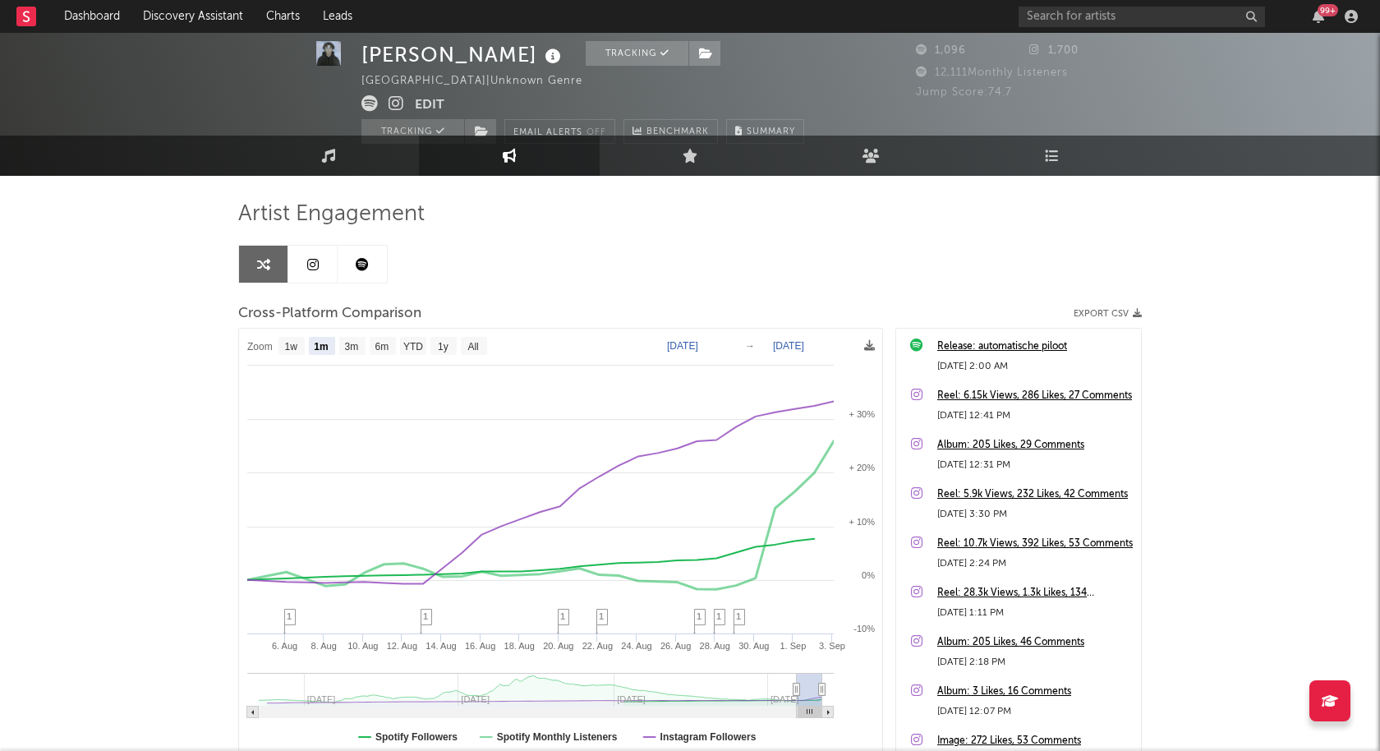
scroll to position [0, 0]
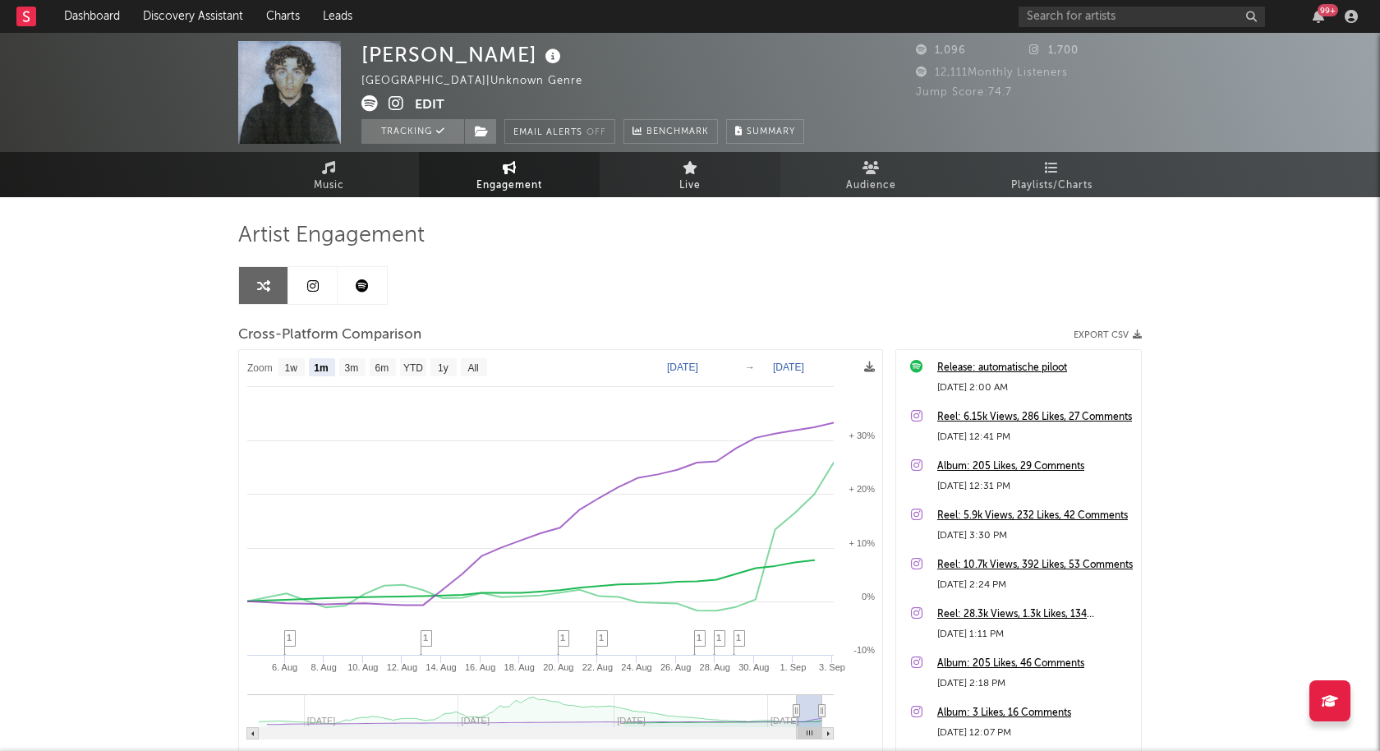
click at [696, 180] on span "Live" at bounding box center [689, 186] width 21 height 20
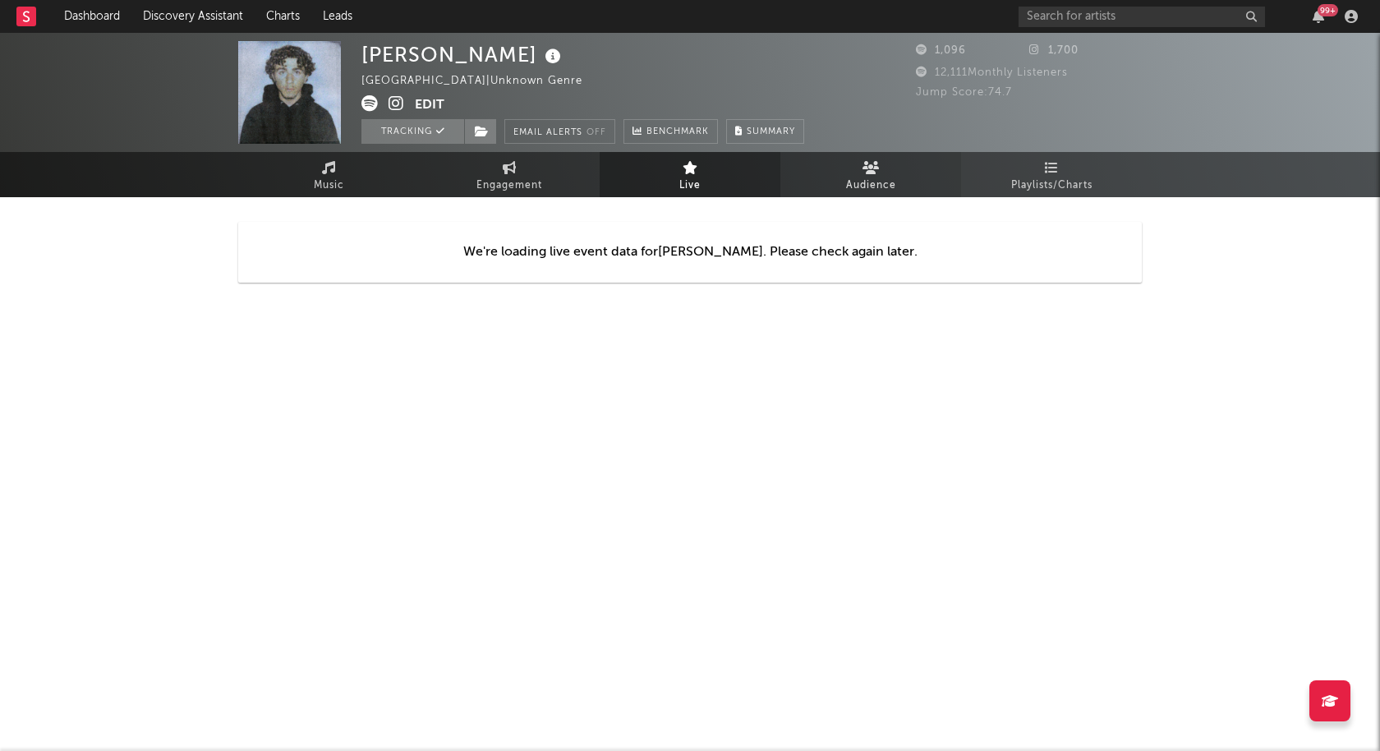
click at [878, 192] on span "Audience" at bounding box center [871, 186] width 50 height 20
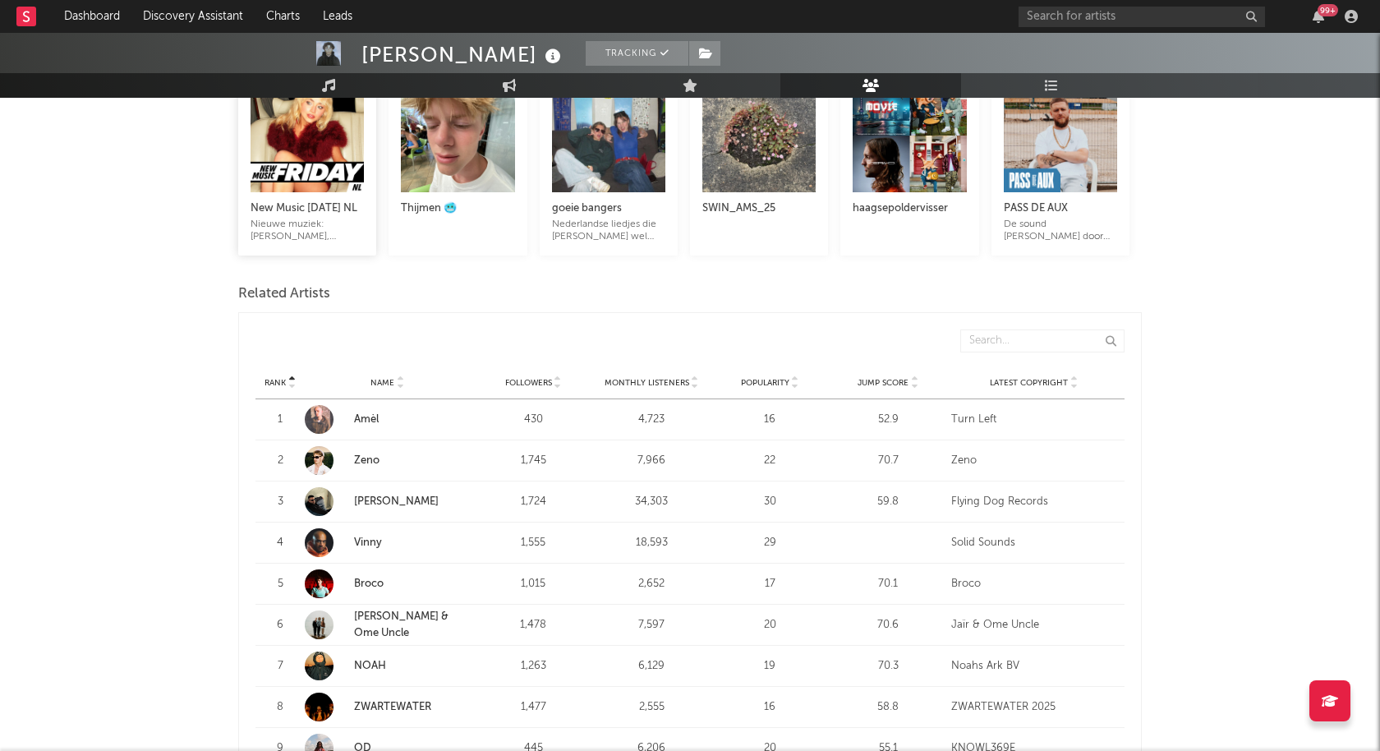
scroll to position [486, 0]
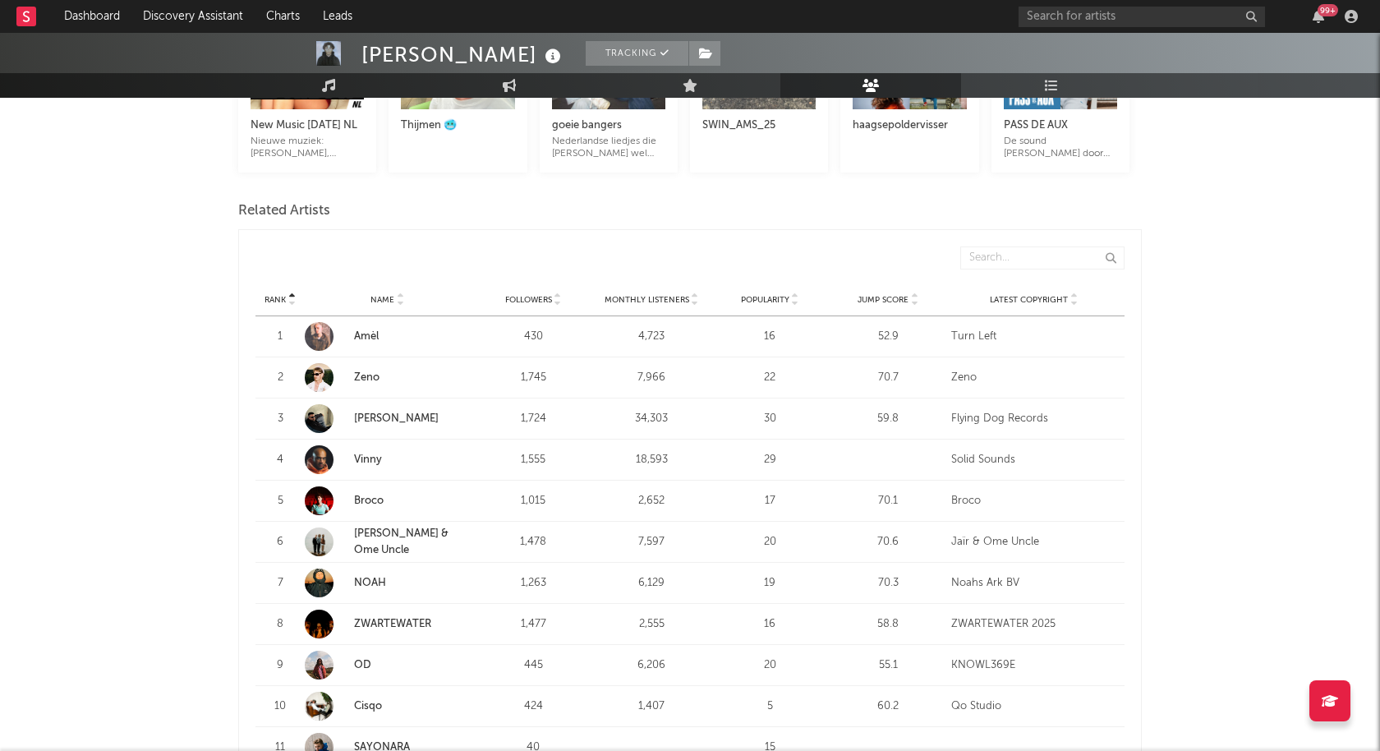
click at [368, 337] on link "Amèl" at bounding box center [366, 336] width 25 height 11
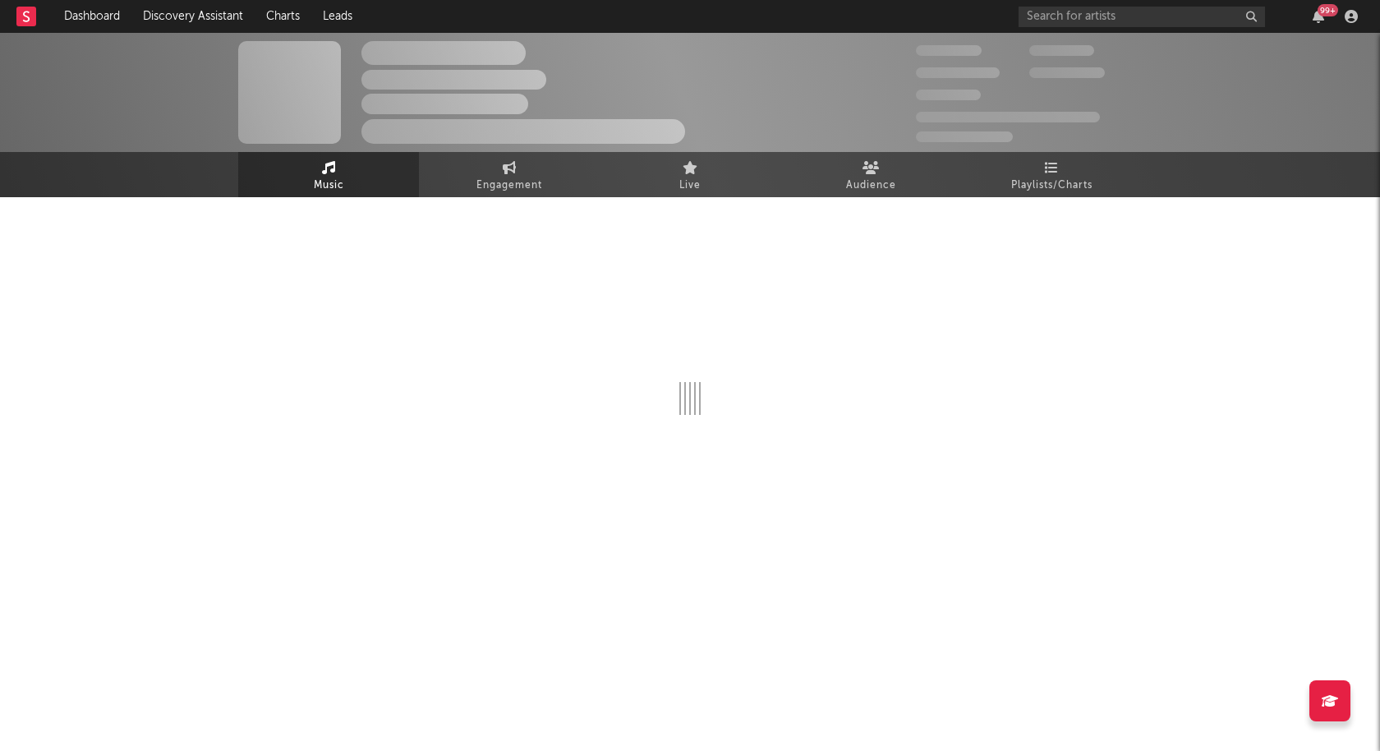
select select "1w"
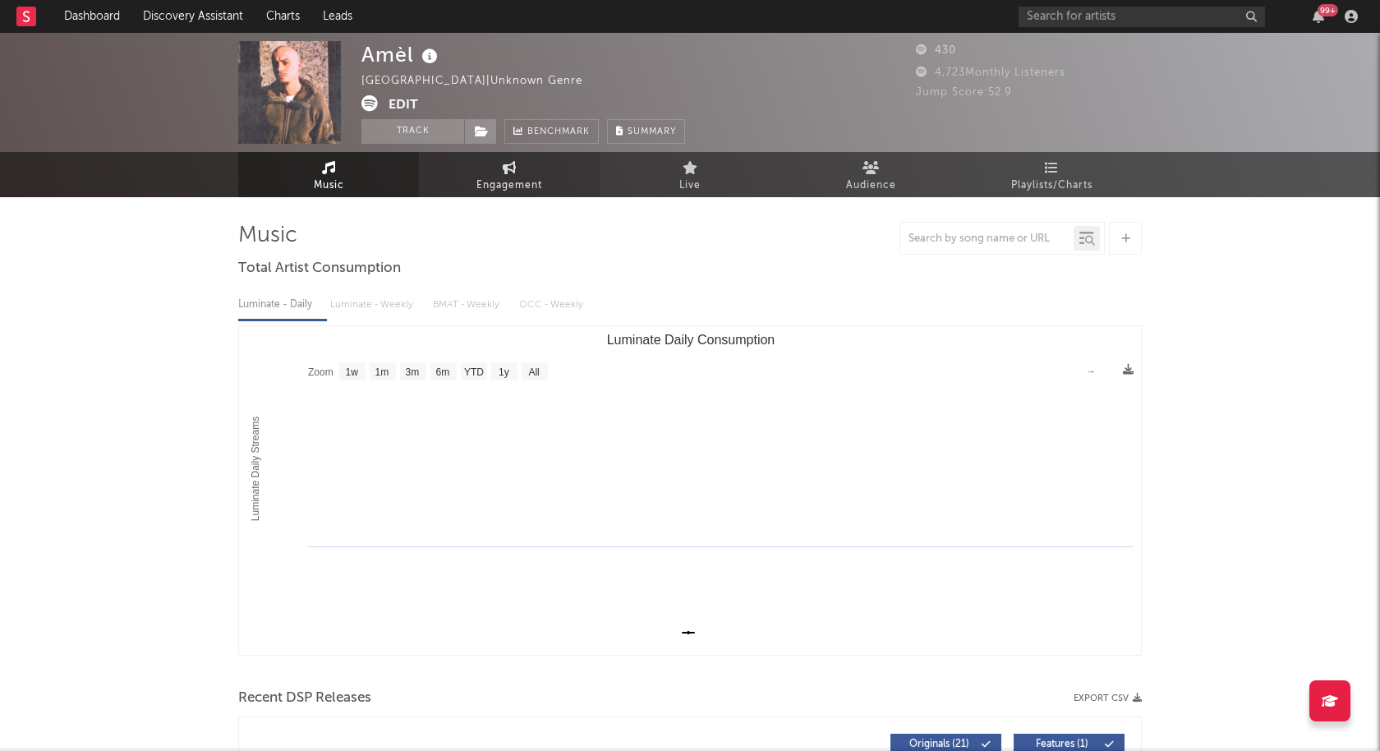
click at [517, 176] on span "Engagement" at bounding box center [509, 186] width 66 height 20
select select "1w"
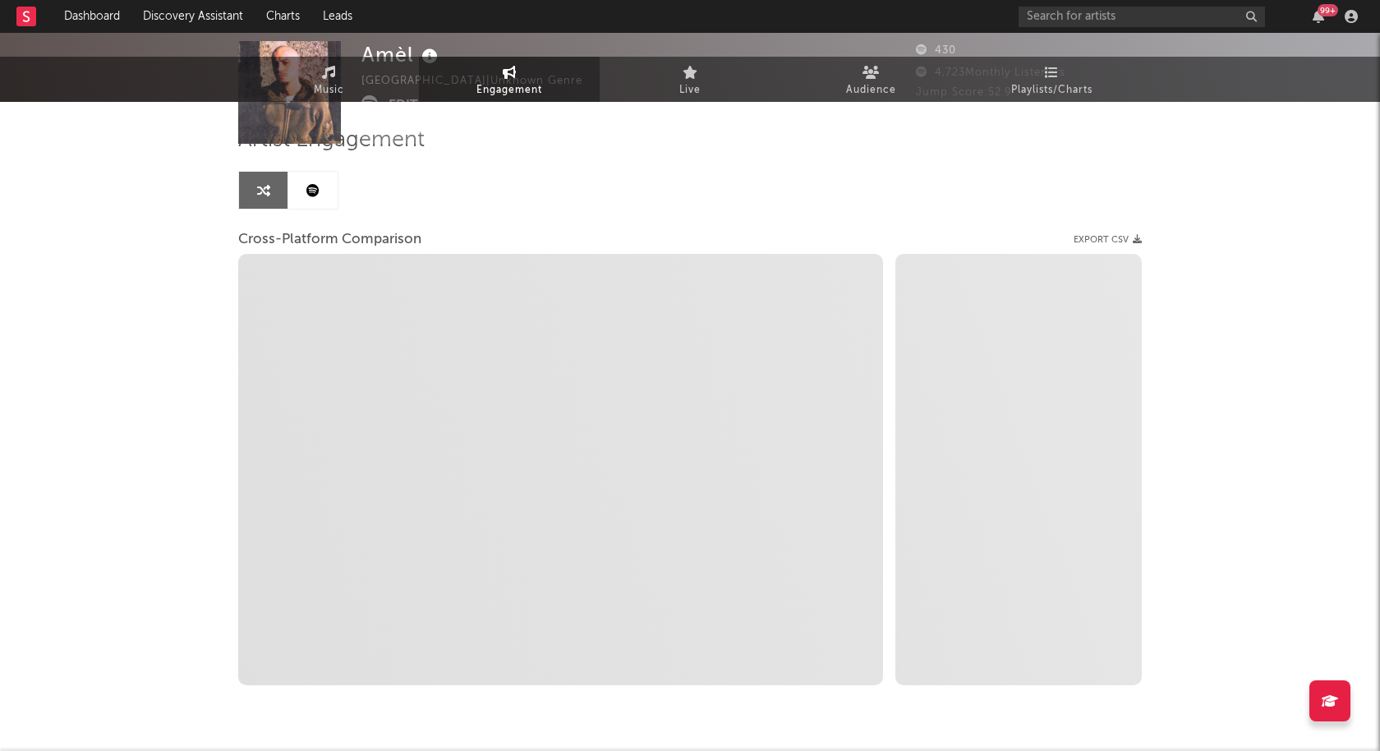
scroll to position [143, 0]
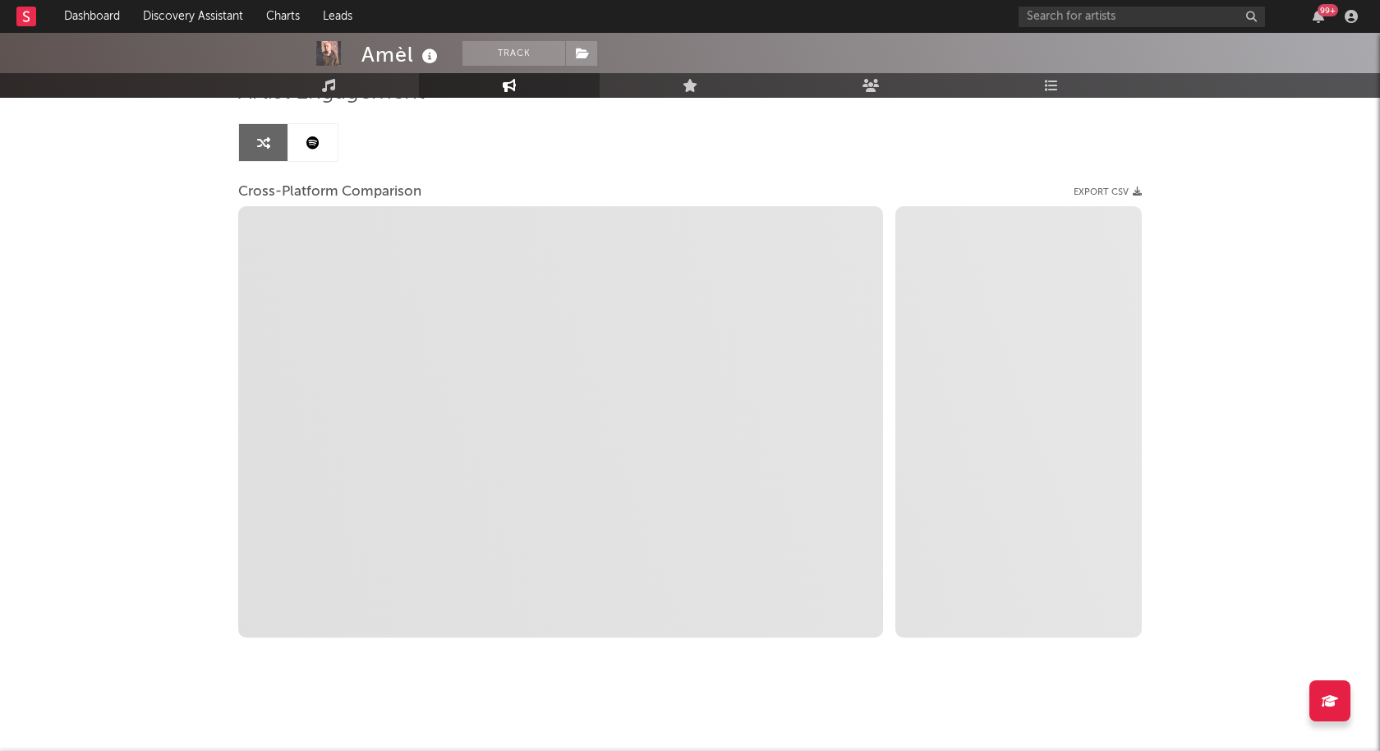
select select "1m"
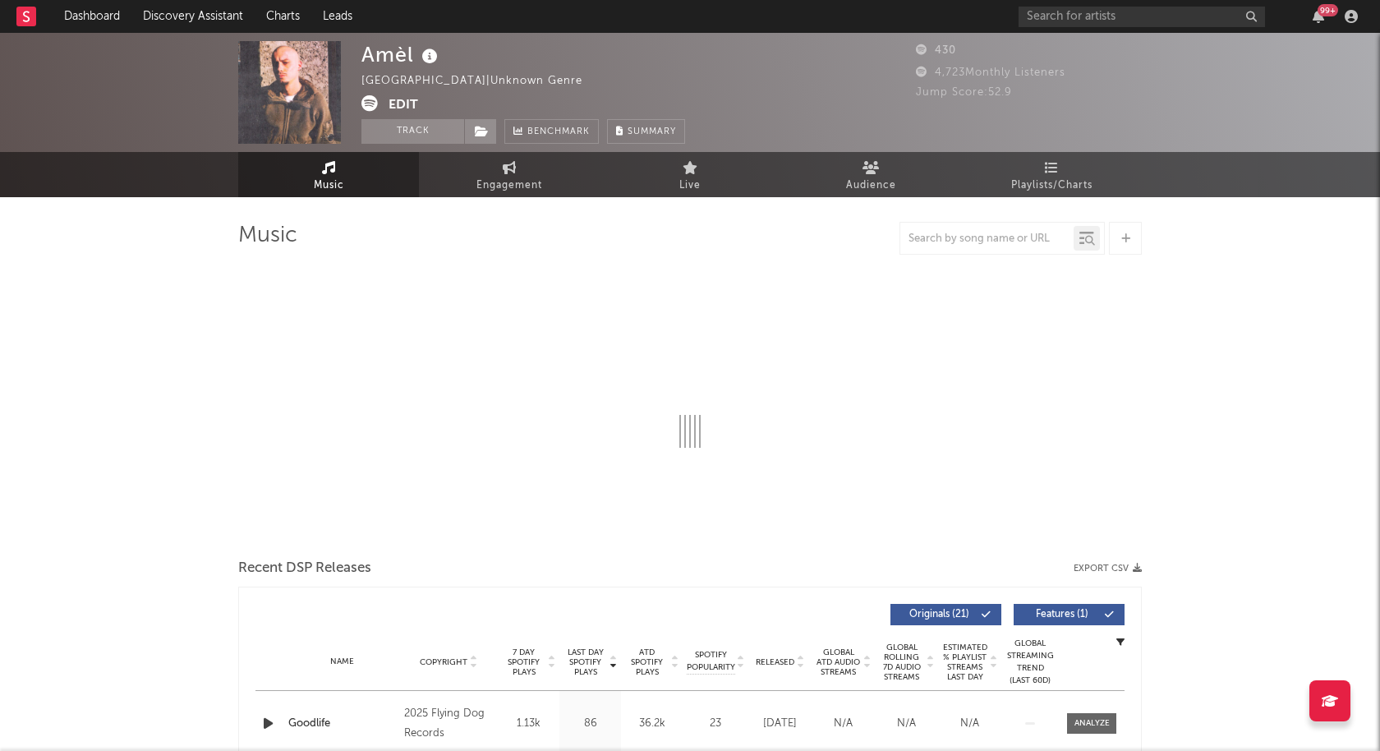
select select "1w"
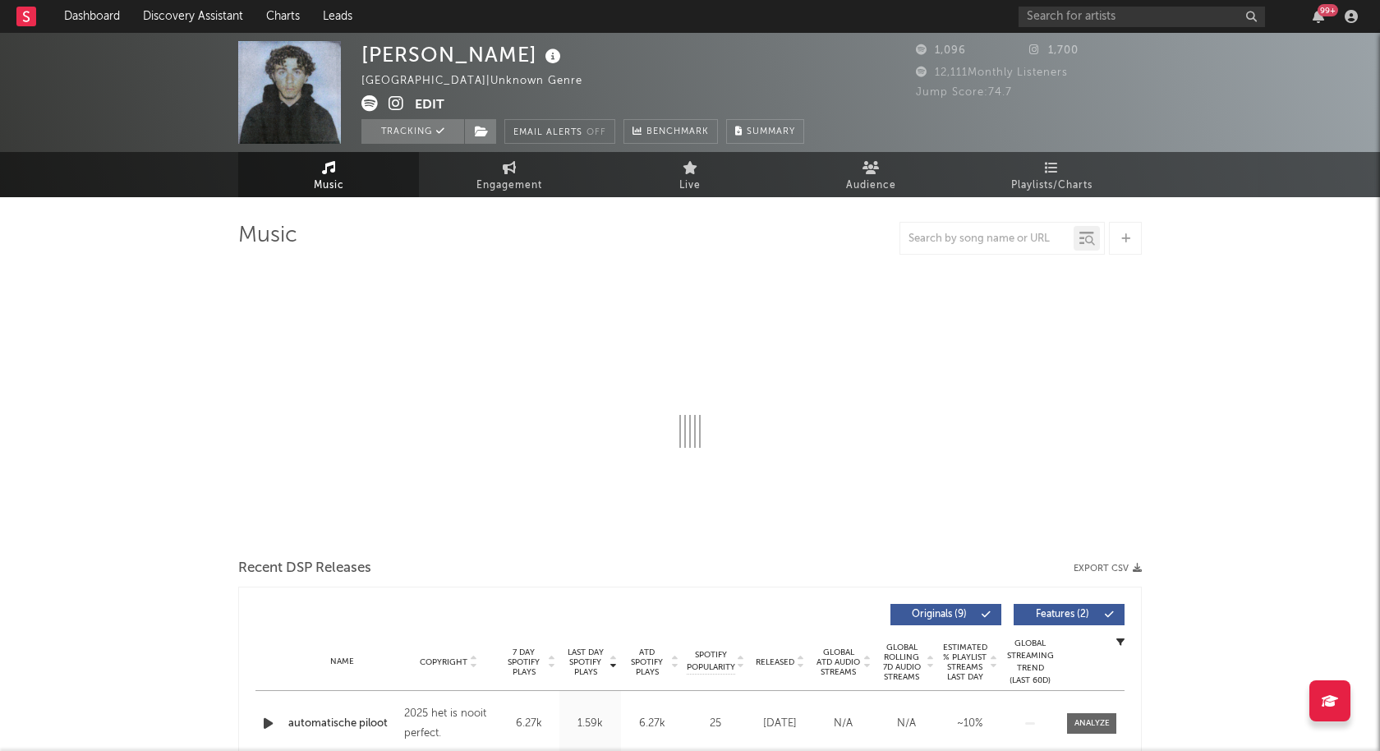
select select "1w"
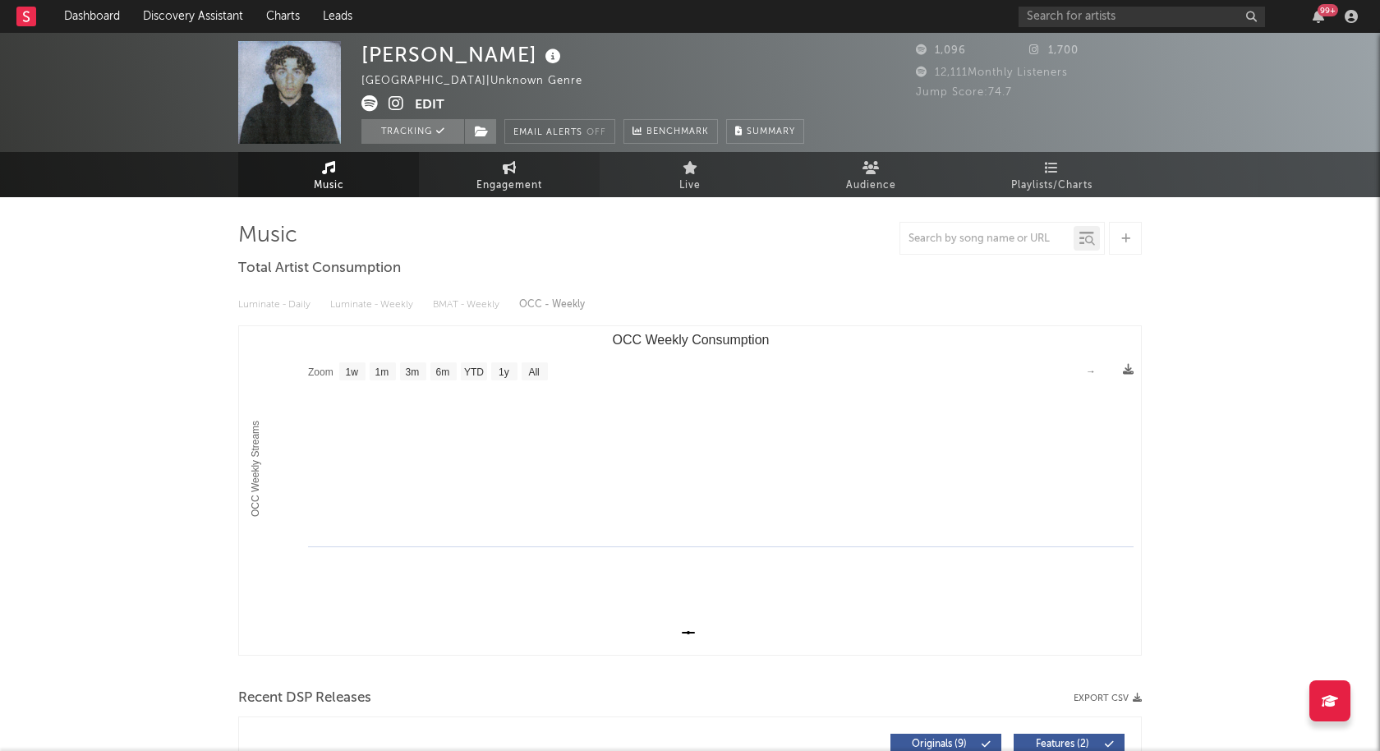
click at [549, 182] on link "Engagement" at bounding box center [509, 174] width 181 height 45
select select "1w"
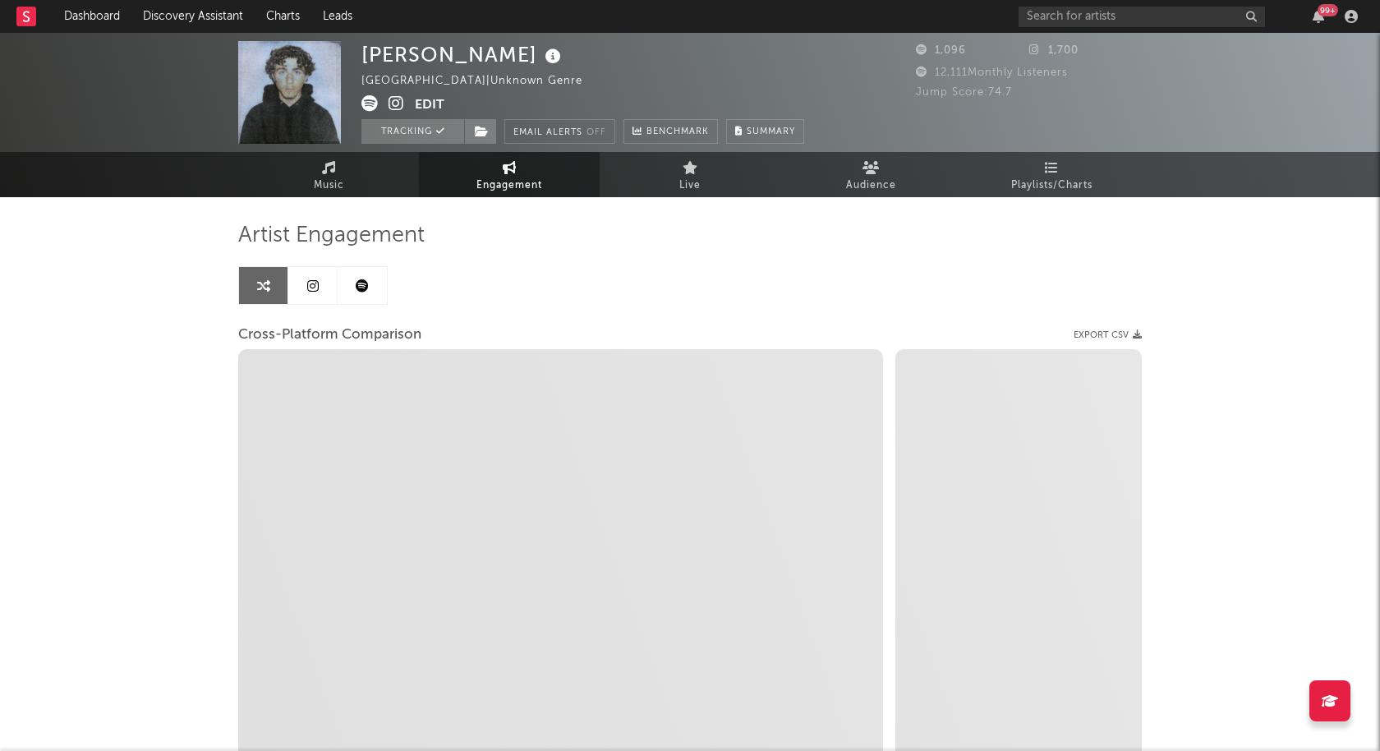
select select "1m"
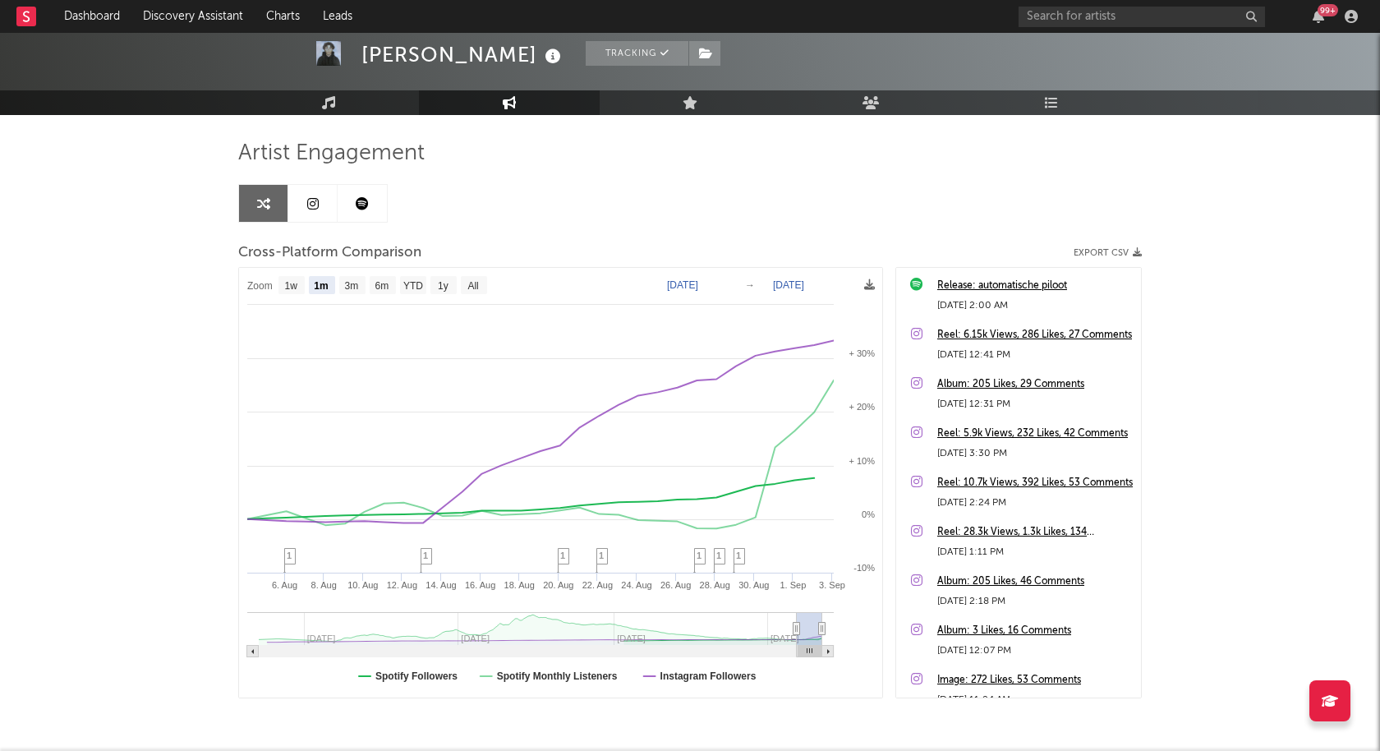
scroll to position [77, 0]
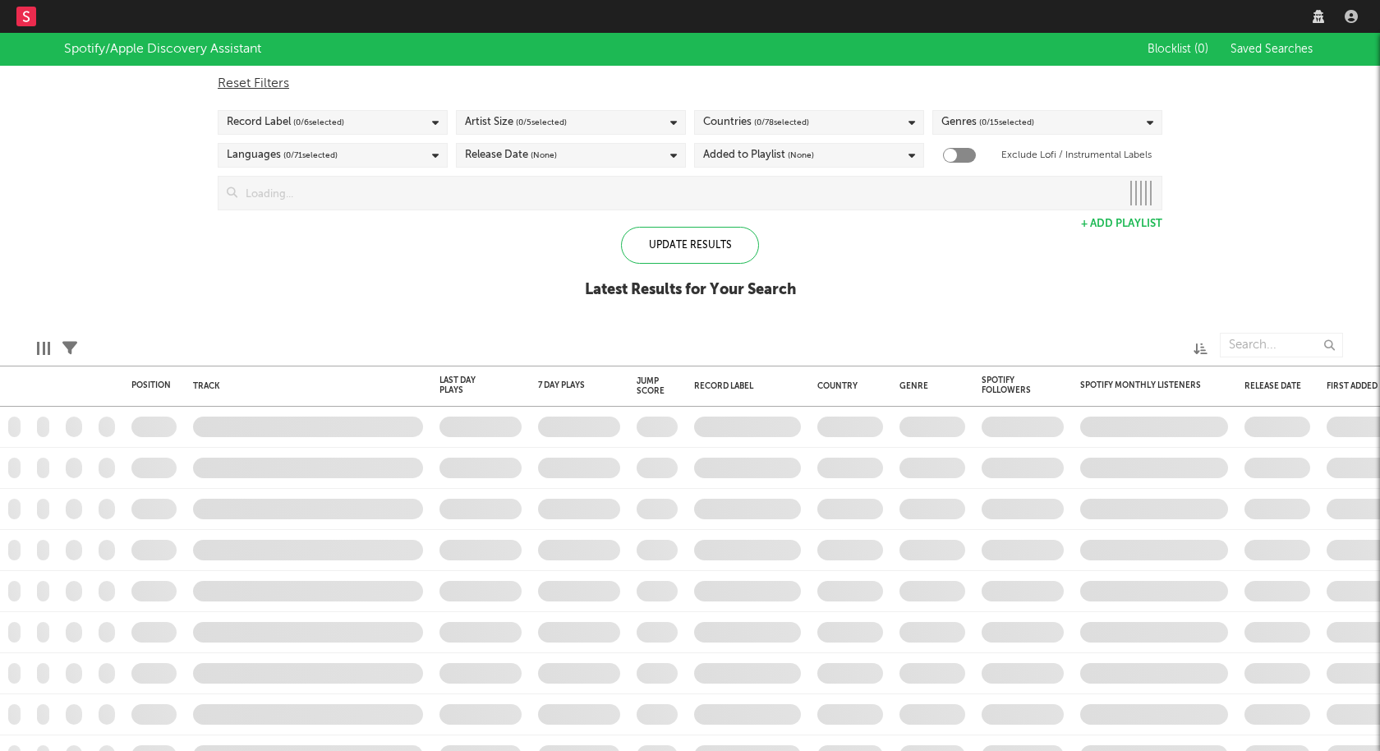
checkbox input "true"
